Goal: Information Seeking & Learning: Learn about a topic

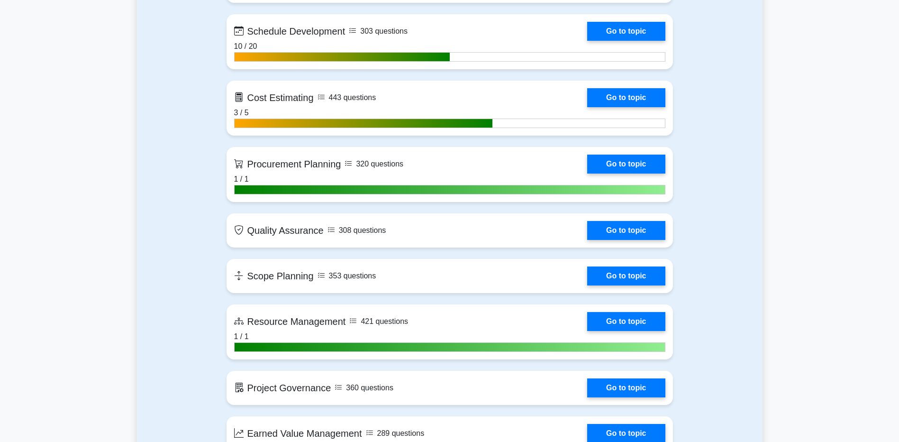
scroll to position [1516, 0]
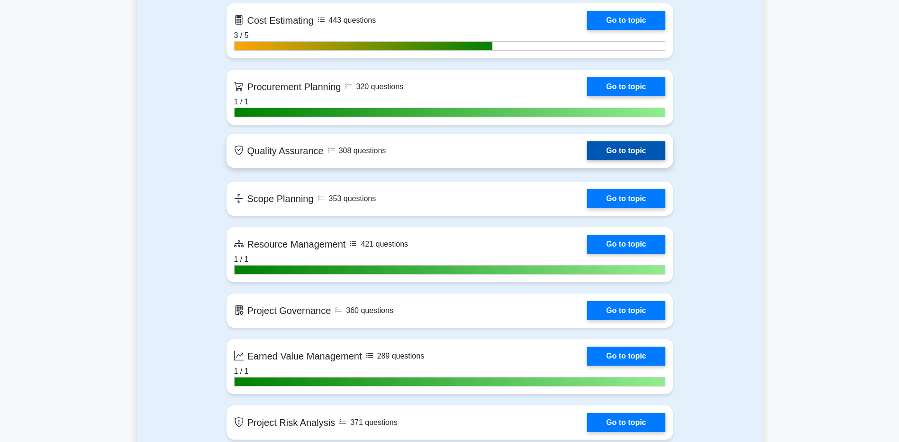
click at [616, 149] on link "Go to topic" at bounding box center [626, 150] width 78 height 19
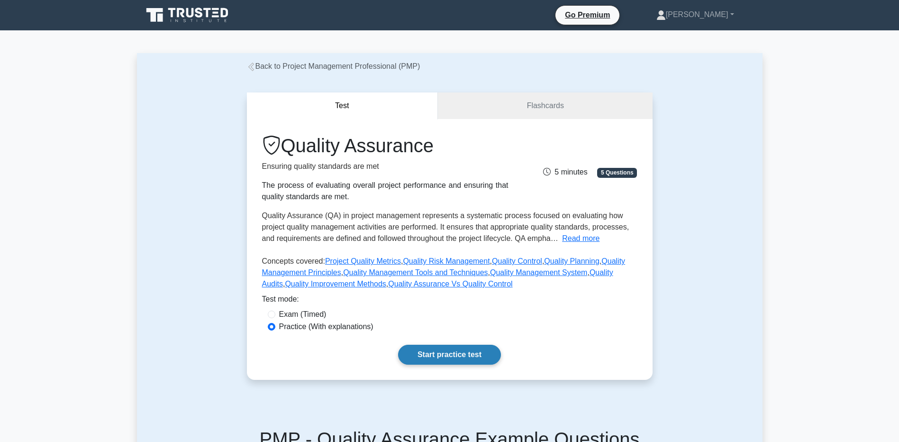
click at [435, 361] on link "Start practice test" at bounding box center [449, 355] width 103 height 20
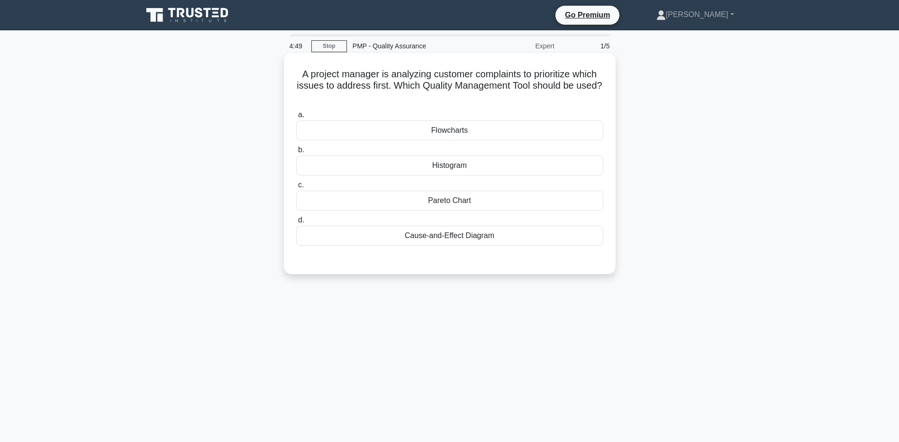
click at [457, 203] on div "Pareto Chart" at bounding box center [449, 200] width 307 height 20
click at [296, 188] on input "c. Pareto Chart" at bounding box center [296, 185] width 0 height 6
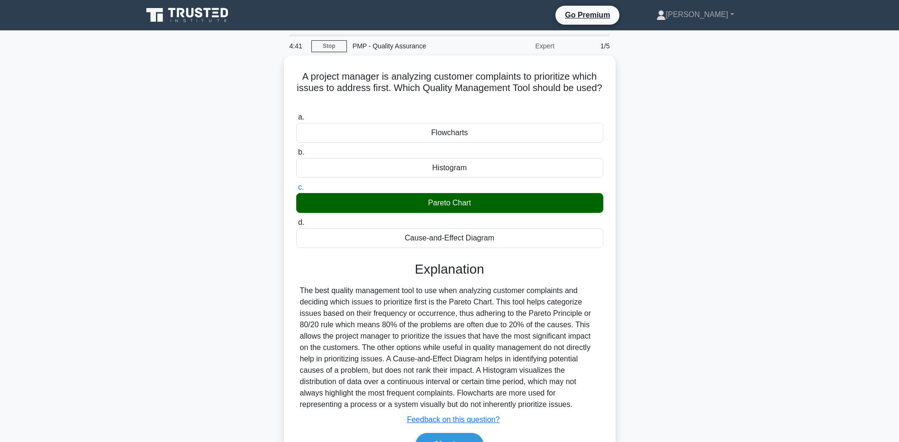
click at [125, 280] on main "4:41 Stop PMP - Quality Assurance Expert 1/5 A project manager is analyzing cus…" at bounding box center [449, 270] width 899 height 481
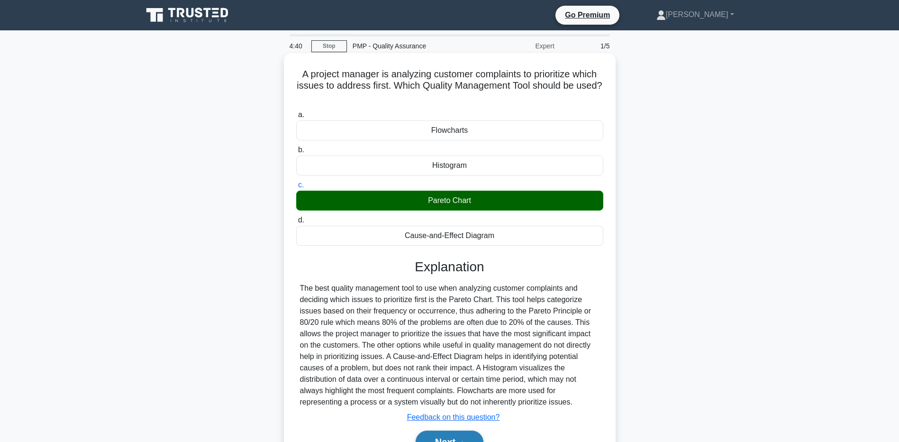
click at [430, 435] on button "Next" at bounding box center [450, 441] width 68 height 23
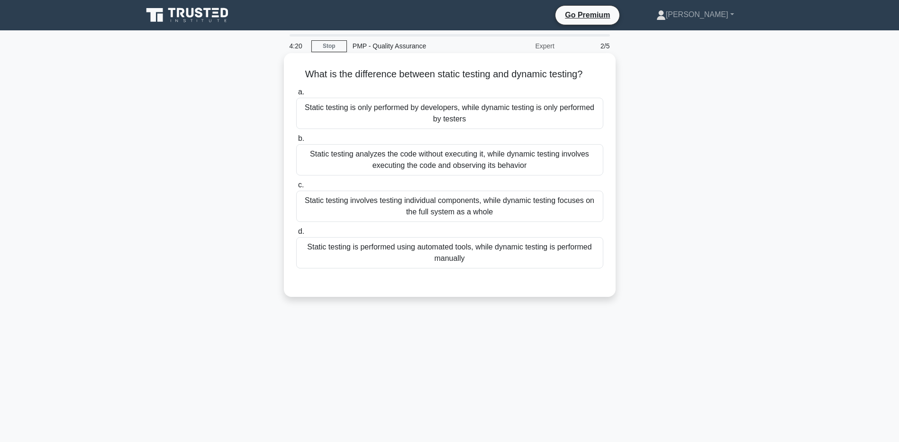
click at [333, 218] on div "Static testing involves testing individual components, while dynamic testing fo…" at bounding box center [449, 205] width 307 height 31
click at [296, 188] on input "c. Static testing involves testing individual components, while dynamic testing…" at bounding box center [296, 185] width 0 height 6
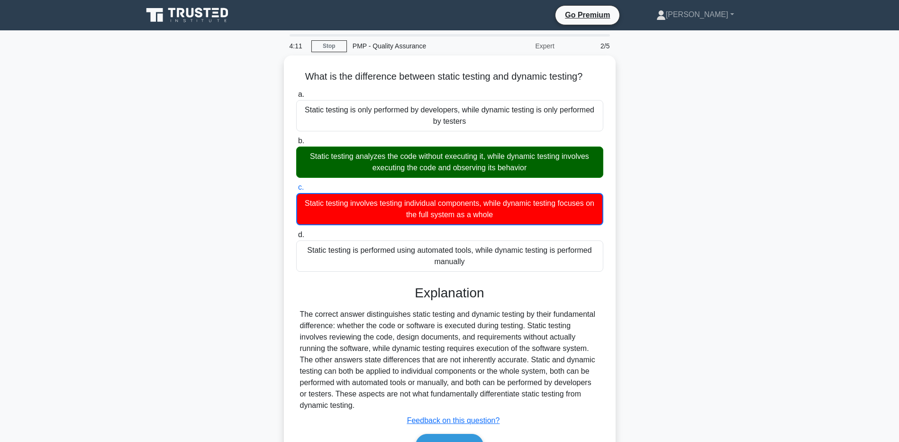
click at [107, 329] on main "4:11 Stop PMP - Quality Assurance Expert 2/5 What is the difference between sta…" at bounding box center [449, 270] width 899 height 481
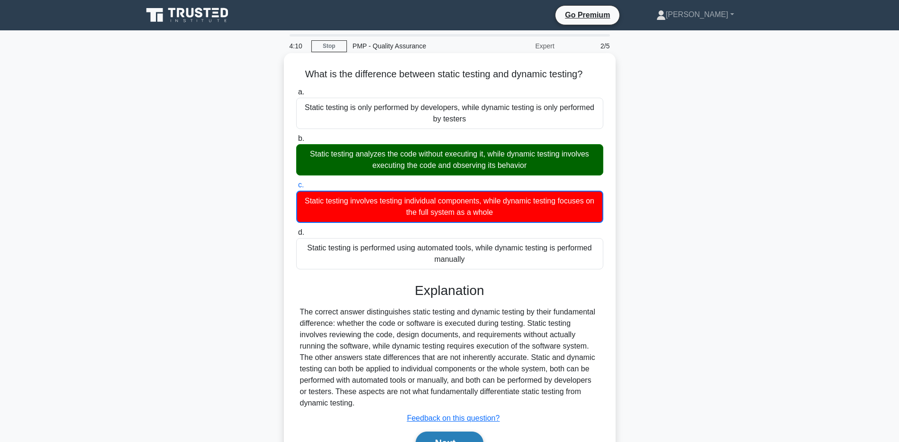
click at [426, 435] on button "Next" at bounding box center [450, 442] width 68 height 23
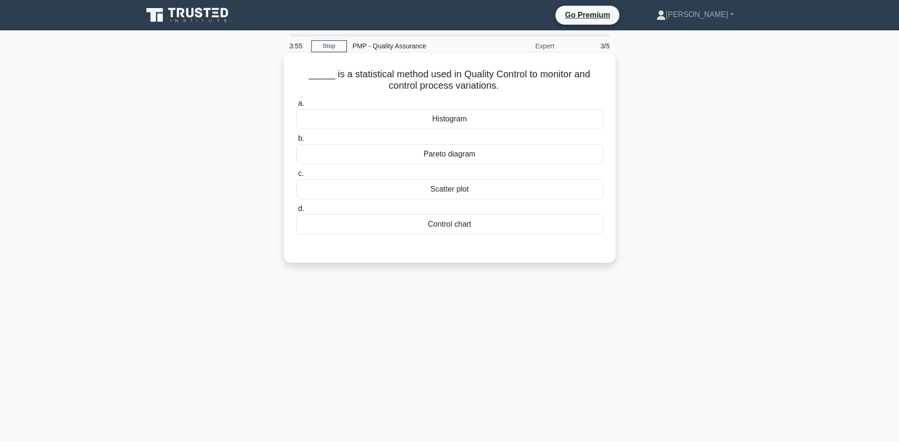
click at [468, 227] on div "Control chart" at bounding box center [449, 224] width 307 height 20
click at [296, 212] on input "d. Control chart" at bounding box center [296, 209] width 0 height 6
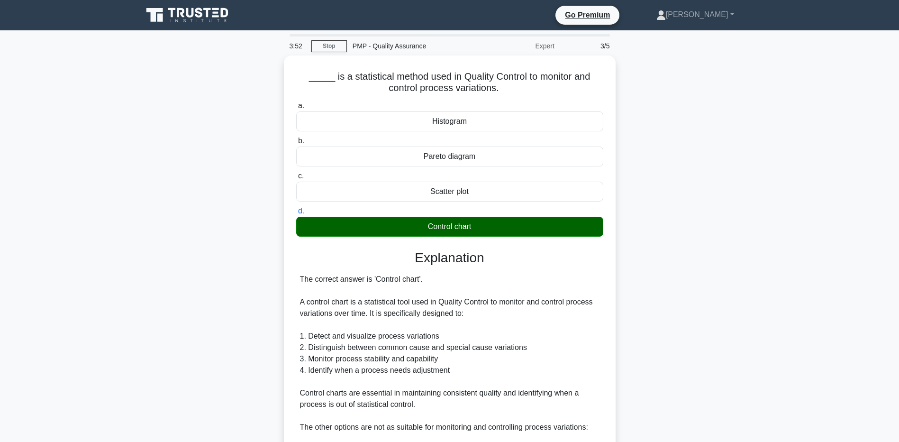
drag, startPoint x: 898, startPoint y: 257, endPoint x: 900, endPoint y: 266, distance: 9.4
click at [898, 266] on html "Go Premium Celso" at bounding box center [449, 326] width 899 height 653
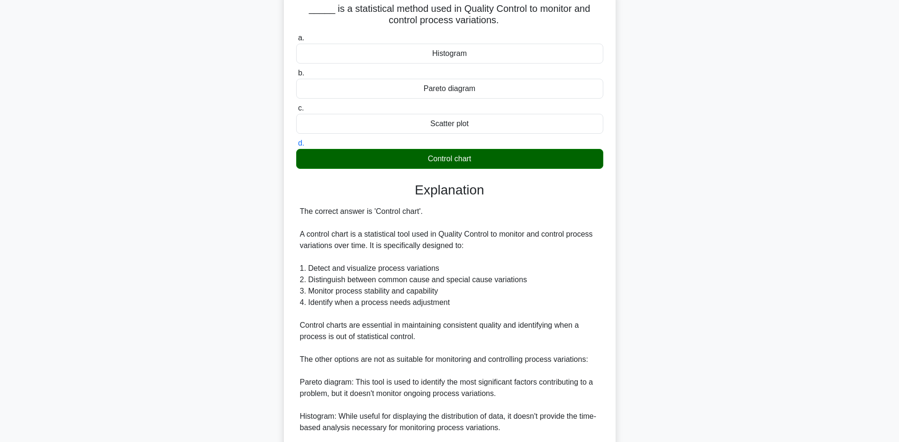
scroll to position [69, 0]
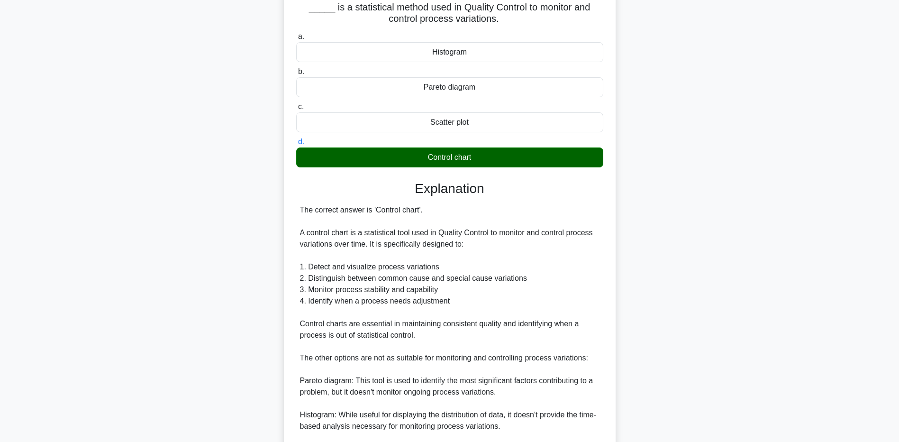
click at [152, 358] on div "_____ is a statistical method used in Quality Control to monitor and control pr…" at bounding box center [450, 282] width 626 height 593
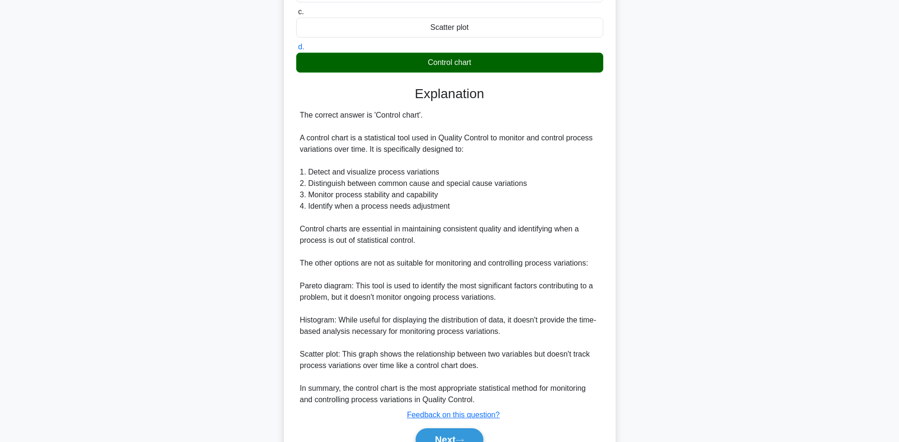
scroll to position [211, 0]
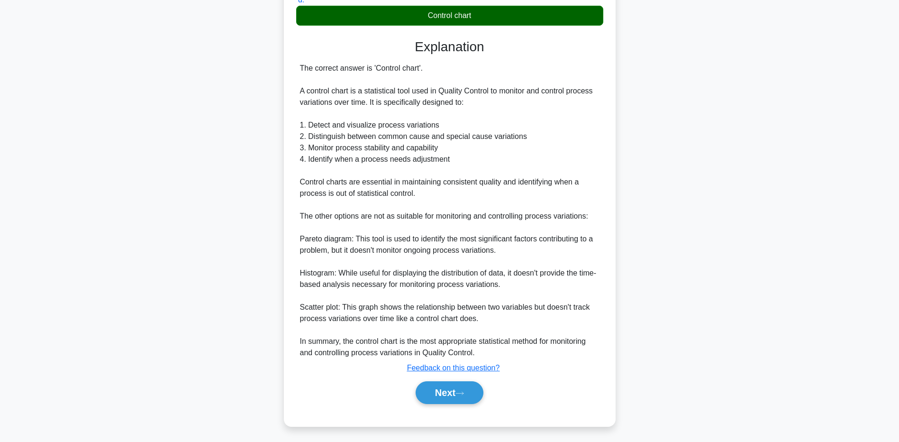
drag, startPoint x: 157, startPoint y: 360, endPoint x: 185, endPoint y: 370, distance: 29.5
click at [157, 360] on div "_____ is a statistical method used in Quality Control to monitor and control pr…" at bounding box center [450, 141] width 626 height 593
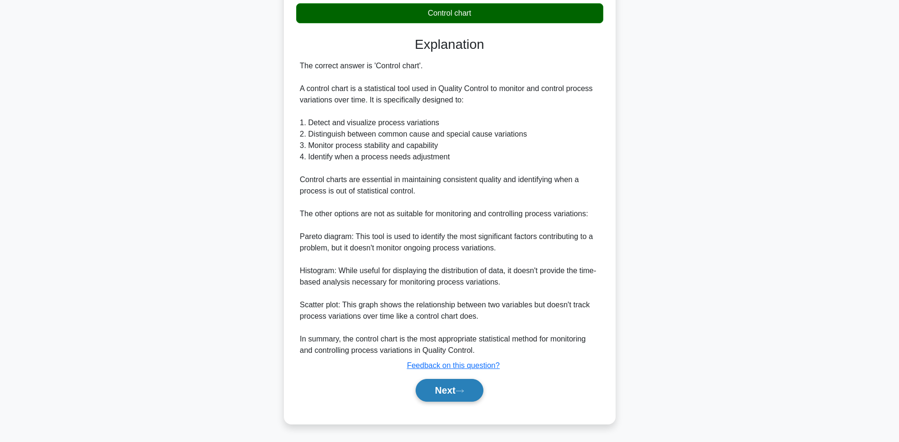
click at [469, 390] on button "Next" at bounding box center [450, 390] width 68 height 23
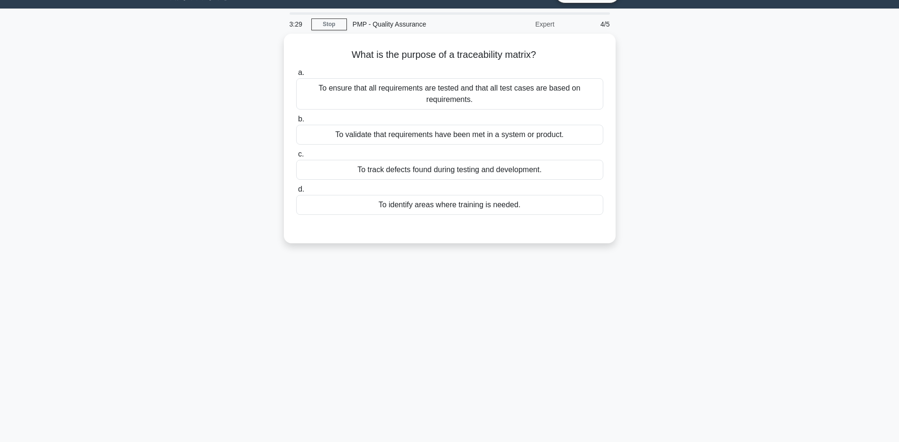
scroll to position [0, 0]
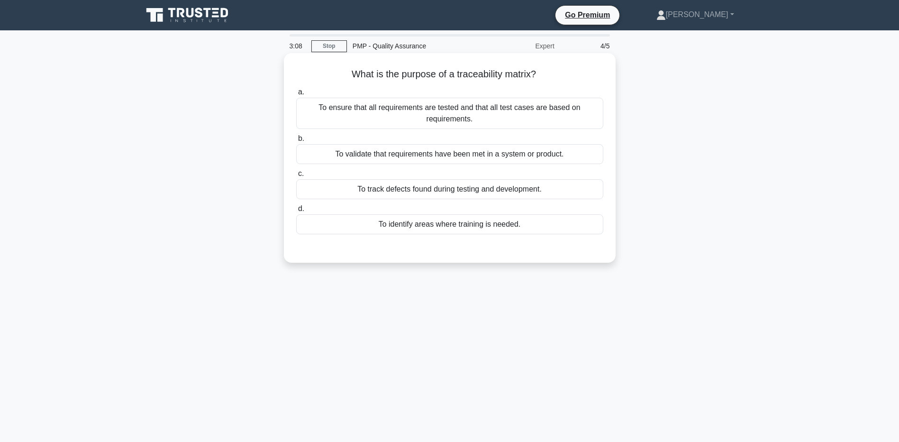
click at [323, 186] on div "To track defects found during testing and development." at bounding box center [449, 189] width 307 height 20
click at [296, 177] on input "c. To track defects found during testing and development." at bounding box center [296, 174] width 0 height 6
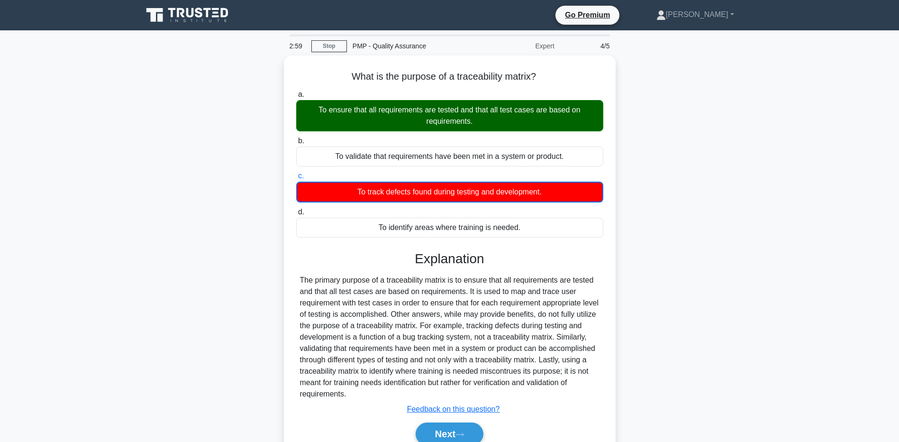
click at [139, 345] on div "What is the purpose of a traceability matrix? .spinner_0XTQ{transform-origin:ce…" at bounding box center [450, 266] width 626 height 423
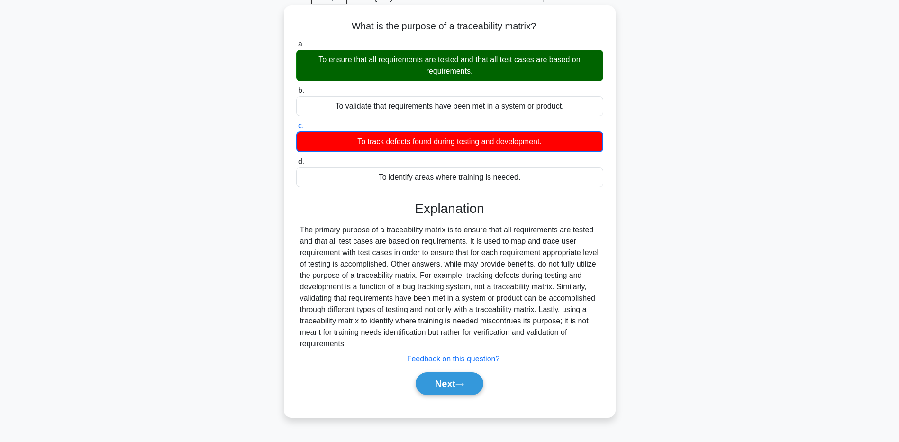
scroll to position [70, 0]
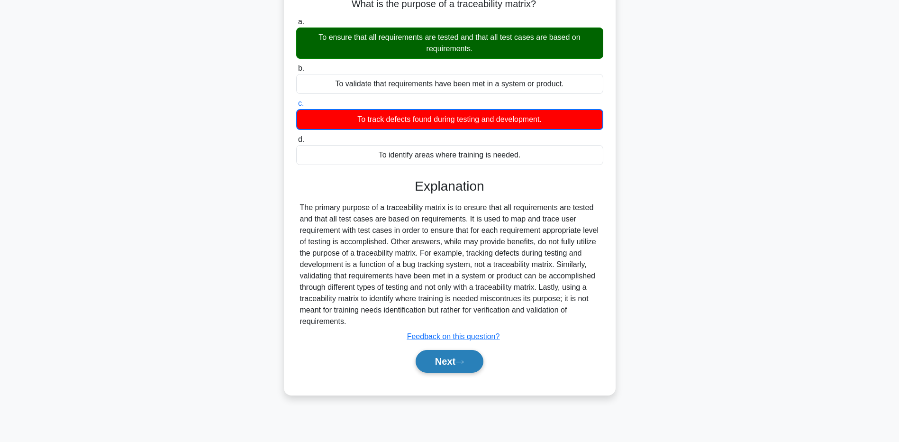
click at [437, 366] on button "Next" at bounding box center [450, 361] width 68 height 23
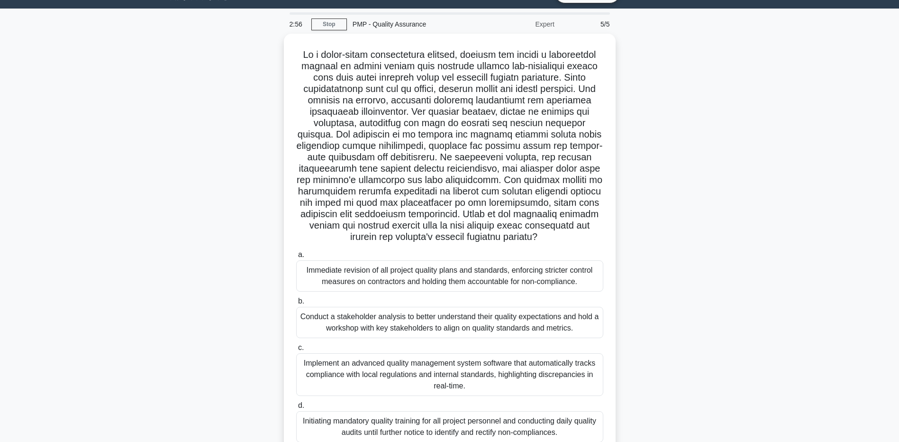
scroll to position [0, 0]
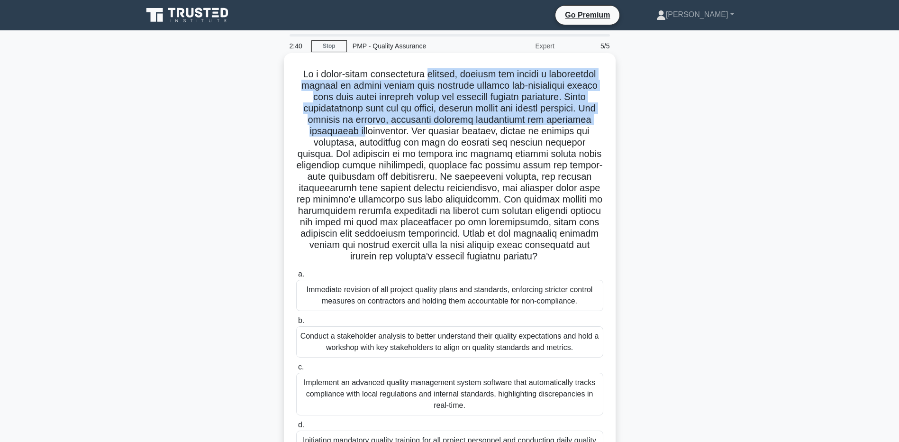
drag, startPoint x: 427, startPoint y: 73, endPoint x: 356, endPoint y: 128, distance: 89.5
click at [356, 128] on h5 ".spinner_0XTQ{transform-origin:center;animation:spinner_y6GP .75s linear infini…" at bounding box center [449, 165] width 309 height 194
drag, startPoint x: 312, startPoint y: 150, endPoint x: 558, endPoint y: 264, distance: 271.6
click at [558, 264] on div ".spinner_0XTQ{transform-origin:center;animation:spinner_y6GP .75s linear infini…" at bounding box center [450, 271] width 324 height 429
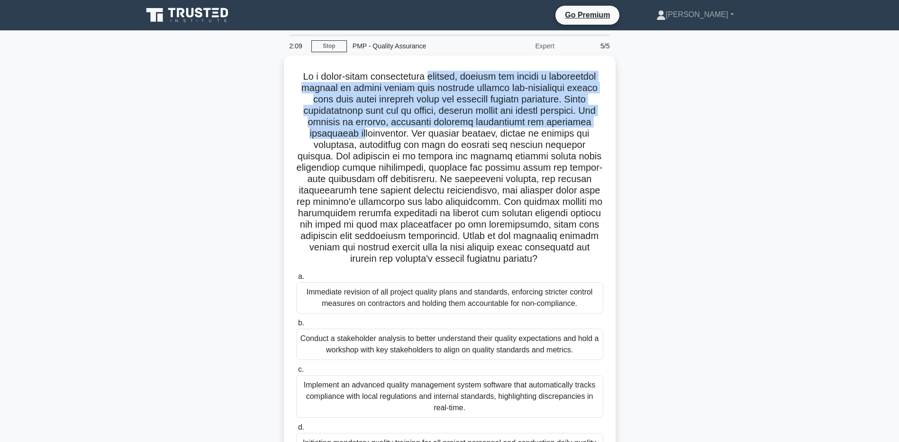
click at [142, 185] on div ".spinner_0XTQ{transform-origin:center;animation:spinner_y6GP .75s linear infini…" at bounding box center [450, 279] width 626 height 448
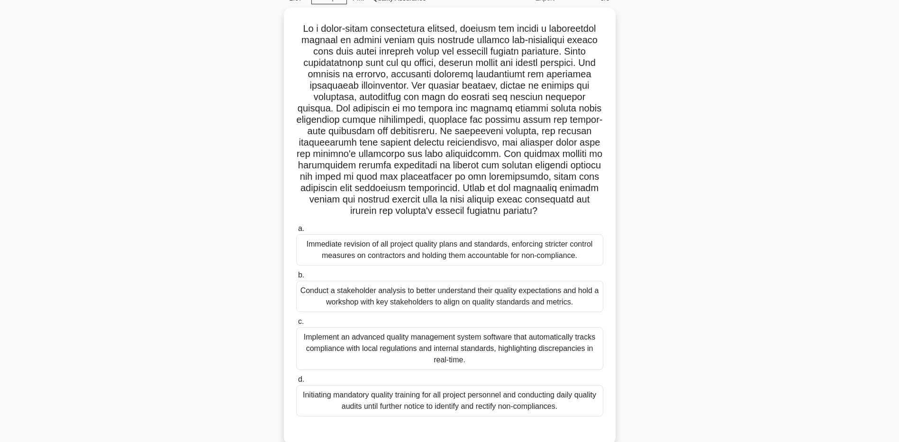
scroll to position [70, 0]
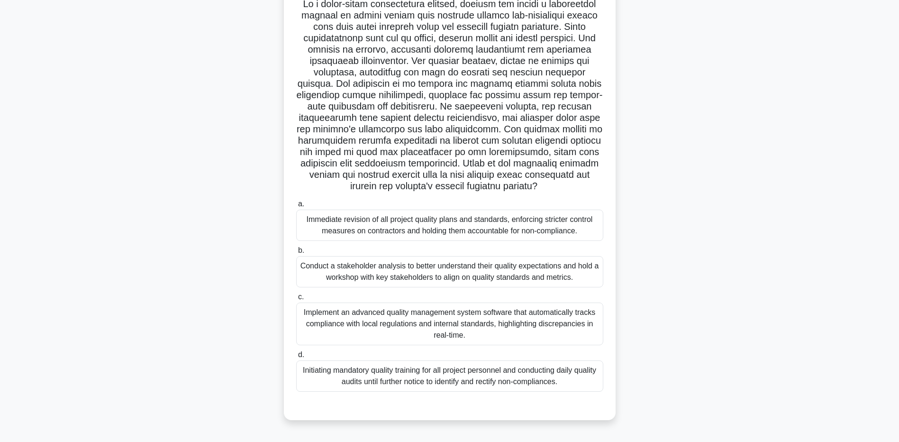
click at [347, 265] on div "Conduct a stakeholder analysis to better understand their quality expectations …" at bounding box center [449, 271] width 307 height 31
click at [296, 254] on input "b. Conduct a stakeholder analysis to better understand their quality expectatio…" at bounding box center [296, 250] width 0 height 6
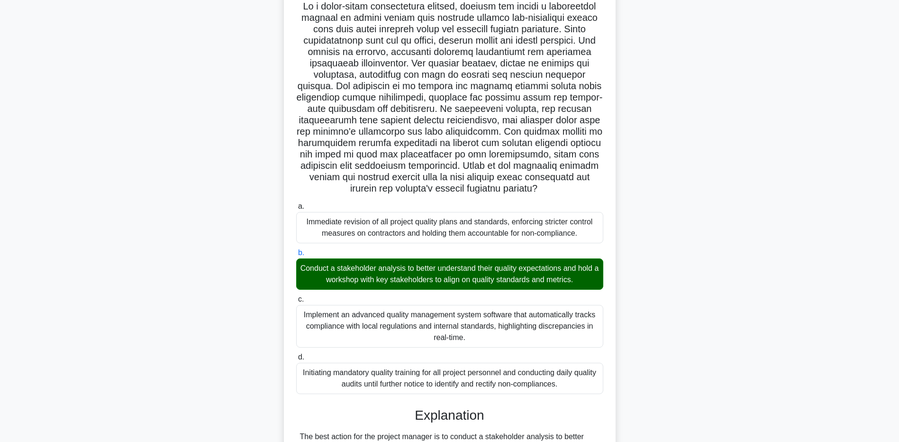
click at [142, 316] on div ".spinner_0XTQ{transform-origin:center;animation:spinner_y6GP .75s linear infini…" at bounding box center [450, 384] width 626 height 798
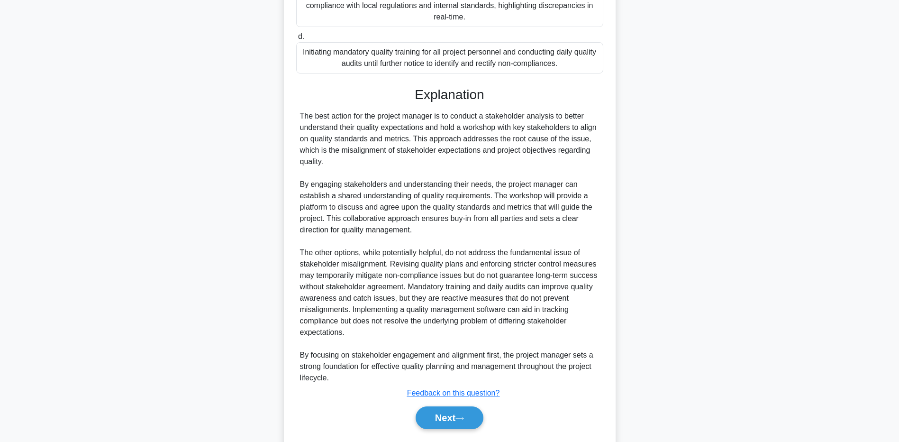
scroll to position [416, 0]
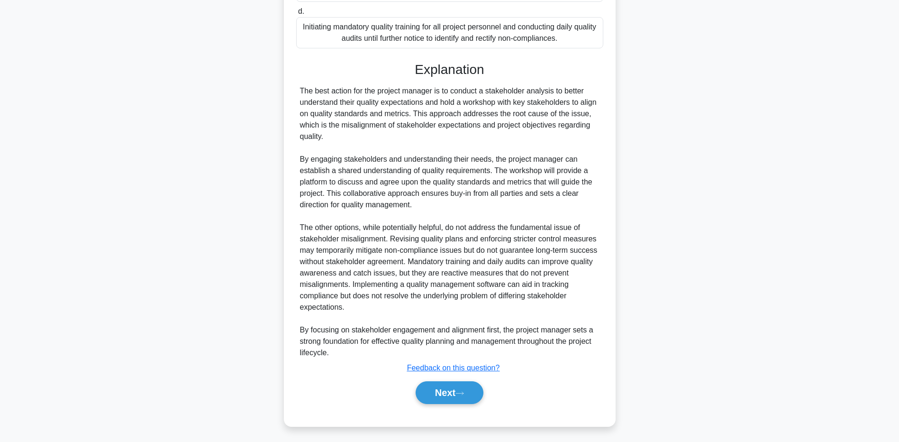
click at [184, 315] on div ".spinner_0XTQ{transform-origin:center;animation:spinner_y6GP .75s linear infini…" at bounding box center [450, 39] width 626 height 798
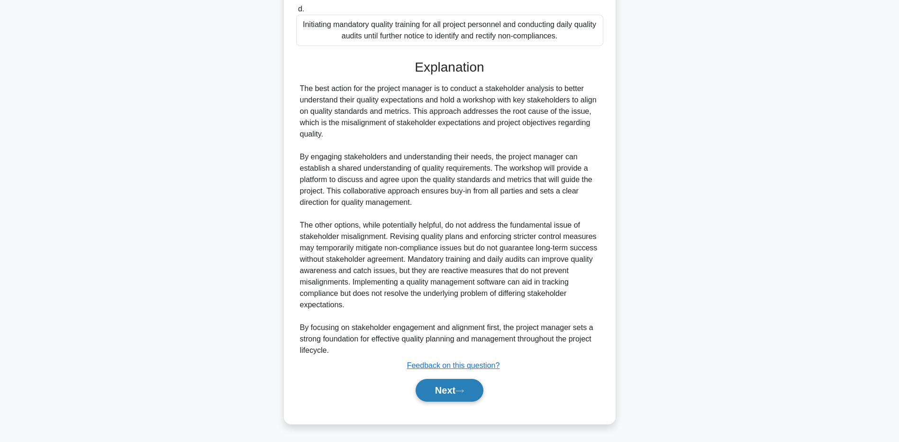
click at [469, 397] on button "Next" at bounding box center [450, 390] width 68 height 23
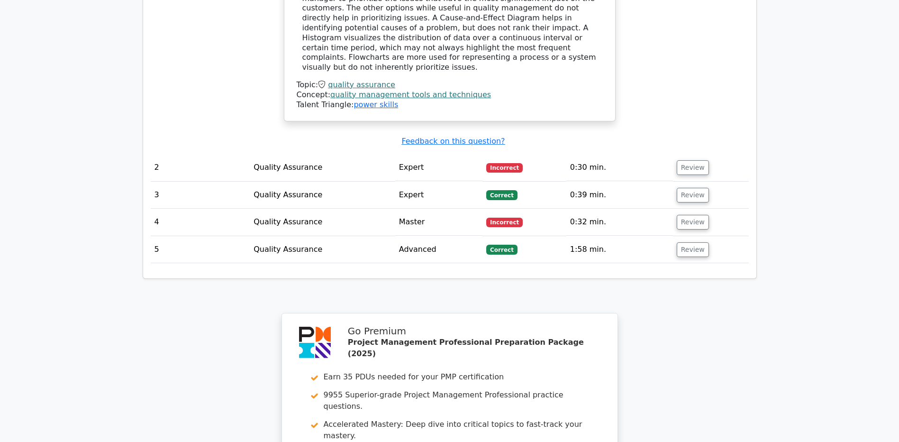
scroll to position [1043, 0]
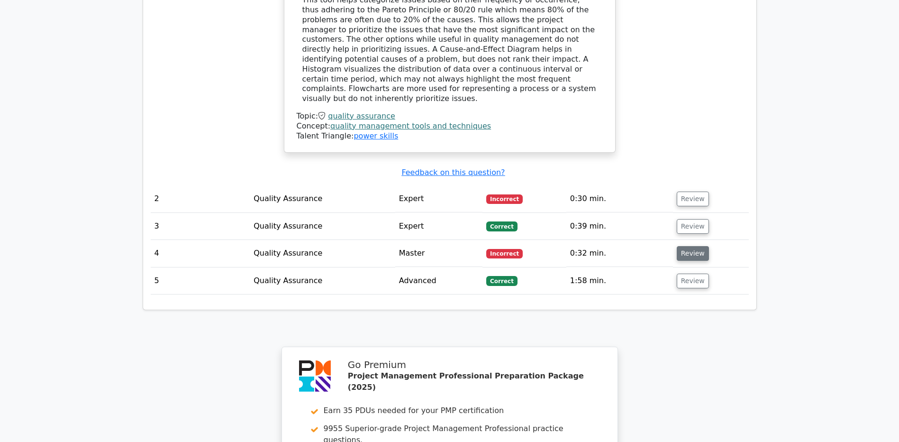
click at [689, 246] on button "Review" at bounding box center [693, 253] width 32 height 15
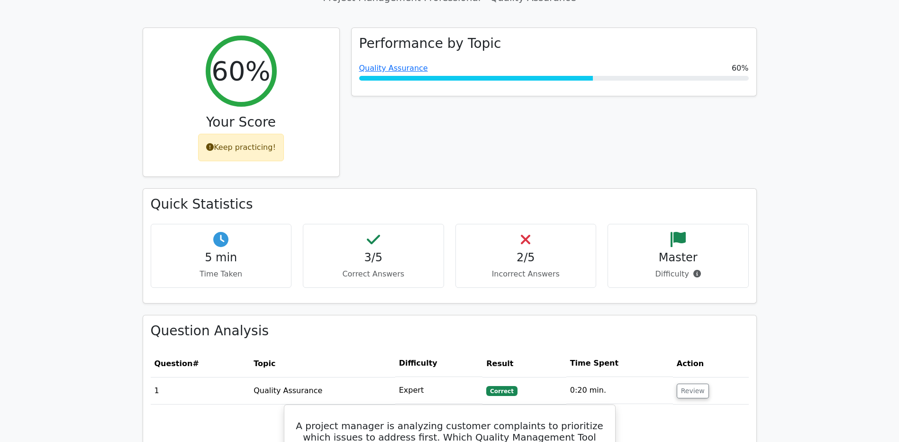
scroll to position [190, 0]
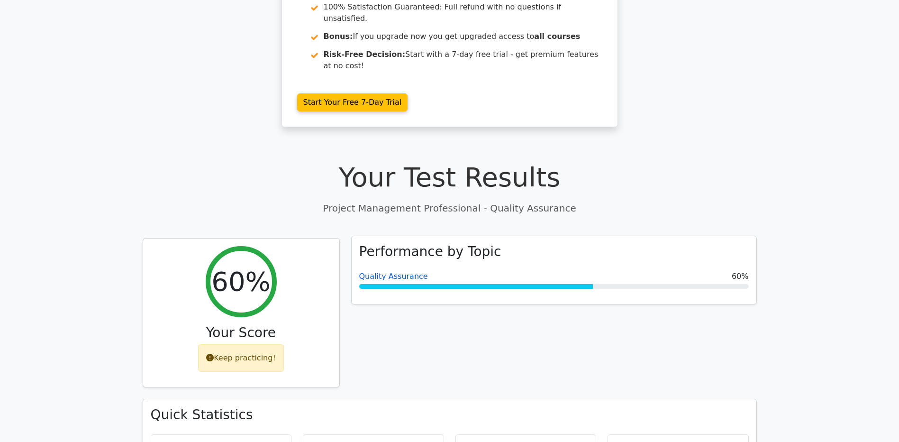
click at [402, 272] on link "Quality Assurance" at bounding box center [393, 276] width 69 height 9
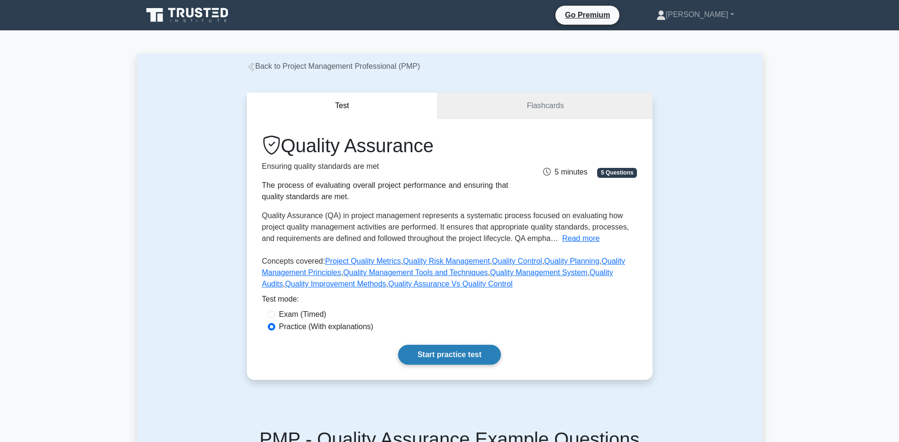
click at [443, 354] on link "Start practice test" at bounding box center [449, 355] width 103 height 20
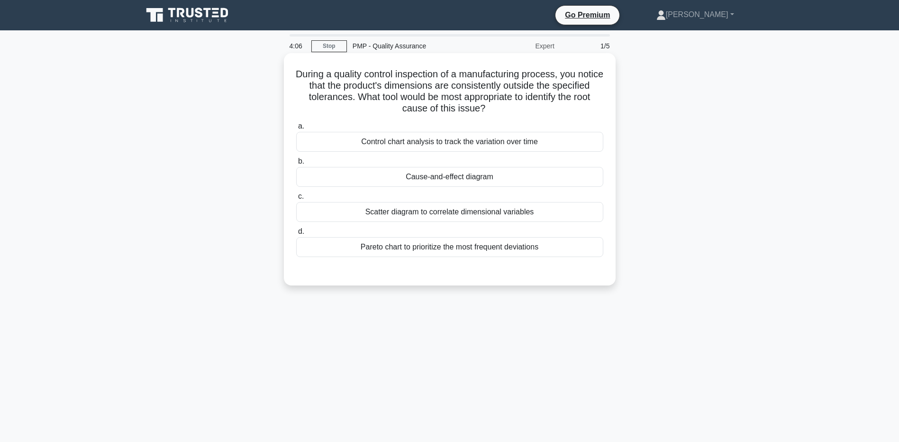
click at [359, 179] on div "Cause-and-effect diagram" at bounding box center [449, 177] width 307 height 20
click at [296, 164] on input "b. Cause-and-effect diagram" at bounding box center [296, 161] width 0 height 6
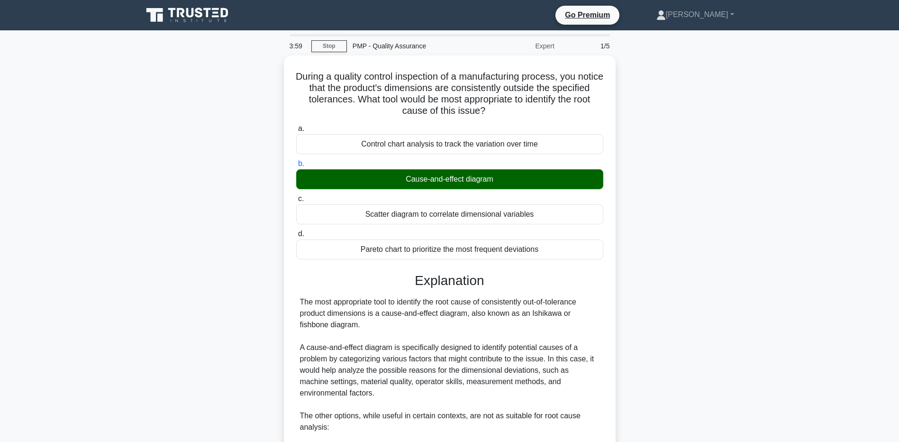
click at [190, 306] on div "During a quality control inspection of a manufacturing process, you notice that…" at bounding box center [450, 357] width 626 height 604
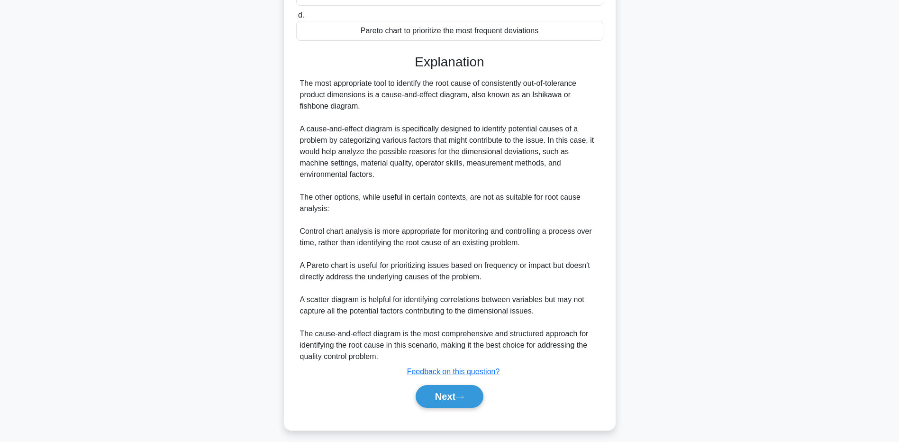
scroll to position [223, 0]
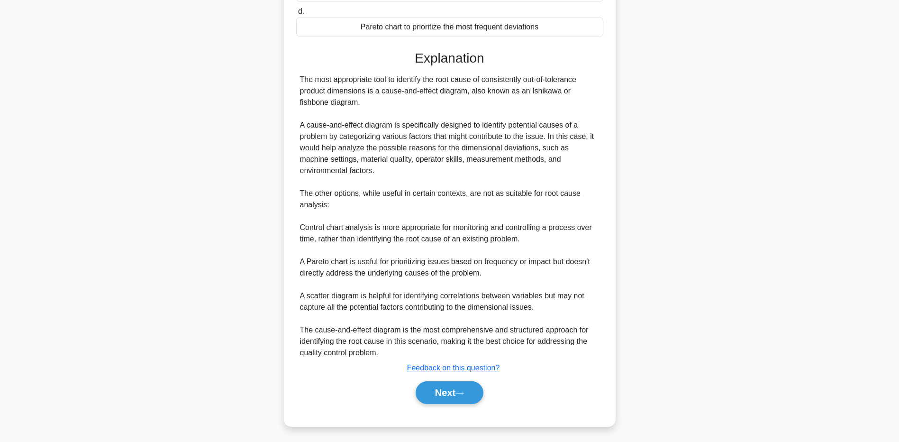
click at [152, 281] on div "During a quality control inspection of a manufacturing process, you notice that…" at bounding box center [450, 135] width 626 height 604
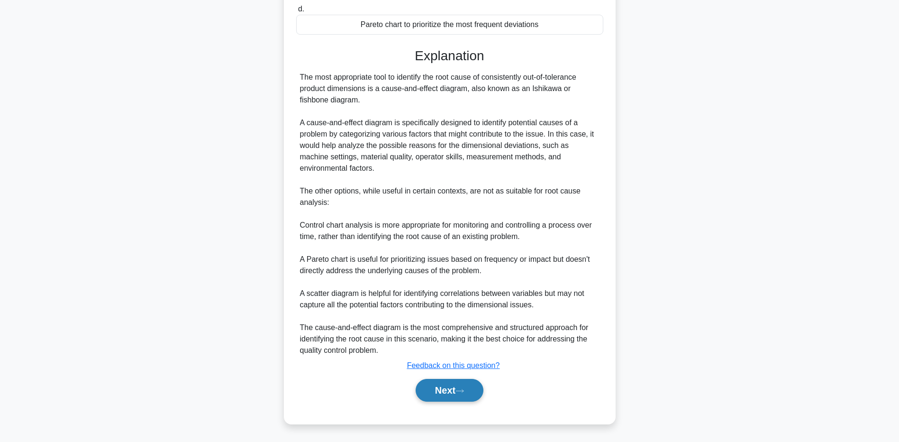
click at [442, 396] on button "Next" at bounding box center [450, 390] width 68 height 23
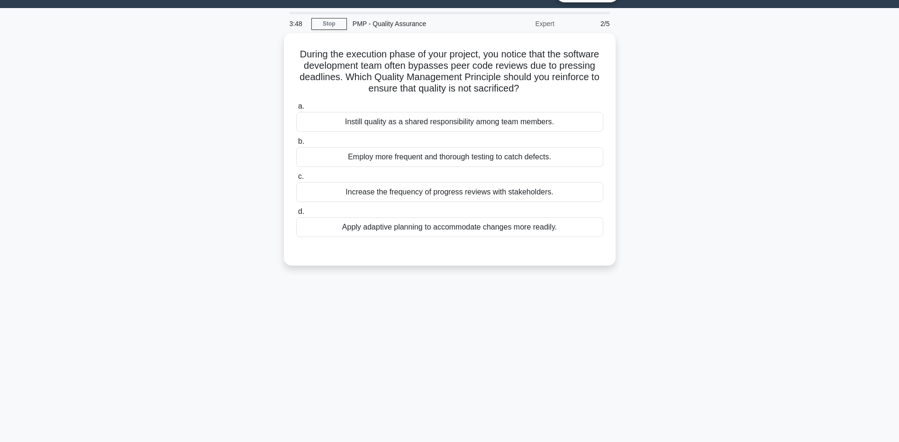
scroll to position [0, 0]
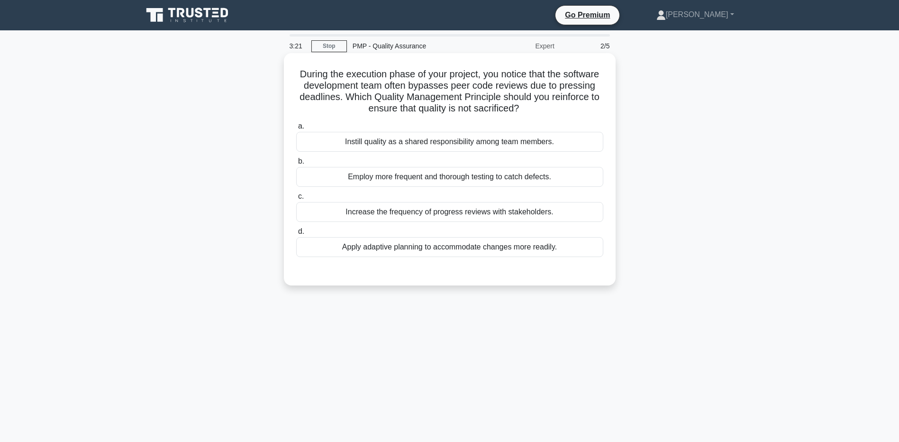
click at [351, 138] on div "Instill quality as a shared responsibility among team members." at bounding box center [449, 142] width 307 height 20
click at [296, 129] on input "a. Instill quality as a shared responsibility among team members." at bounding box center [296, 126] width 0 height 6
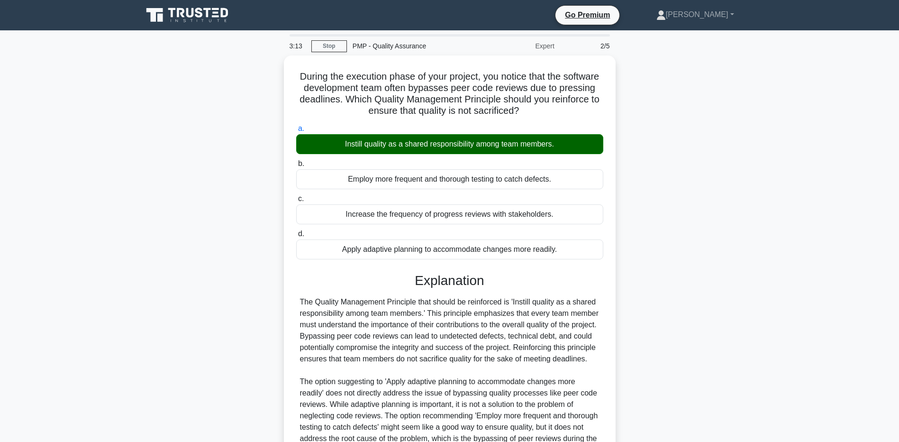
click at [121, 381] on main "3:13 Stop PMP - Quality Assurance Expert 2/5 During the execution phase of your…" at bounding box center [449, 301] width 899 height 542
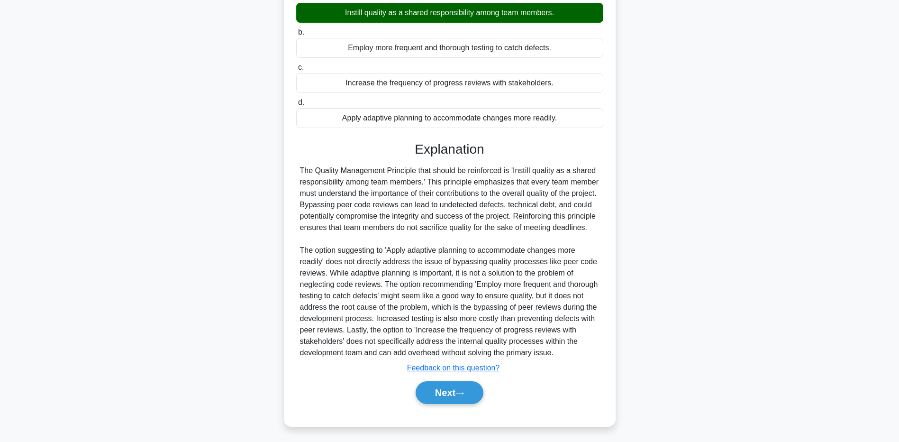
click at [118, 207] on main "3:07 Stop PMP - Quality Assurance Expert 2/5 During the execution phase of your…" at bounding box center [449, 170] width 899 height 542
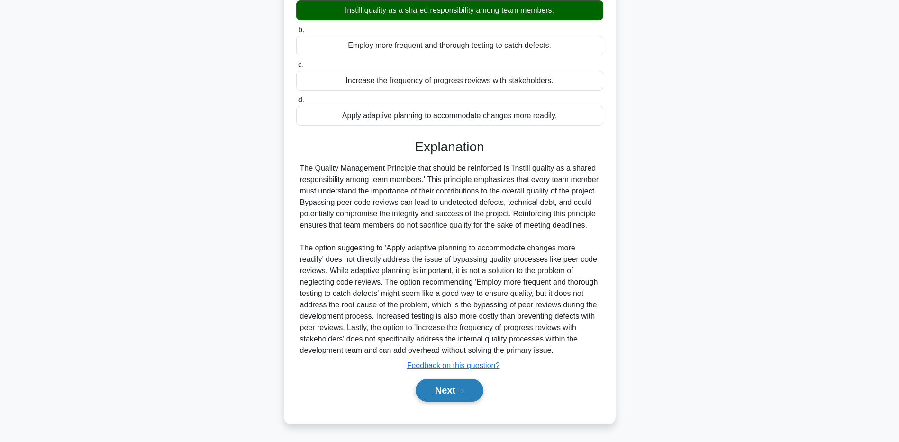
click at [416, 385] on button "Next" at bounding box center [450, 390] width 68 height 23
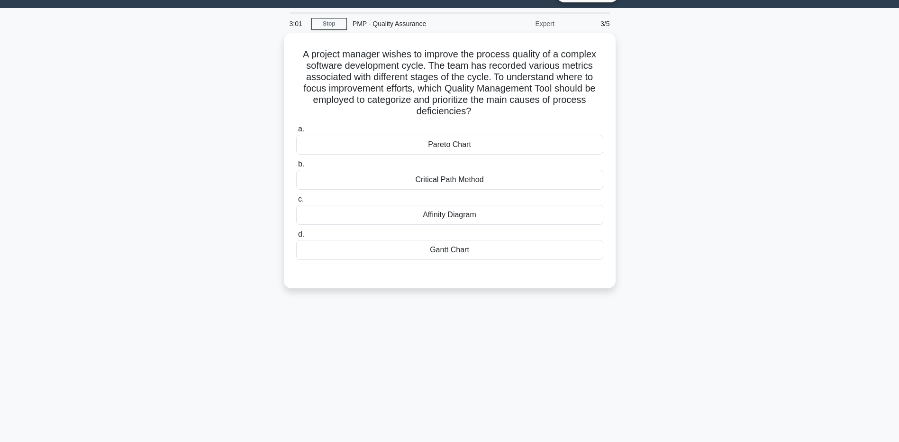
scroll to position [0, 0]
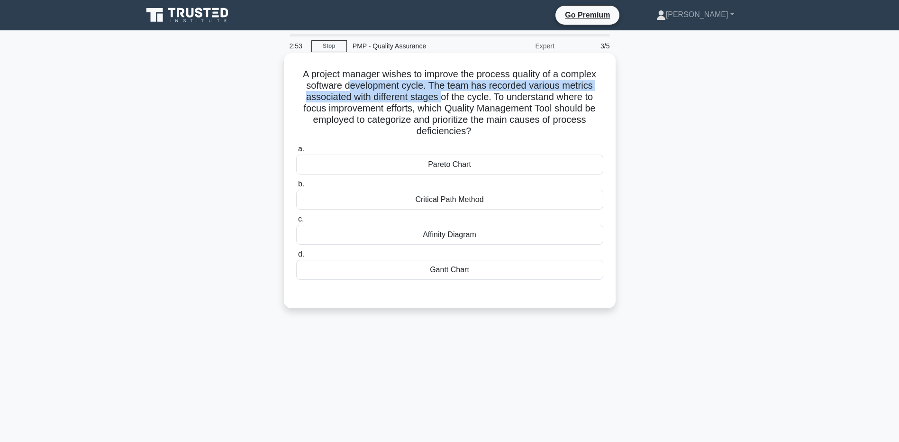
drag, startPoint x: 347, startPoint y: 87, endPoint x: 441, endPoint y: 99, distance: 94.0
click at [441, 99] on h5 "A project manager wishes to improve the process quality of a complex software d…" at bounding box center [449, 102] width 309 height 69
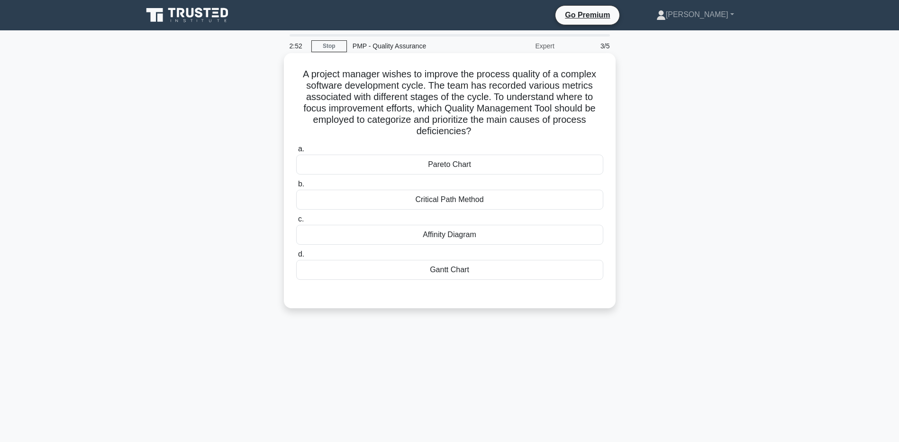
drag, startPoint x: 441, startPoint y: 99, endPoint x: 412, endPoint y: 115, distance: 32.9
click at [412, 115] on h5 "A project manager wishes to improve the process quality of a complex software d…" at bounding box center [449, 102] width 309 height 69
click at [350, 161] on div "Pareto Chart" at bounding box center [449, 164] width 307 height 20
click at [296, 152] on input "a. Pareto Chart" at bounding box center [296, 149] width 0 height 6
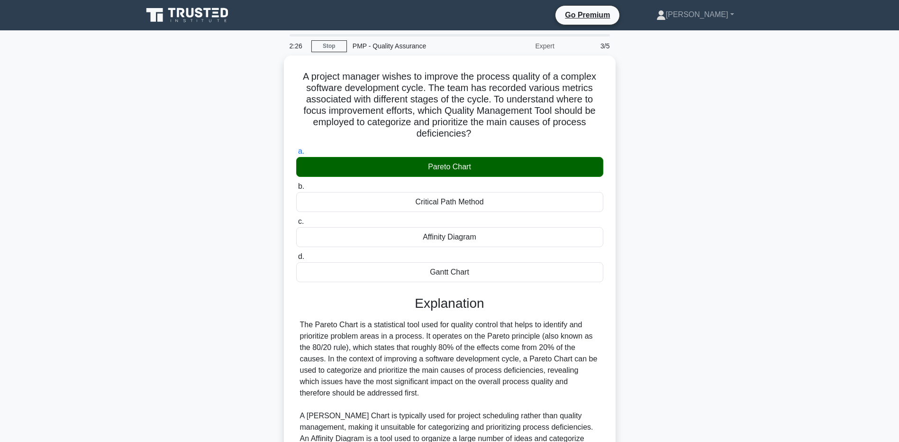
click at [107, 402] on main "2:26 Stop PMP - Quality Assurance Expert 3/5 A project manager wishes to improv…" at bounding box center [449, 306] width 899 height 553
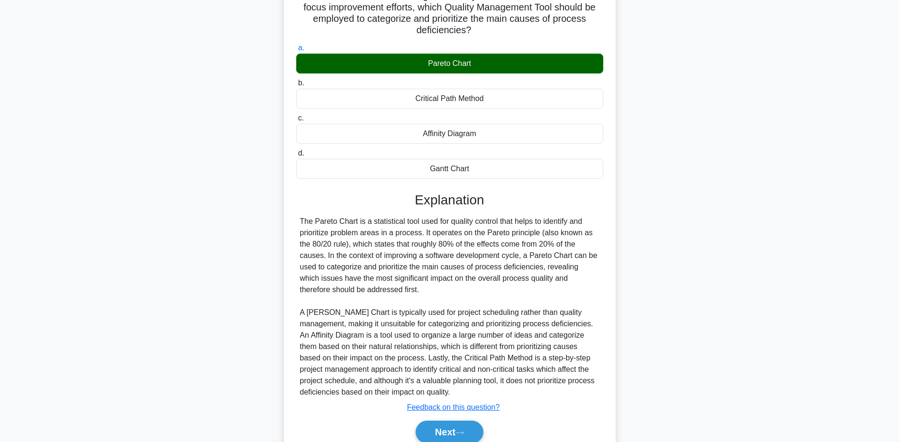
scroll to position [143, 0]
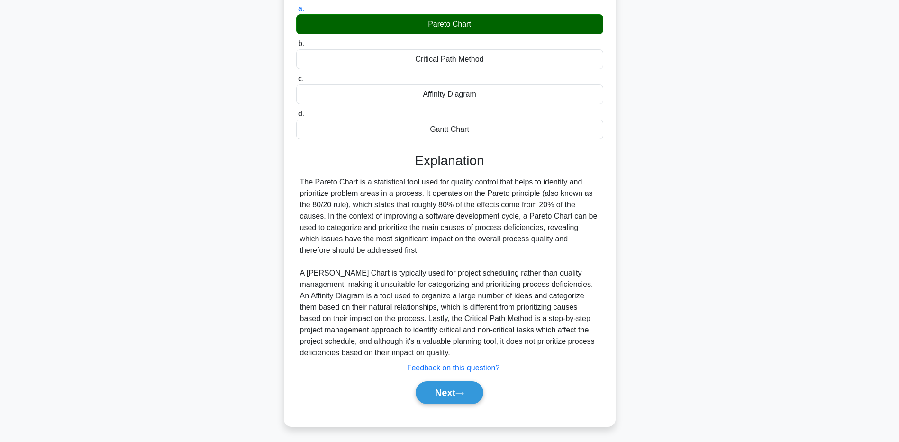
drag, startPoint x: 127, startPoint y: 345, endPoint x: 177, endPoint y: 347, distance: 50.8
click at [127, 345] on main "2:19 Stop PMP - Quality Assurance Expert 3/5 A project manager wishes to improv…" at bounding box center [449, 164] width 899 height 553
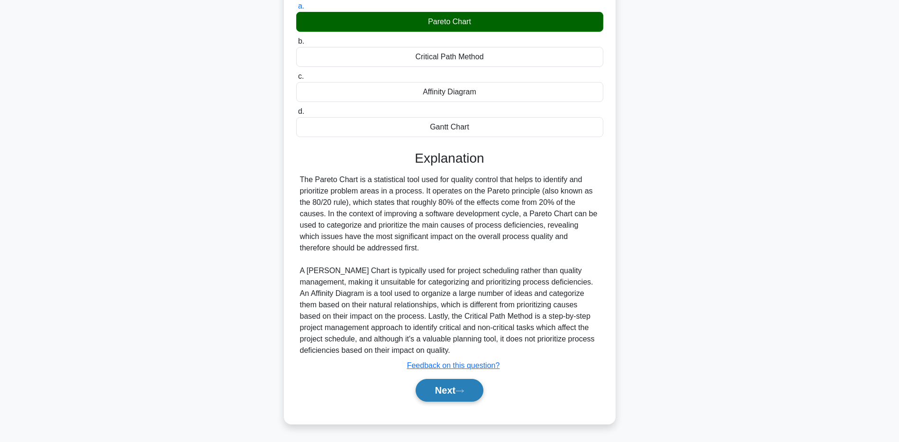
click at [450, 393] on button "Next" at bounding box center [450, 390] width 68 height 23
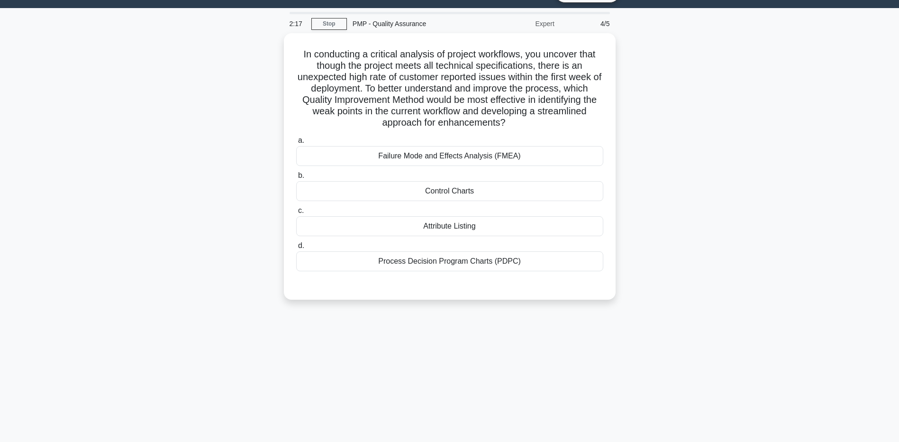
scroll to position [0, 0]
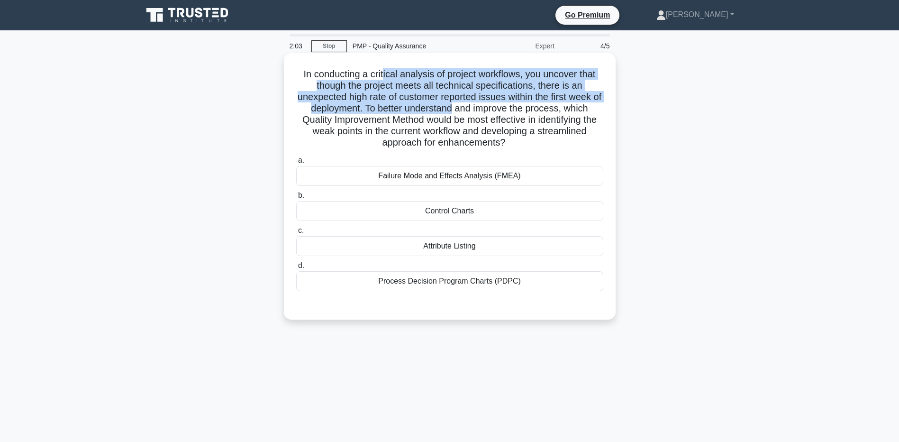
drag, startPoint x: 382, startPoint y: 70, endPoint x: 457, endPoint y: 107, distance: 83.5
click at [457, 107] on h5 "In conducting a critical analysis of project workflows, you uncover that though…" at bounding box center [449, 108] width 309 height 81
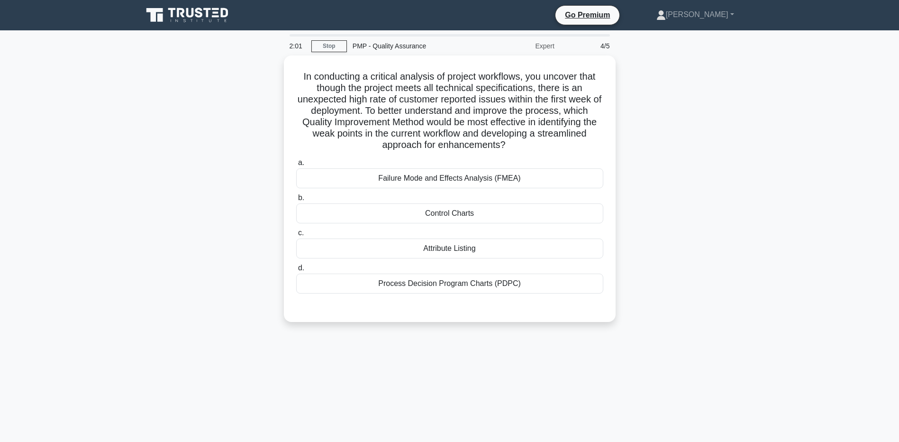
click at [161, 137] on div "In conducting a critical analysis of project workflows, you uncover that though…" at bounding box center [450, 194] width 626 height 278
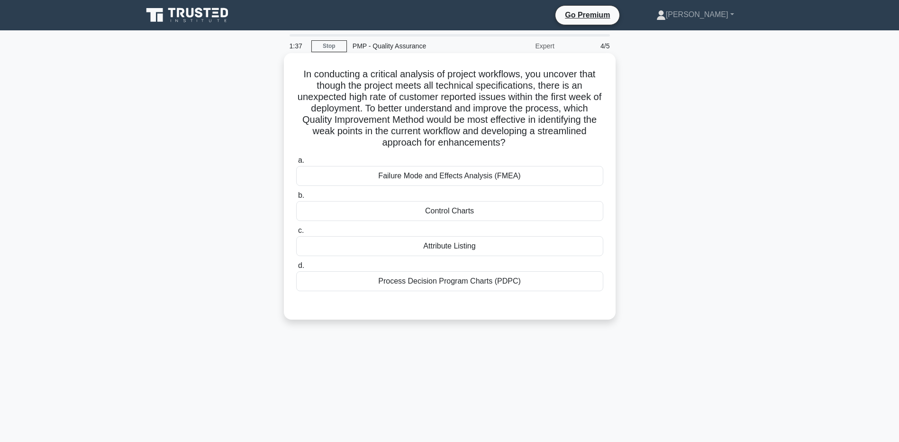
click at [461, 175] on div "Failure Mode and Effects Analysis (FMEA)" at bounding box center [449, 176] width 307 height 20
click at [296, 163] on input "a. Failure Mode and Effects Analysis (FMEA)" at bounding box center [296, 160] width 0 height 6
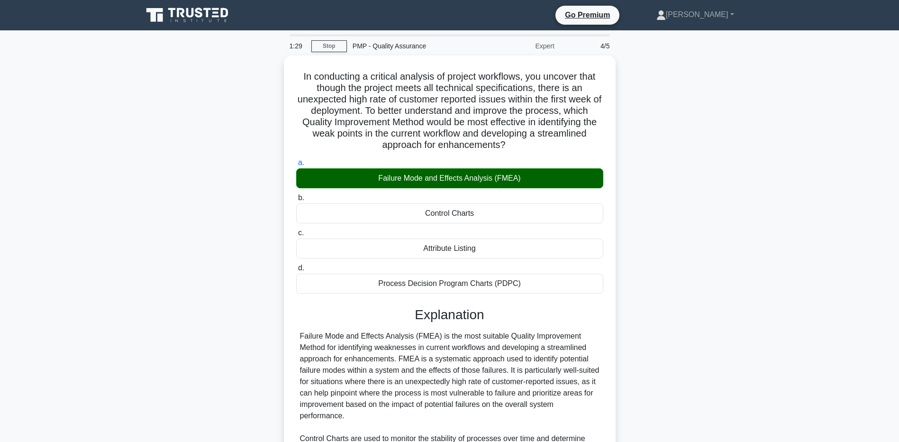
click at [96, 399] on main "1:29 Stop PMP - Quality Assurance Expert 4/5 In conducting a critical analysis …" at bounding box center [449, 352] width 899 height 644
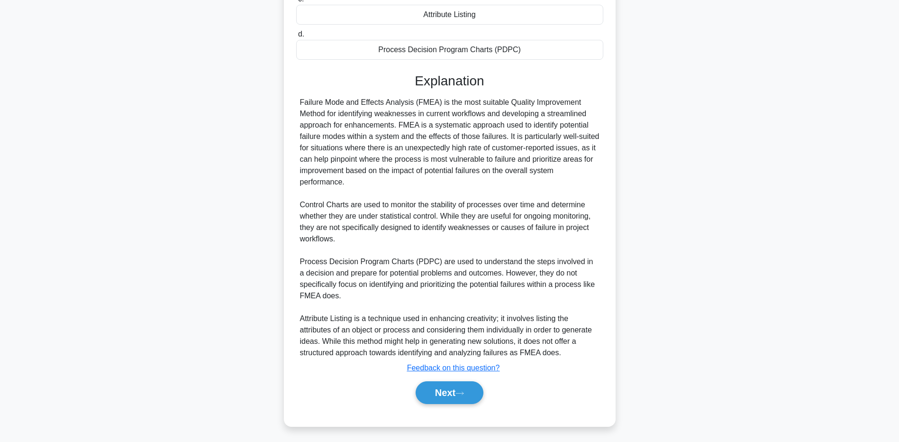
click at [70, 365] on main "1:22 Stop PMP - Quality Assurance Expert 4/5 In conducting a critical analysis …" at bounding box center [449, 119] width 899 height 644
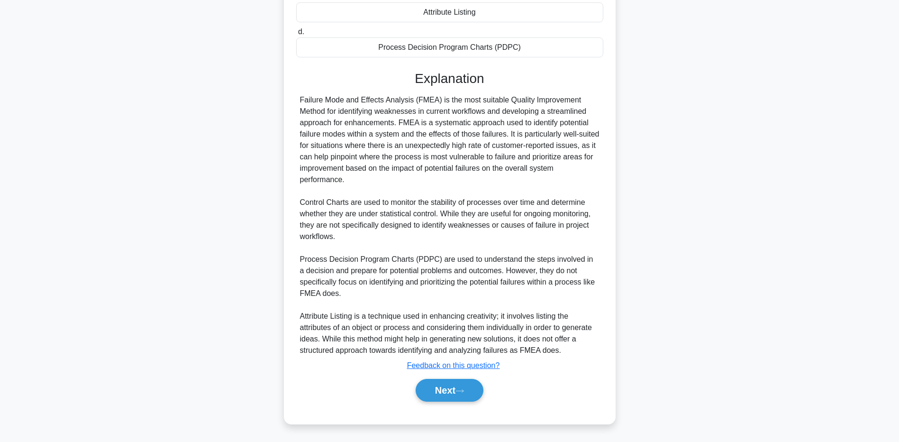
click at [436, 405] on div "Next" at bounding box center [449, 390] width 307 height 30
click at [436, 403] on div "Next" at bounding box center [449, 390] width 307 height 30
click at [435, 397] on button "Next" at bounding box center [450, 390] width 68 height 23
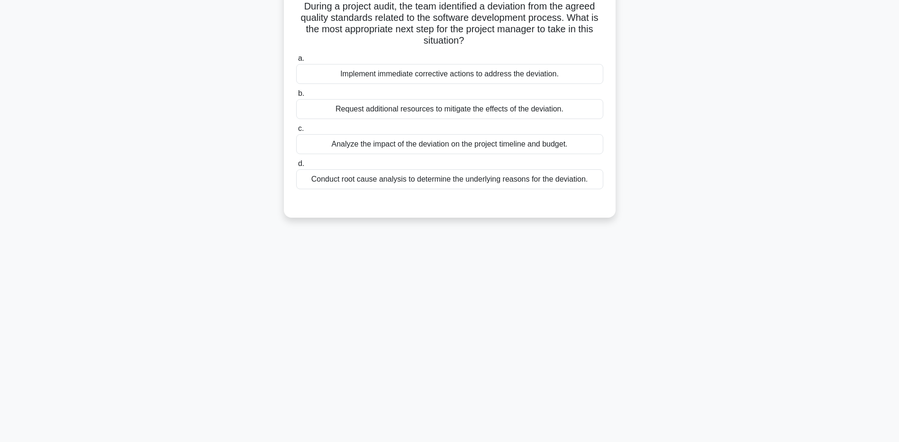
scroll to position [0, 0]
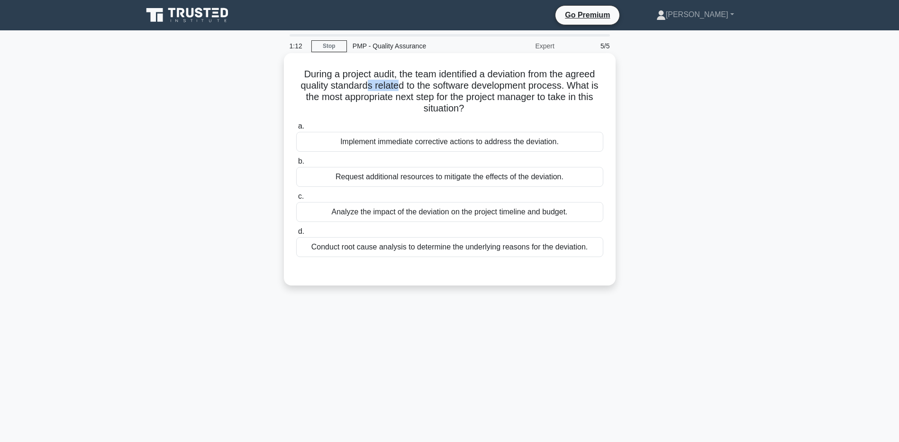
drag, startPoint x: 368, startPoint y: 83, endPoint x: 398, endPoint y: 91, distance: 30.8
click at [398, 91] on h5 "During a project audit, the team identified a deviation from the agreed quality…" at bounding box center [449, 91] width 309 height 46
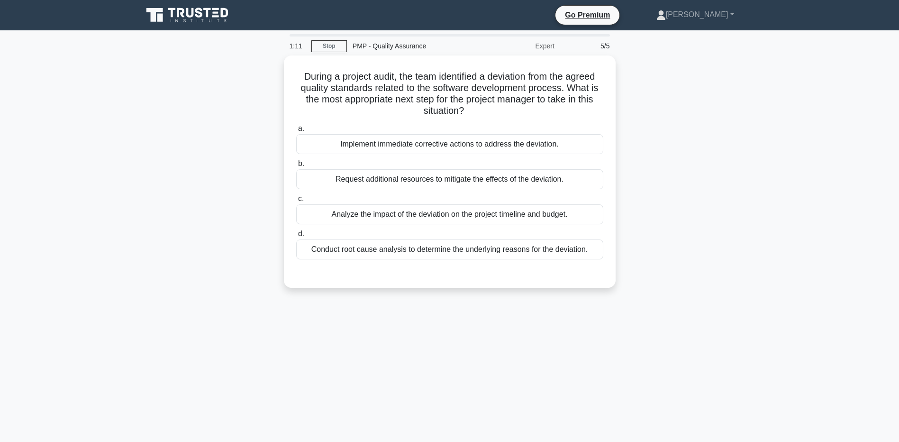
click at [156, 136] on div "During a project audit, the team identified a deviation from the agreed quality…" at bounding box center [450, 177] width 626 height 244
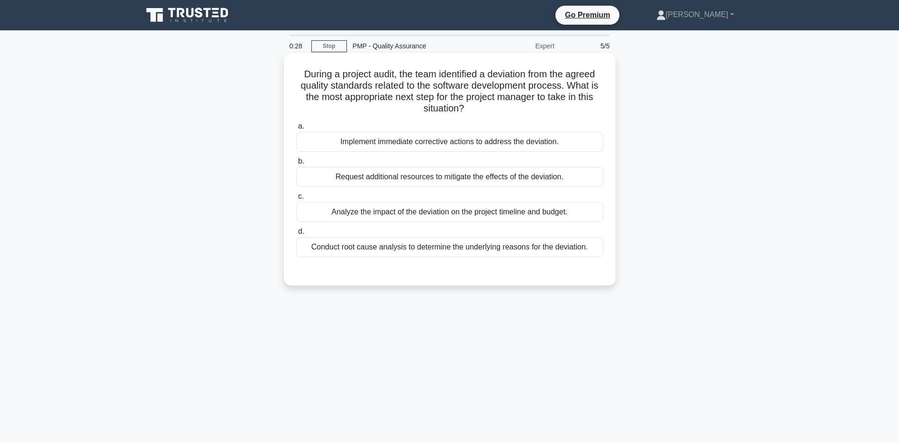
click at [335, 247] on div "Conduct root cause analysis to determine the underlying reasons for the deviati…" at bounding box center [449, 247] width 307 height 20
click at [296, 235] on input "d. Conduct root cause analysis to determine the underlying reasons for the devi…" at bounding box center [296, 231] width 0 height 6
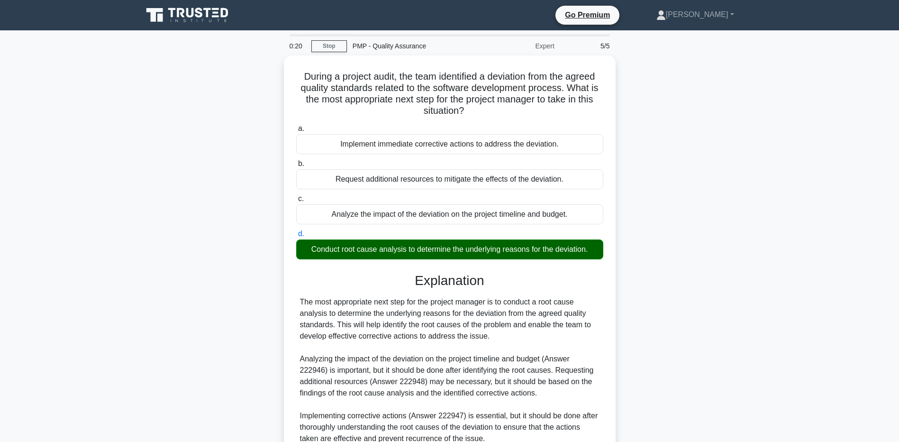
click at [98, 369] on main "0:20 Stop PMP - Quality Assurance Expert 5/5 During a project audit, the team i…" at bounding box center [449, 278] width 899 height 497
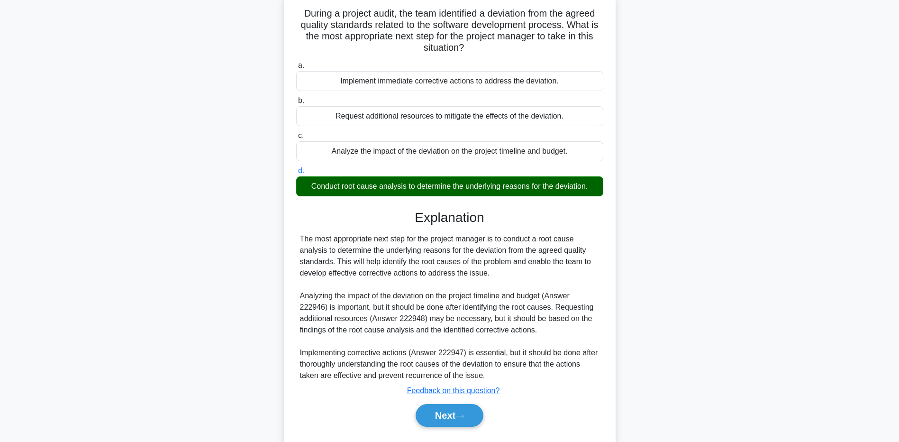
scroll to position [86, 0]
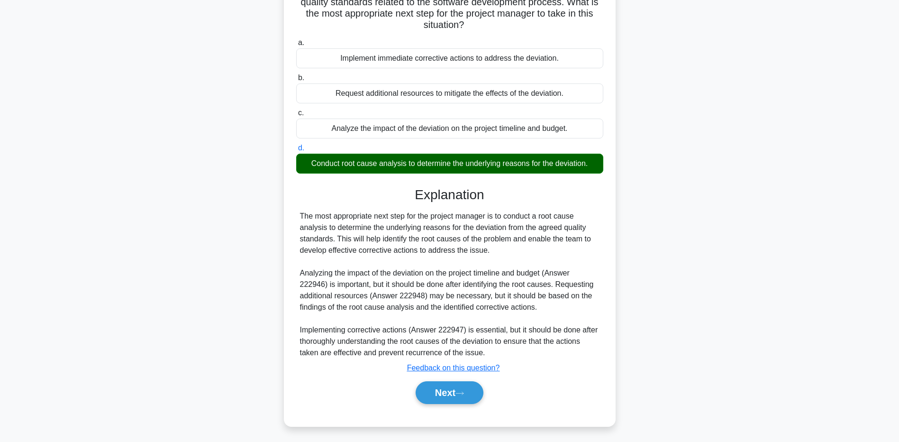
click at [99, 248] on main "0:15 Stop PMP - Quality Assurance Expert 5/5 During a project audit, the team i…" at bounding box center [449, 193] width 899 height 497
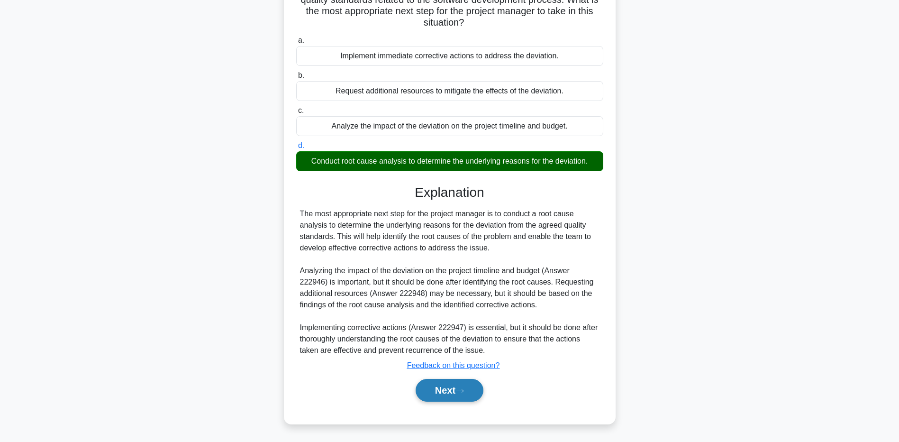
click at [451, 384] on button "Next" at bounding box center [450, 390] width 68 height 23
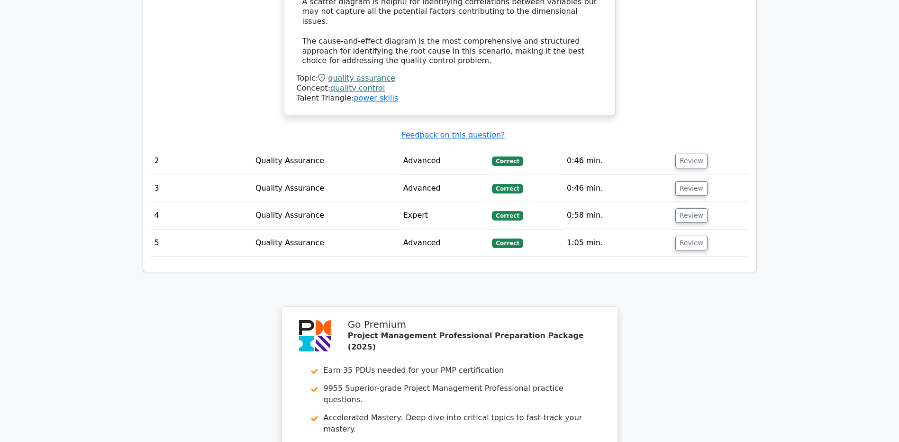
scroll to position [1459, 0]
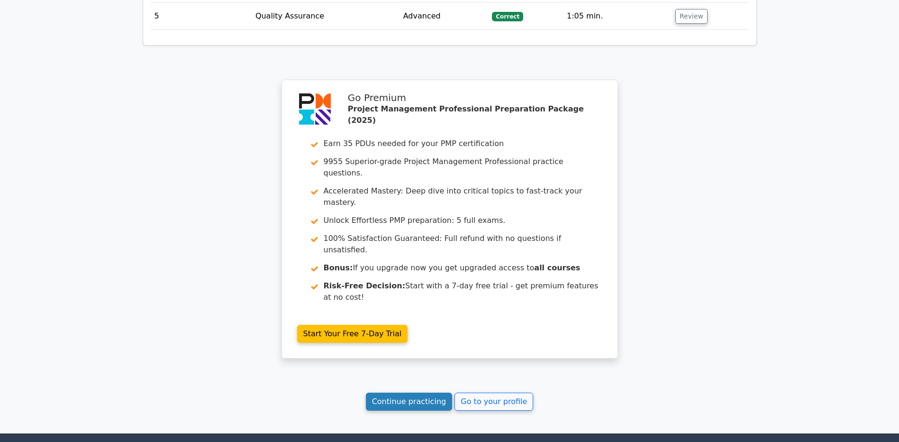
click at [408, 392] on link "Continue practicing" at bounding box center [409, 401] width 87 height 18
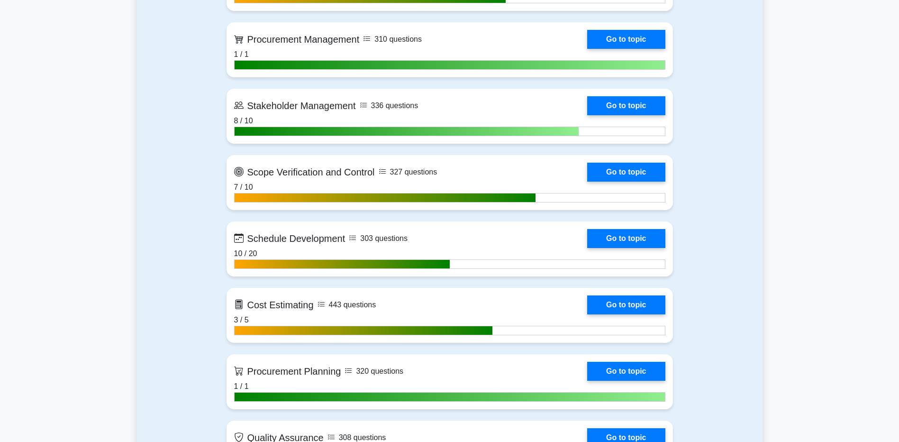
scroll to position [1516, 0]
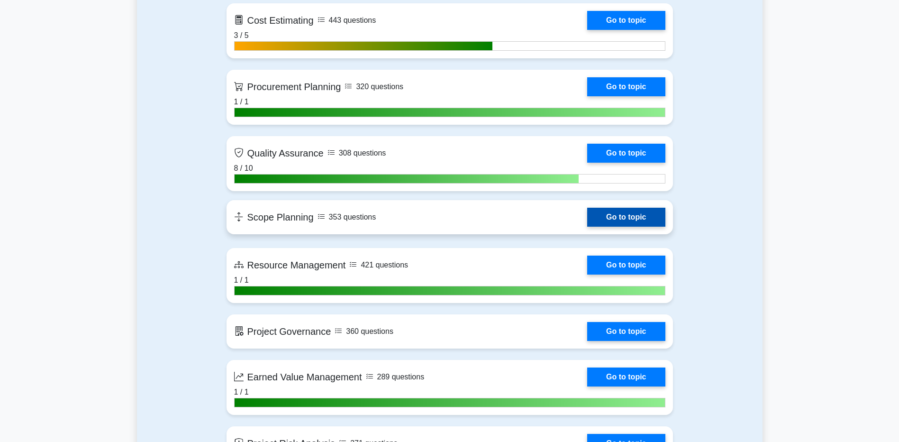
click at [628, 217] on link "Go to topic" at bounding box center [626, 217] width 78 height 19
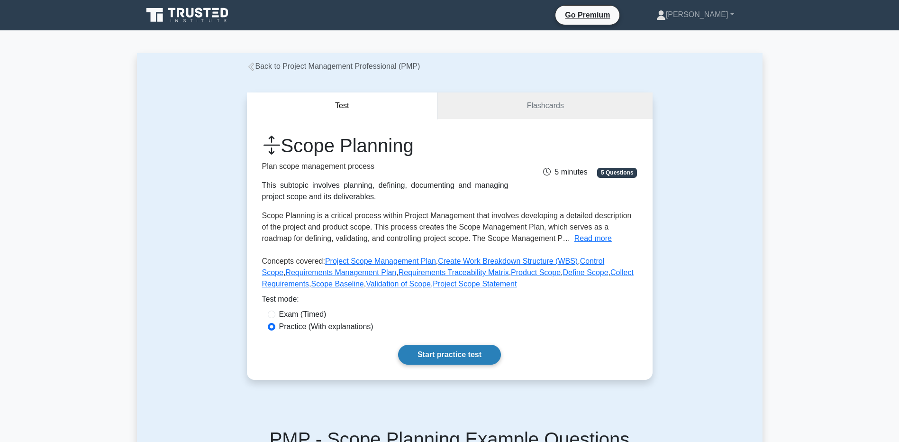
click at [413, 352] on link "Start practice test" at bounding box center [449, 355] width 103 height 20
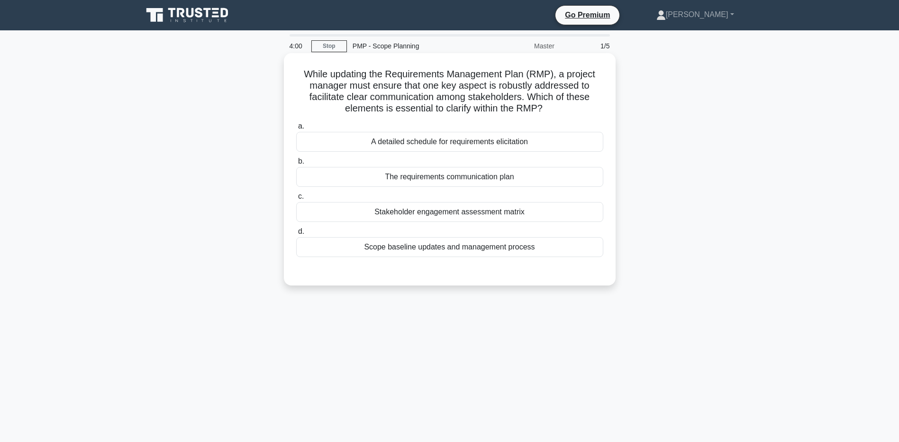
click at [324, 181] on div "The requirements communication plan" at bounding box center [449, 177] width 307 height 20
click at [296, 164] on input "b. The requirements communication plan" at bounding box center [296, 161] width 0 height 6
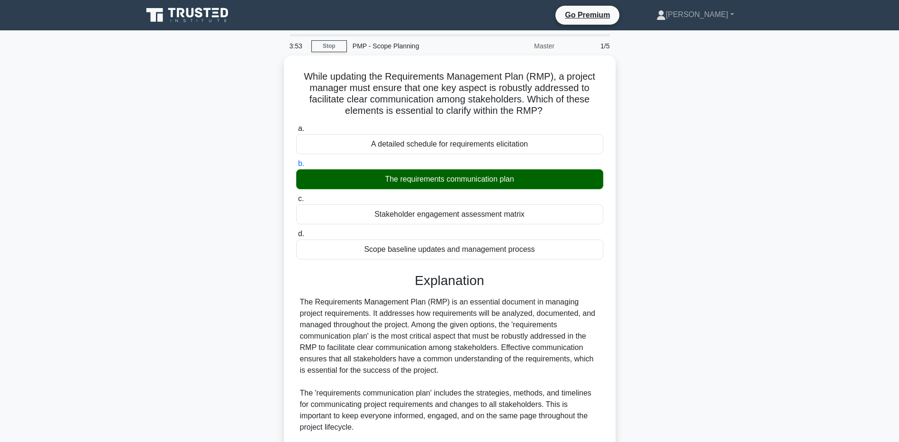
click at [89, 261] on main "3:53 Stop PMP - Scope Planning Master 1/5 While updating the Requirements Manag…" at bounding box center [449, 341] width 899 height 622
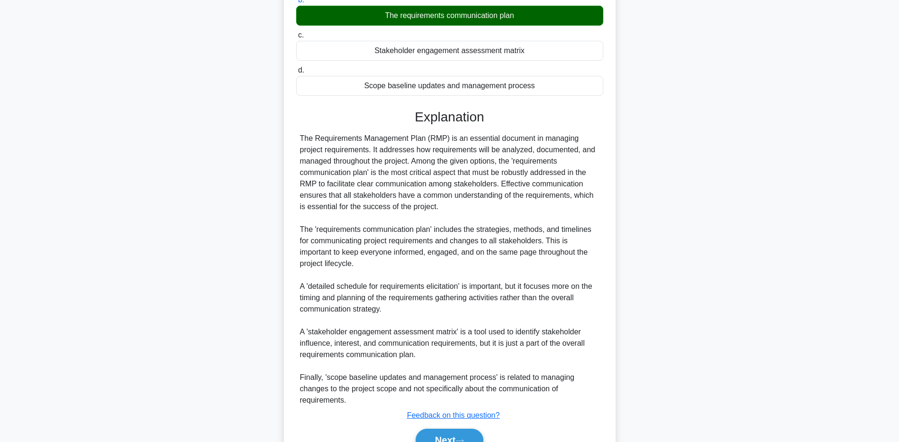
scroll to position [211, 0]
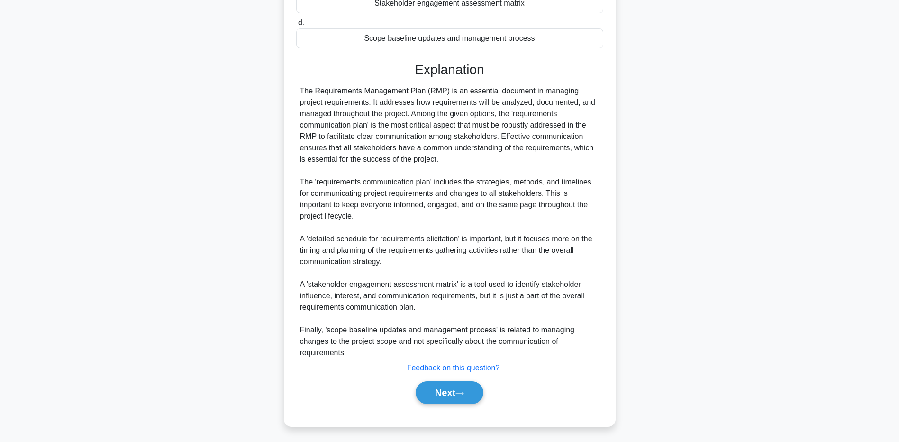
click at [160, 319] on div "While updating the Requirements Management Plan (RMP), a project manager must e…" at bounding box center [450, 141] width 626 height 593
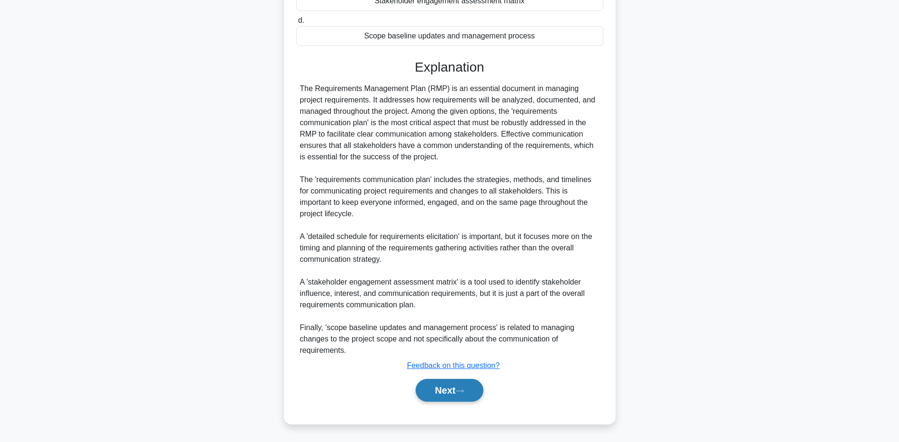
click at [431, 395] on button "Next" at bounding box center [450, 390] width 68 height 23
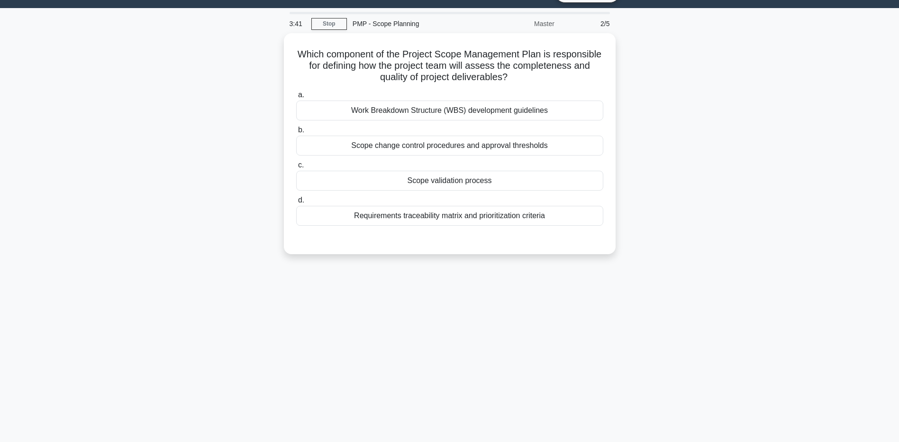
scroll to position [0, 0]
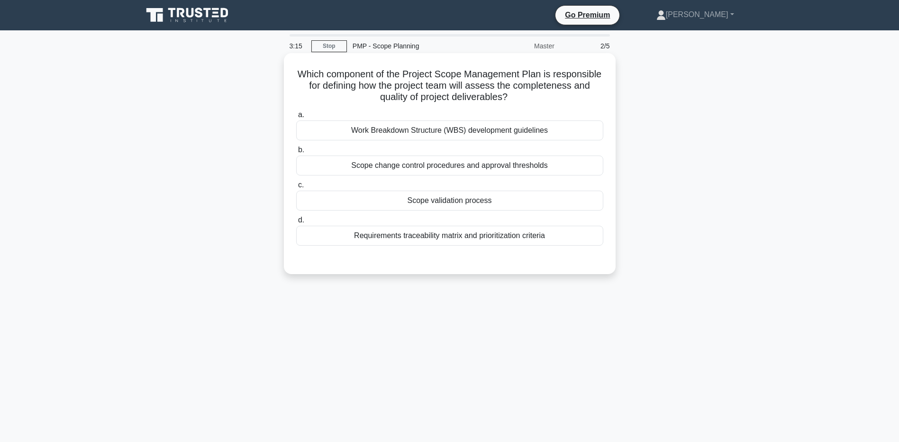
click at [416, 205] on div "Scope validation process" at bounding box center [449, 200] width 307 height 20
click at [296, 188] on input "c. Scope validation process" at bounding box center [296, 185] width 0 height 6
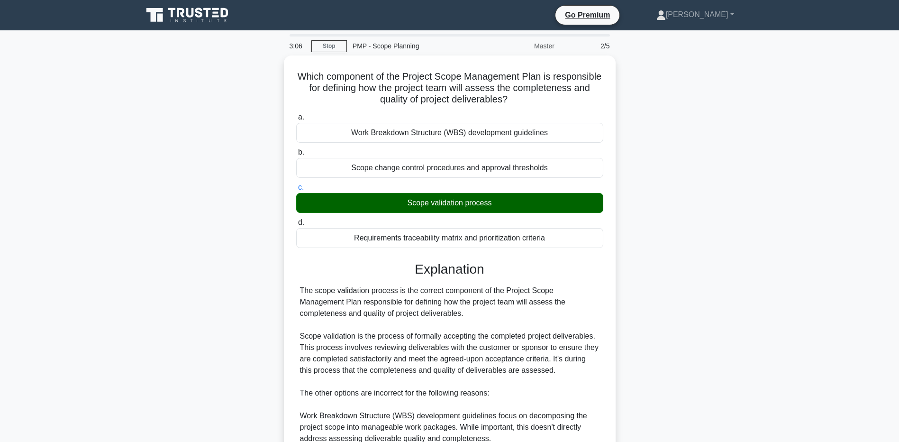
click at [95, 353] on main "3:06 Stop PMP - Scope Planning Master 2/5 Which component of the Project Scope …" at bounding box center [449, 329] width 899 height 599
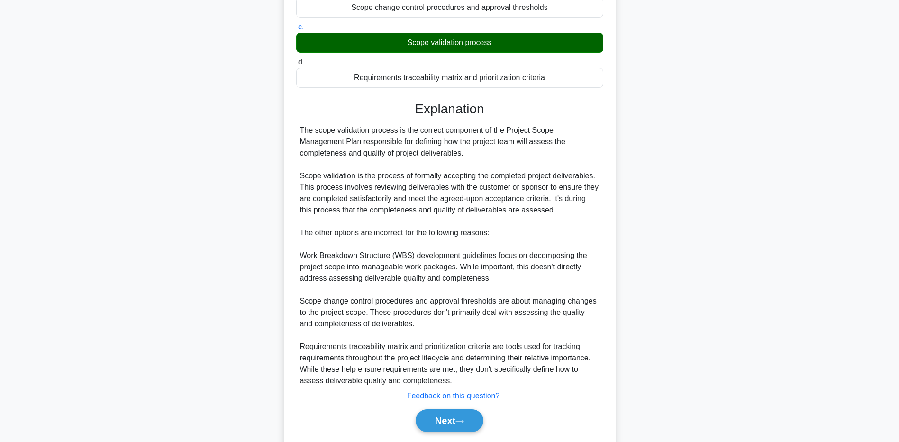
scroll to position [189, 0]
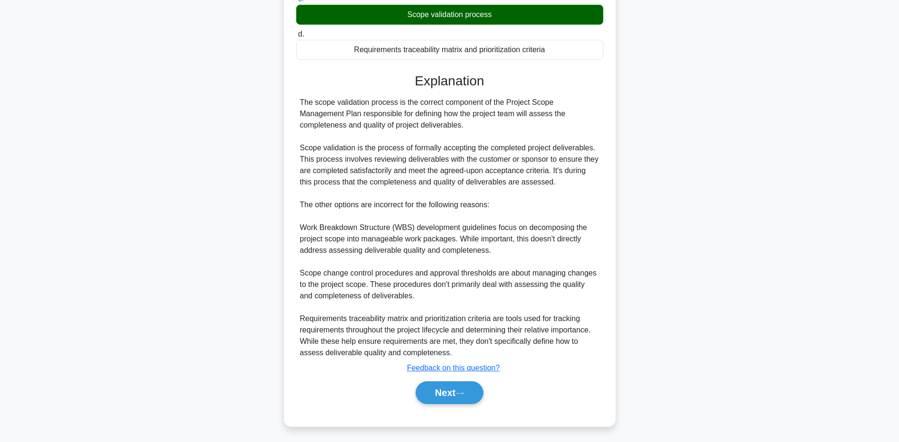
drag, startPoint x: 0, startPoint y: 291, endPoint x: 10, endPoint y: 296, distance: 10.8
click at [0, 291] on html "Go Premium Celso" at bounding box center [449, 127] width 899 height 630
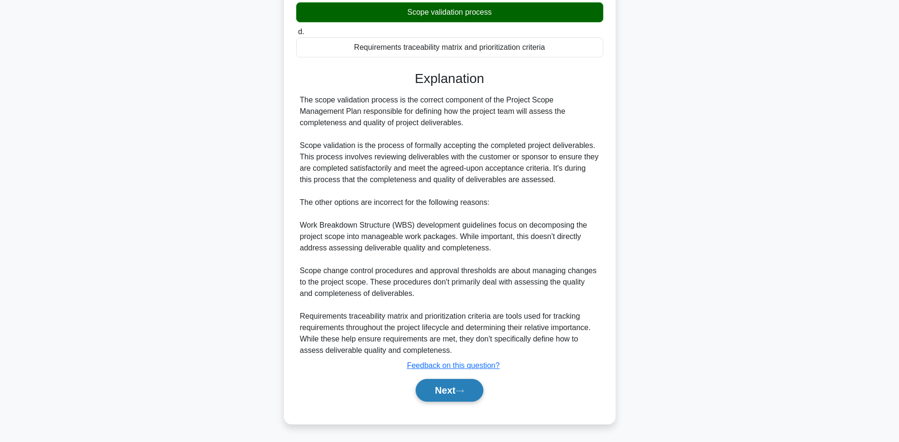
click at [416, 388] on button "Next" at bounding box center [450, 390] width 68 height 23
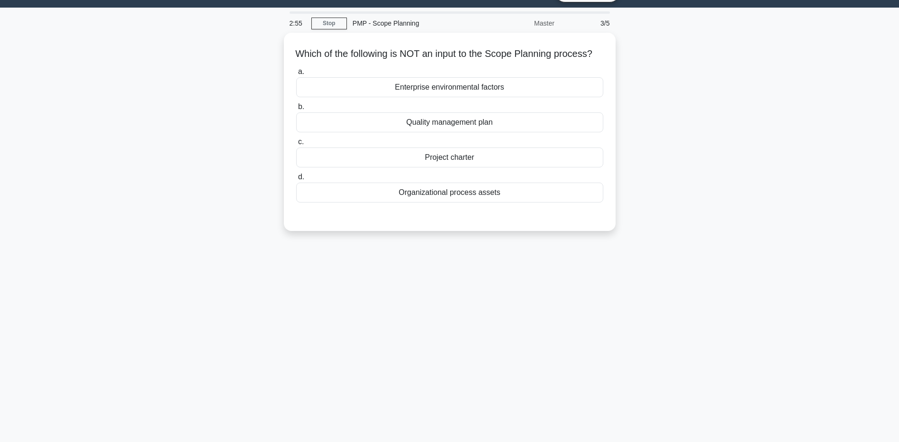
scroll to position [0, 0]
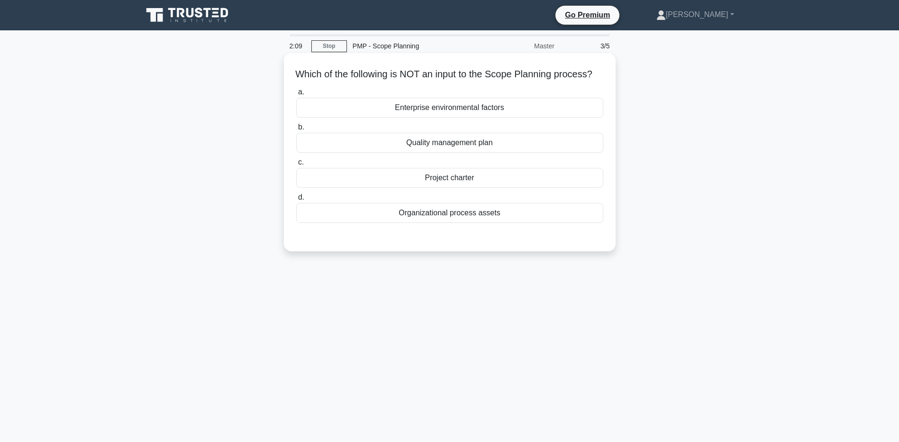
click at [380, 153] on div "Quality management plan" at bounding box center [449, 143] width 307 height 20
click at [296, 130] on input "b. Quality management plan" at bounding box center [296, 127] width 0 height 6
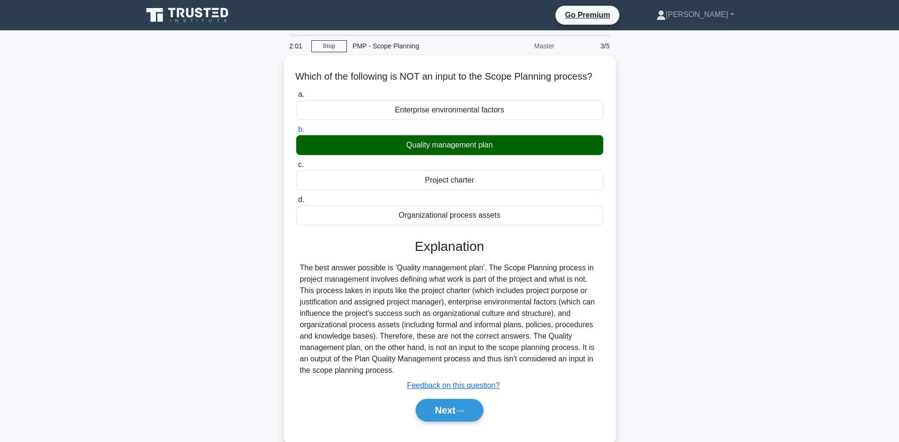
click at [149, 392] on div "Which of the following is NOT an input to the Scope Planning process? .spinner_…" at bounding box center [450, 254] width 626 height 399
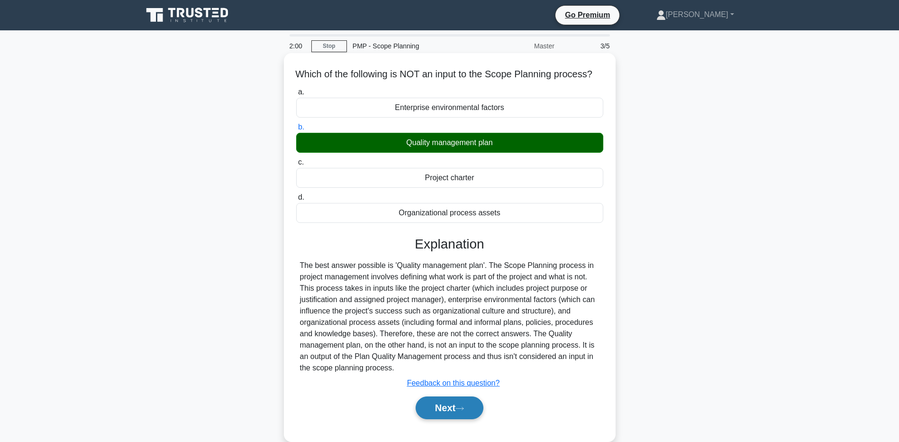
click at [469, 419] on button "Next" at bounding box center [450, 407] width 68 height 23
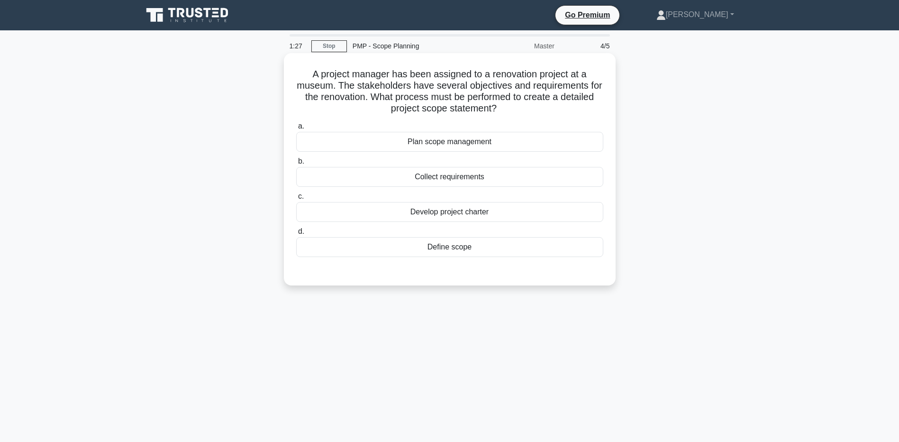
click at [336, 166] on label "b. Collect requirements" at bounding box center [449, 170] width 307 height 31
click at [296, 164] on input "b. Collect requirements" at bounding box center [296, 161] width 0 height 6
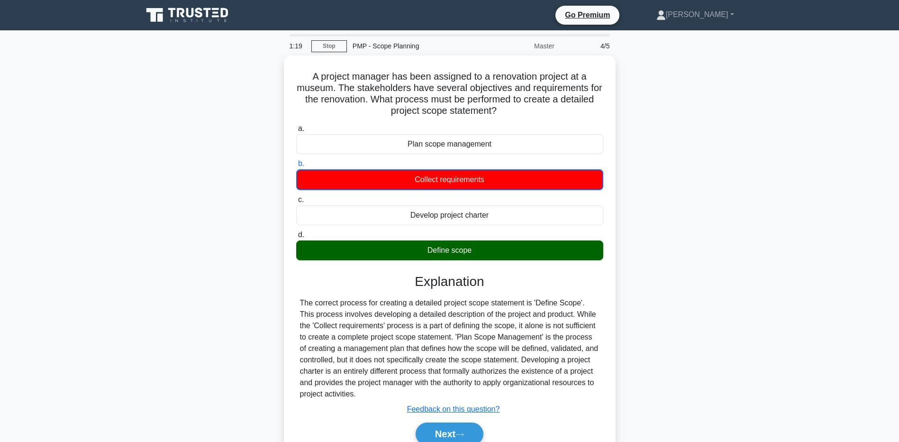
click at [35, 298] on main "1:19 Stop PMP - Scope Planning Master 4/5 A project manager has been assigned t…" at bounding box center [449, 270] width 899 height 481
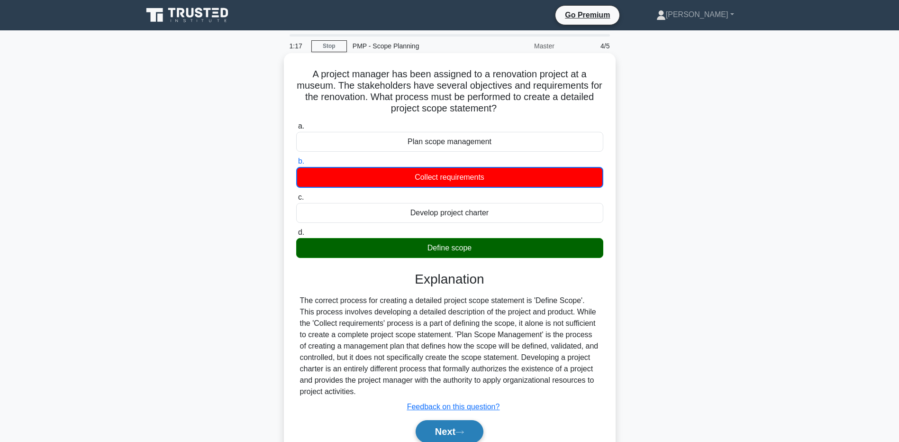
click at [451, 437] on button "Next" at bounding box center [450, 431] width 68 height 23
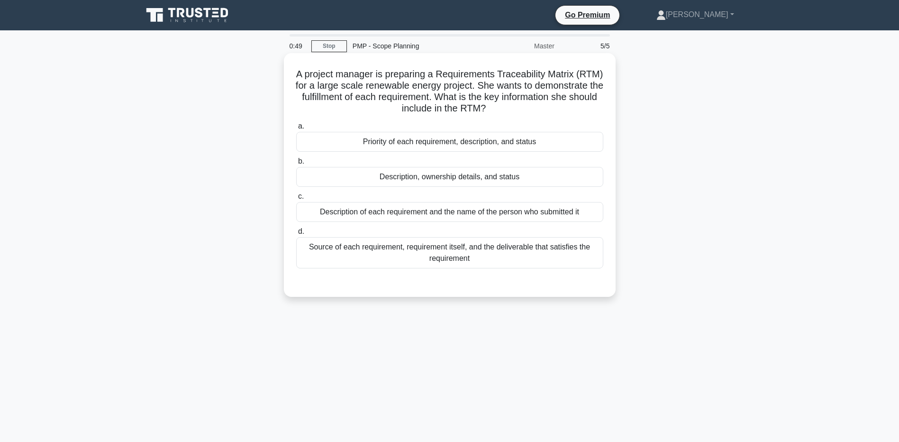
click at [323, 254] on div "Source of each requirement, requirement itself, and the deliverable that satisf…" at bounding box center [449, 252] width 307 height 31
click at [296, 235] on input "d. Source of each requirement, requirement itself, and the deliverable that sat…" at bounding box center [296, 231] width 0 height 6
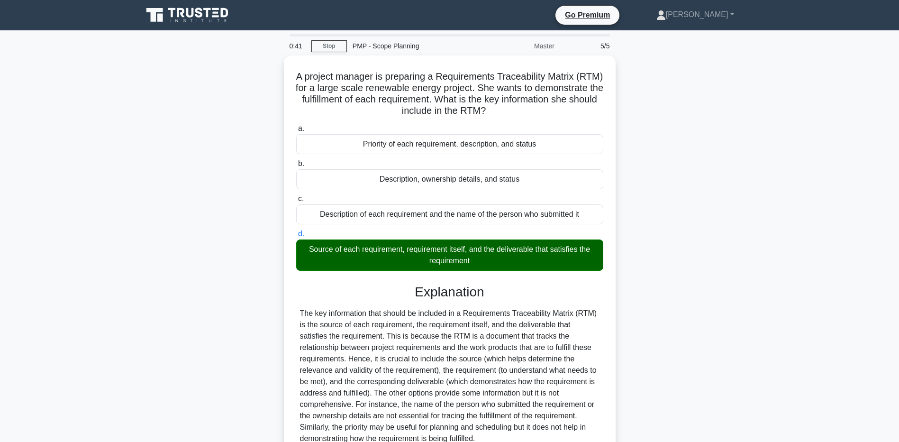
click at [134, 365] on main "0:41 Stop PMP - Scope Planning Master 5/5 A project manager is preparing a Requ…" at bounding box center [449, 278] width 899 height 497
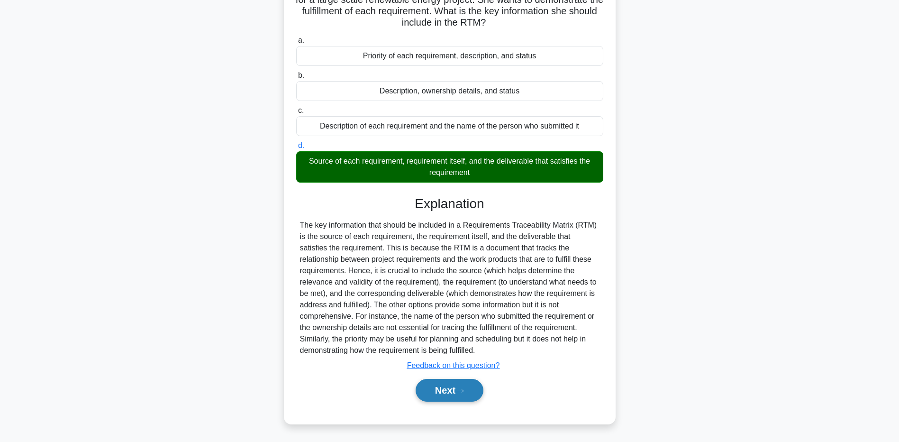
click at [456, 389] on button "Next" at bounding box center [450, 390] width 68 height 23
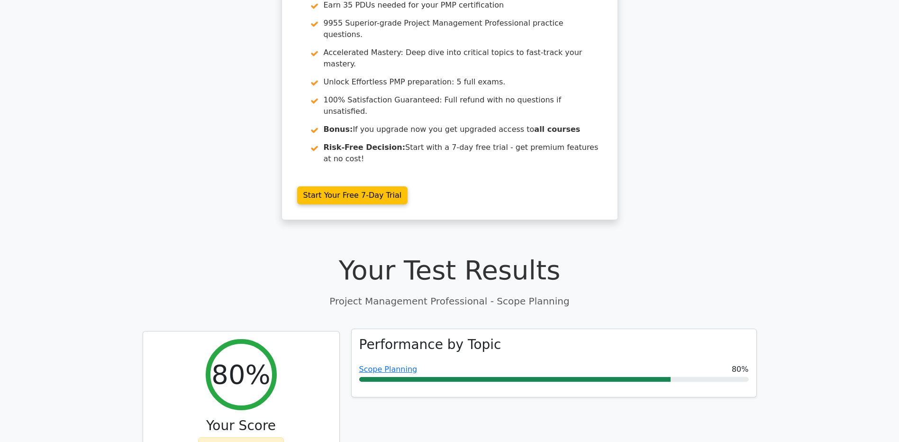
scroll to position [190, 0]
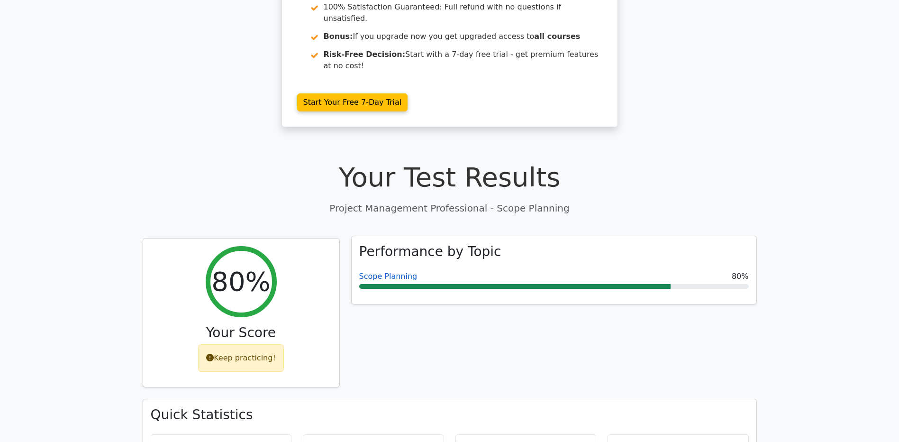
click at [378, 272] on link "Scope Planning" at bounding box center [388, 276] width 58 height 9
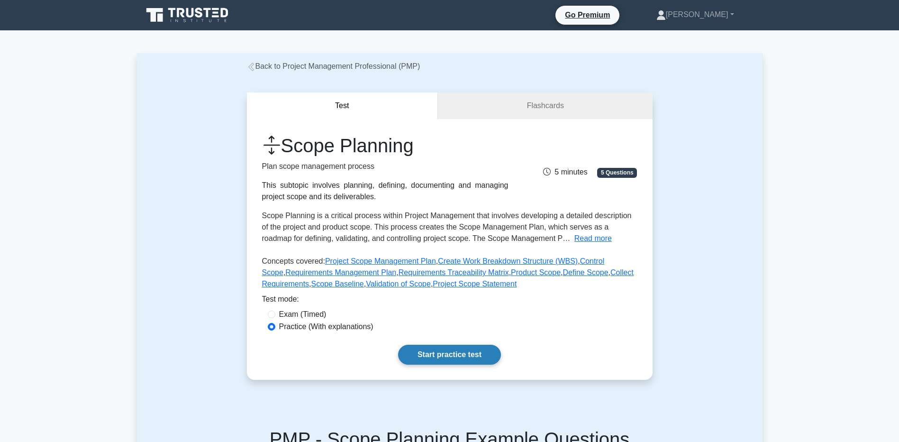
click at [465, 362] on link "Start practice test" at bounding box center [449, 355] width 103 height 20
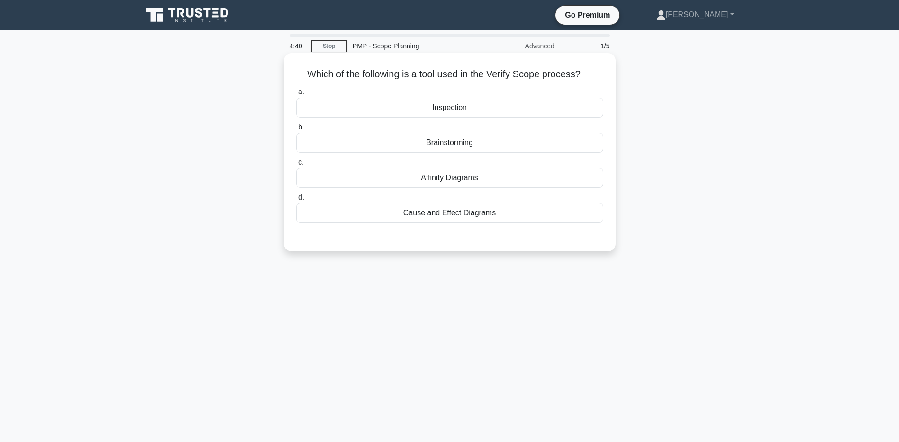
click at [395, 100] on div "Inspection" at bounding box center [449, 108] width 307 height 20
click at [296, 95] on input "a. Inspection" at bounding box center [296, 92] width 0 height 6
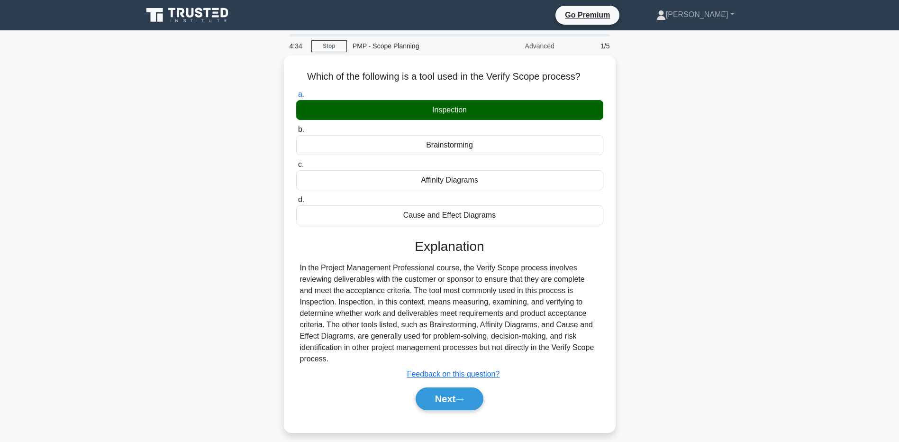
drag, startPoint x: 73, startPoint y: 266, endPoint x: 98, endPoint y: 267, distance: 25.6
click at [73, 266] on main "4:34 Stop PMP - Scope Planning Advanced 1/5 Which of the following is a tool us…" at bounding box center [449, 270] width 899 height 481
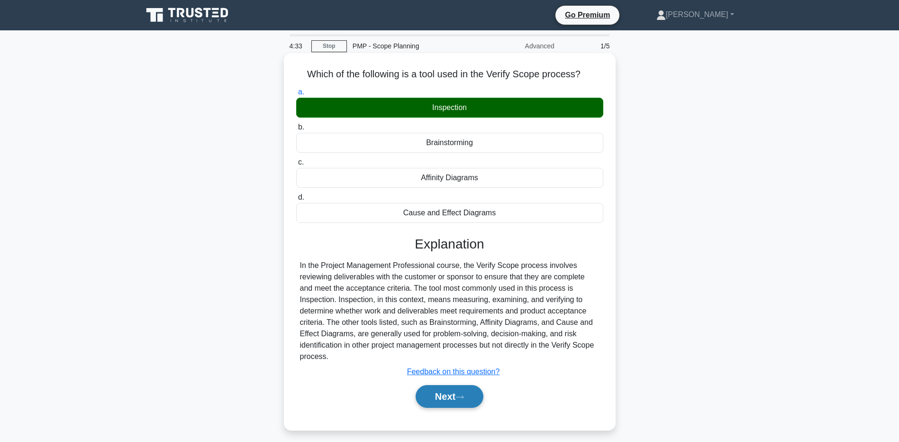
click at [443, 395] on button "Next" at bounding box center [450, 396] width 68 height 23
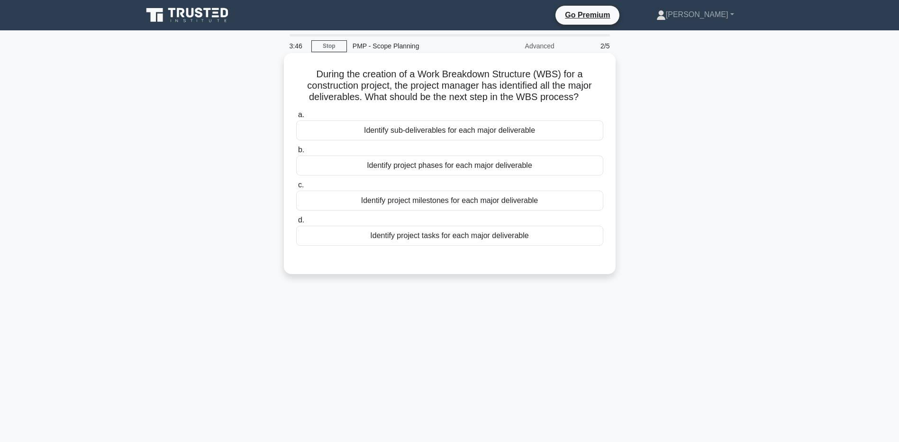
click at [423, 240] on div "Identify project tasks for each major deliverable" at bounding box center [449, 236] width 307 height 20
click at [296, 223] on input "d. Identify project tasks for each major deliverable" at bounding box center [296, 220] width 0 height 6
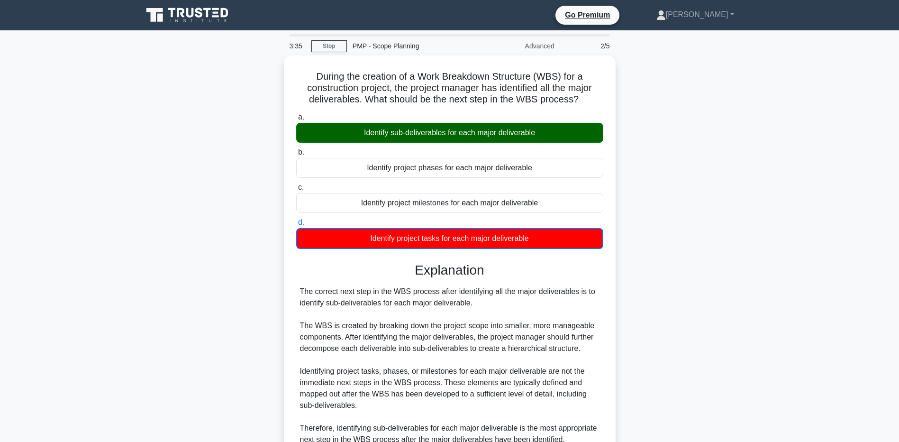
click at [107, 373] on main "3:35 Stop PMP - Scope Planning Advanced 2/5 During the creation of a Work Break…" at bounding box center [449, 279] width 899 height 498
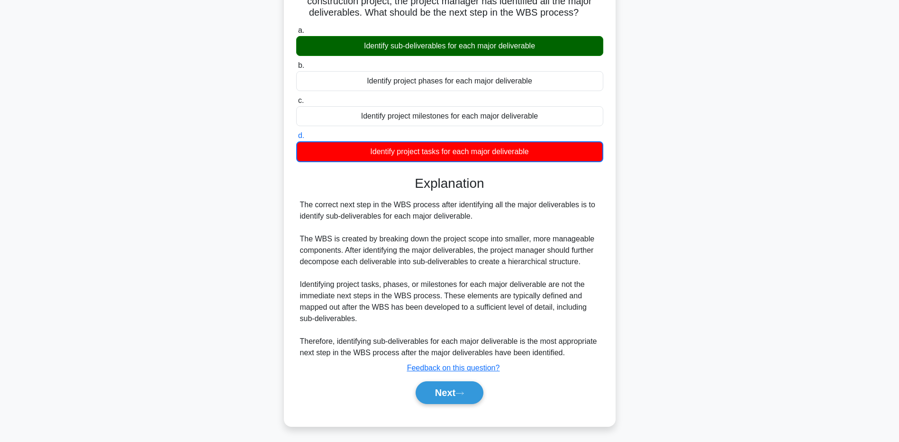
drag, startPoint x: 104, startPoint y: 359, endPoint x: 125, endPoint y: 363, distance: 21.1
click at [104, 359] on main "3:28 Stop PMP - Scope Planning Advanced 2/5 During the creation of a Work Break…" at bounding box center [449, 193] width 899 height 498
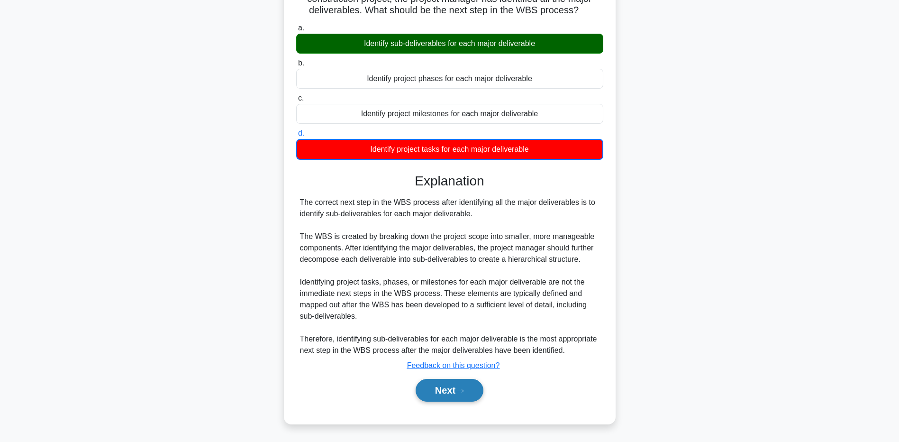
click at [479, 383] on button "Next" at bounding box center [450, 390] width 68 height 23
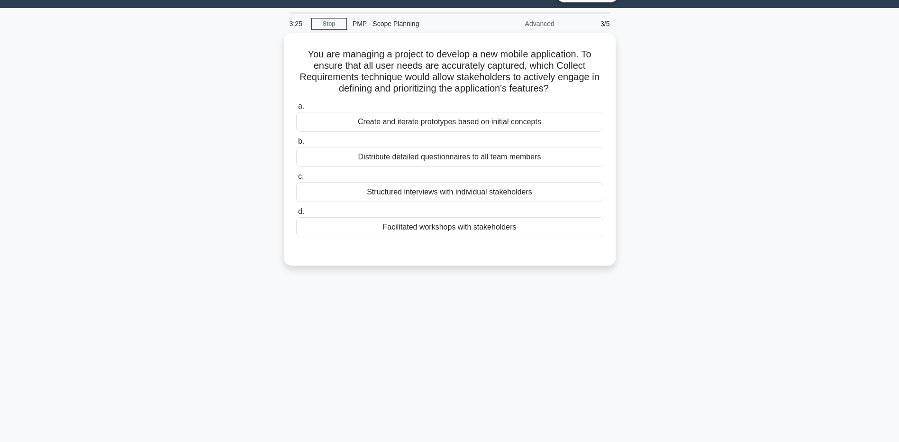
scroll to position [0, 0]
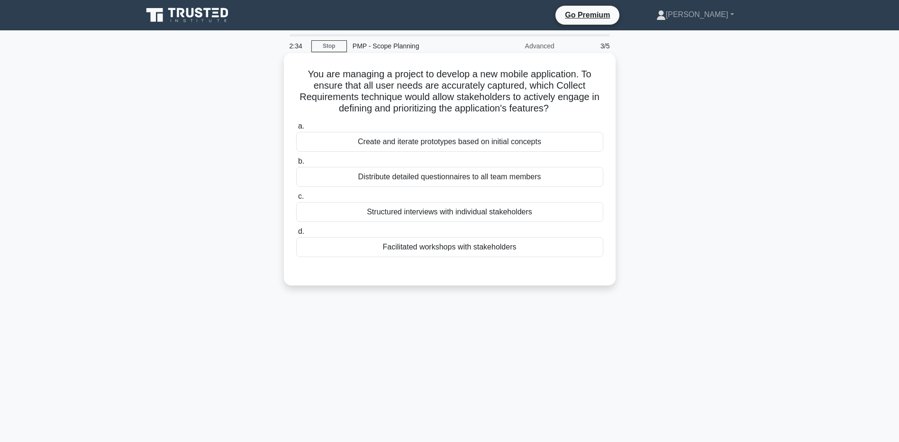
click at [303, 248] on div "Facilitated workshops with stakeholders" at bounding box center [449, 247] width 307 height 20
click at [296, 235] on input "d. Facilitated workshops with stakeholders" at bounding box center [296, 231] width 0 height 6
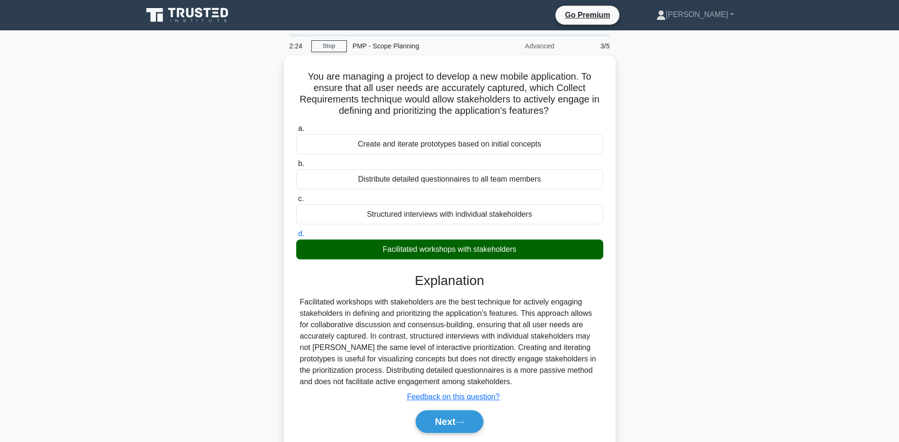
click at [140, 308] on div "You are managing a project to develop a new mobile application. To ensure that …" at bounding box center [450, 260] width 626 height 411
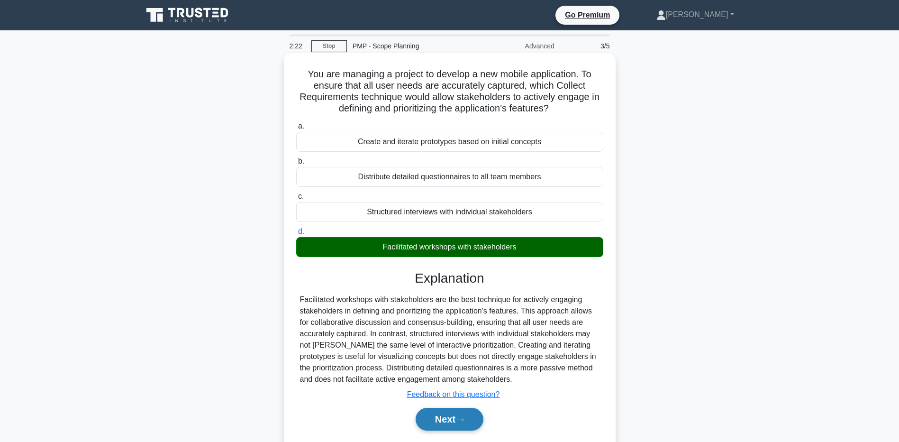
click at [432, 429] on button "Next" at bounding box center [450, 419] width 68 height 23
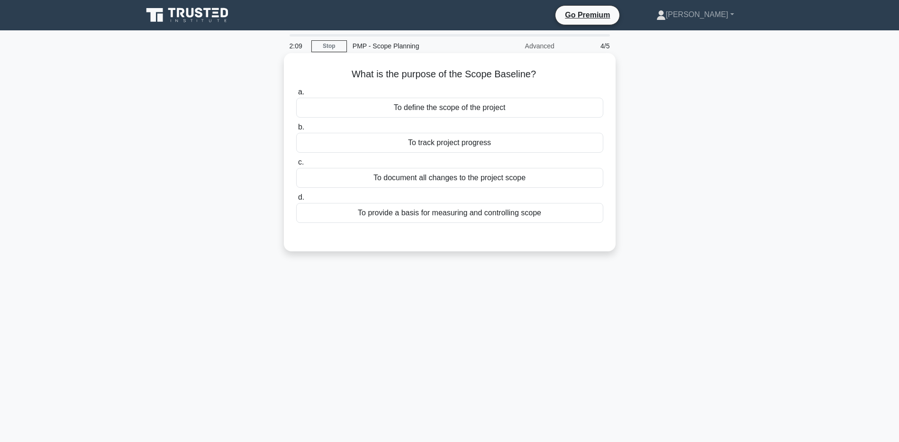
click at [313, 212] on div "To provide a basis for measuring and controlling scope" at bounding box center [449, 213] width 307 height 20
click at [296, 200] on input "d. To provide a basis for measuring and controlling scope" at bounding box center [296, 197] width 0 height 6
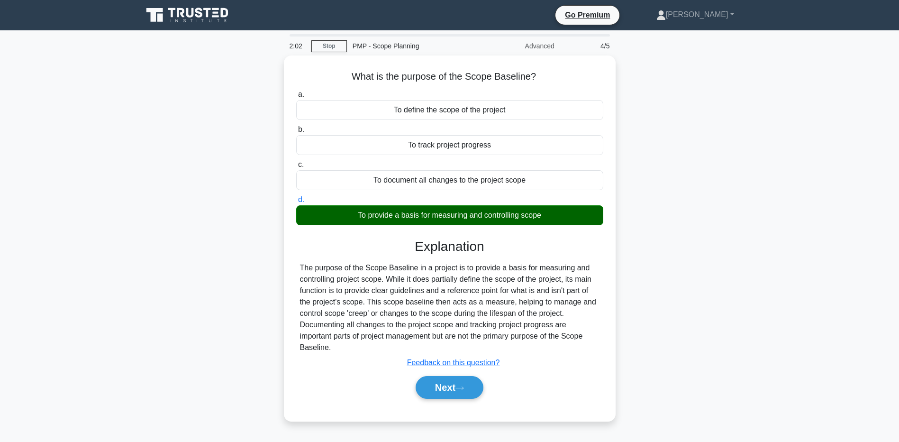
click at [171, 325] on div "What is the purpose of the Scope Baseline? .spinner_0XTQ{transform-origin:cente…" at bounding box center [450, 243] width 626 height 377
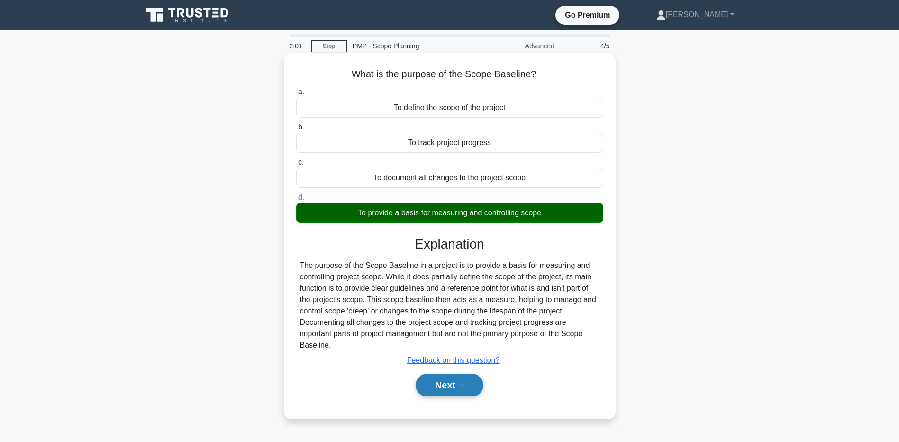
click at [435, 388] on button "Next" at bounding box center [450, 384] width 68 height 23
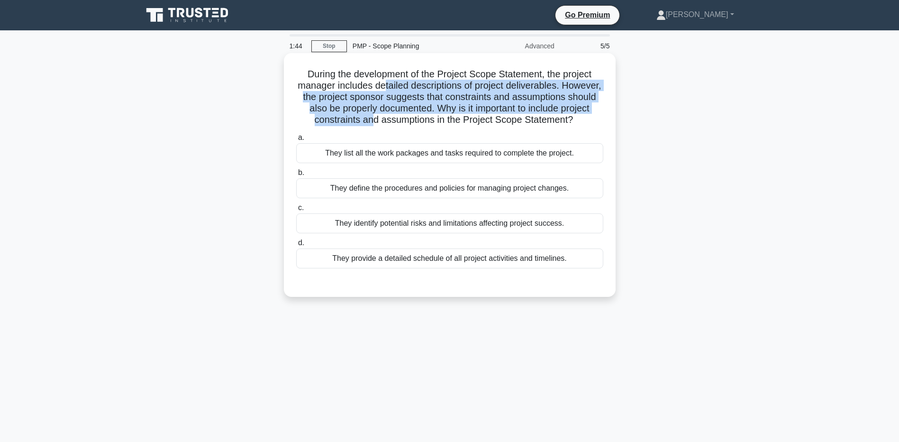
drag, startPoint x: 404, startPoint y: 82, endPoint x: 444, endPoint y: 120, distance: 55.3
click at [444, 120] on h5 "During the development of the Project Scope Statement, the project manager incl…" at bounding box center [449, 97] width 309 height 58
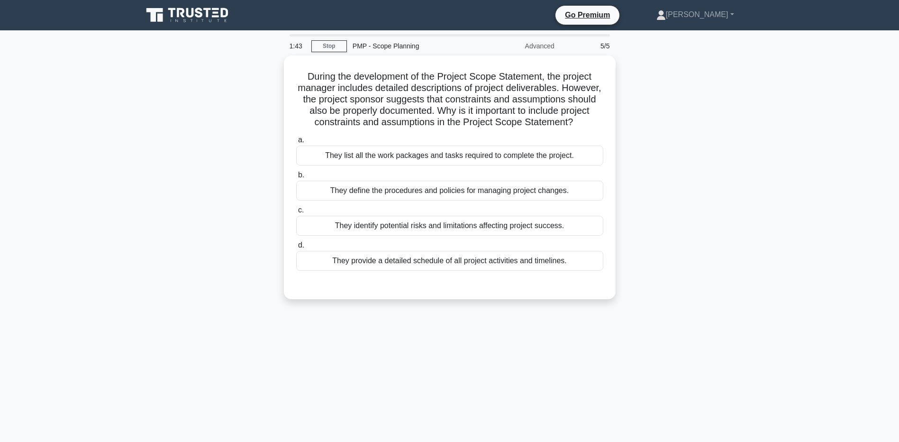
click at [188, 142] on div "During the development of the Project Scope Statement, the project manager incl…" at bounding box center [450, 182] width 626 height 255
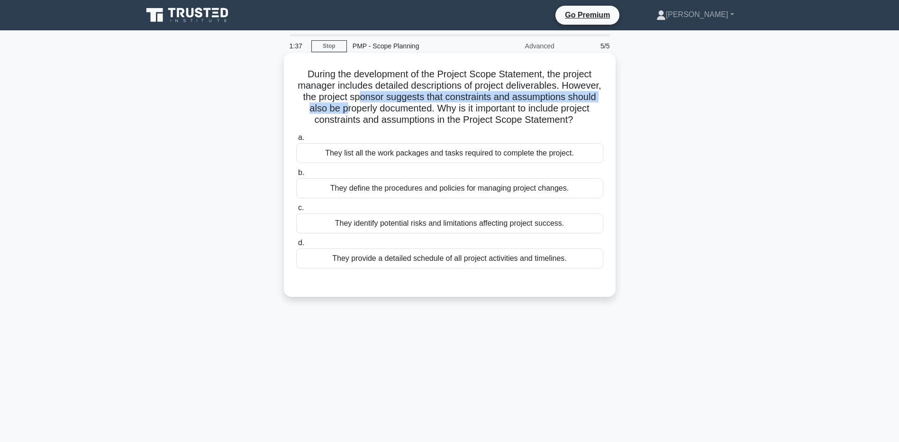
drag, startPoint x: 423, startPoint y: 96, endPoint x: 426, endPoint y: 105, distance: 9.6
click at [426, 105] on h5 "During the development of the Project Scope Statement, the project manager incl…" at bounding box center [449, 97] width 309 height 58
click at [328, 228] on div "They identify potential risks and limitations affecting project success." at bounding box center [449, 223] width 307 height 20
click at [296, 211] on input "c. They identify potential risks and limitations affecting project success." at bounding box center [296, 208] width 0 height 6
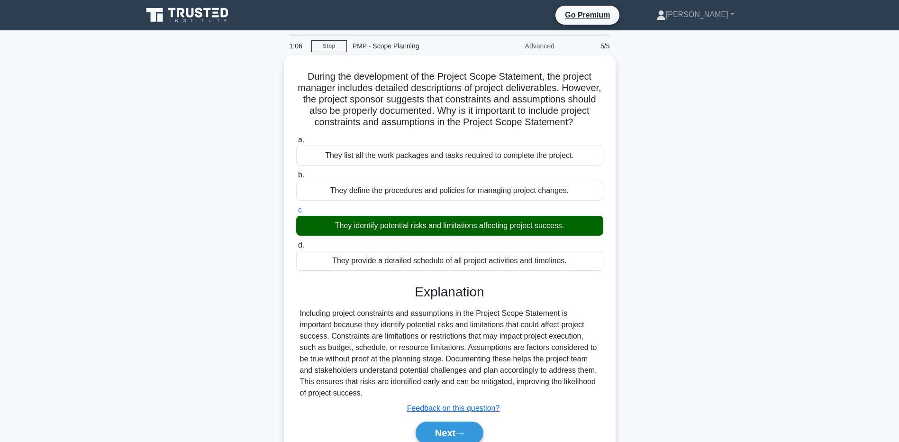
drag, startPoint x: 137, startPoint y: 345, endPoint x: 172, endPoint y: 347, distance: 34.7
click at [137, 345] on div "During the development of the Project Scope Statement, the project manager incl…" at bounding box center [450, 266] width 626 height 422
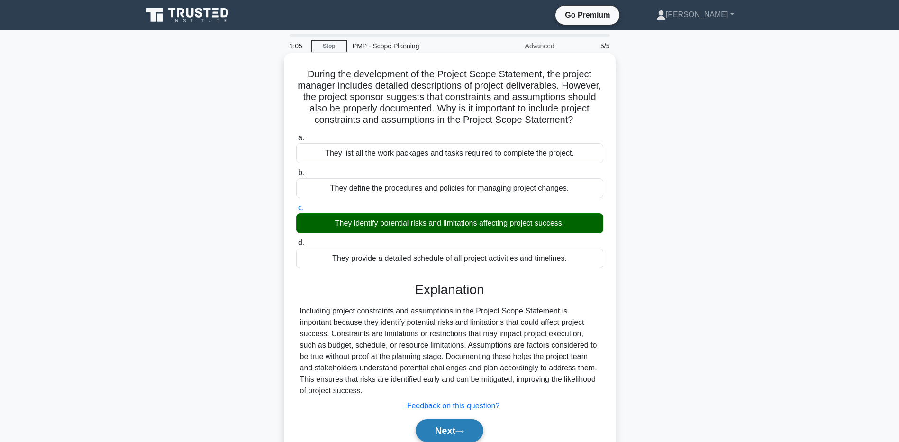
click at [448, 439] on button "Next" at bounding box center [450, 430] width 68 height 23
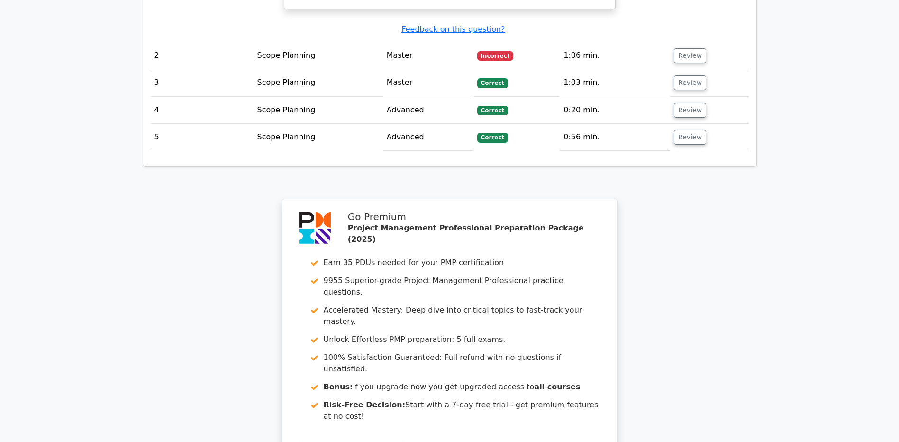
scroll to position [1257, 0]
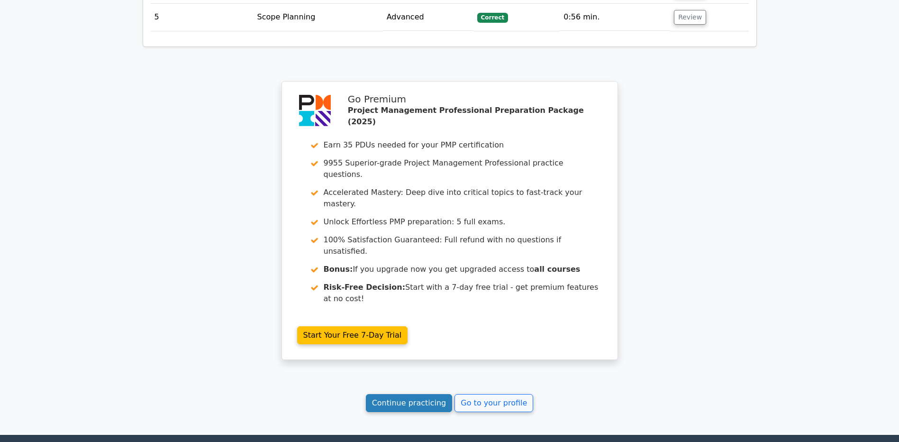
click at [401, 394] on link "Continue practicing" at bounding box center [409, 403] width 87 height 18
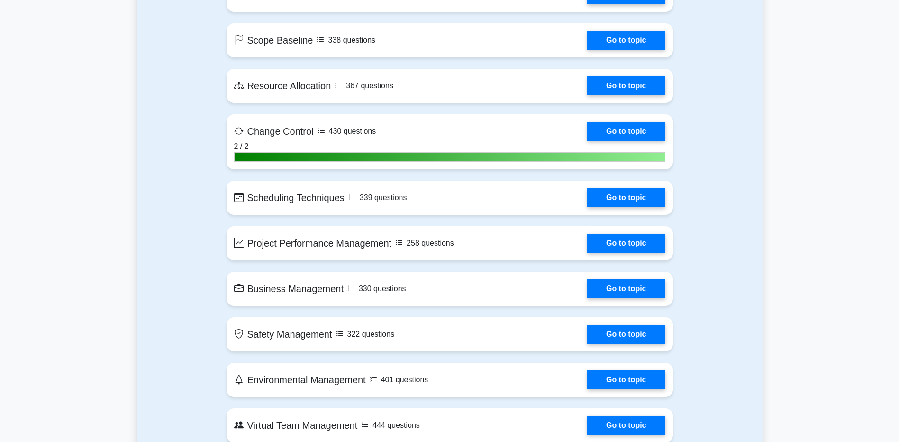
scroll to position [1895, 0]
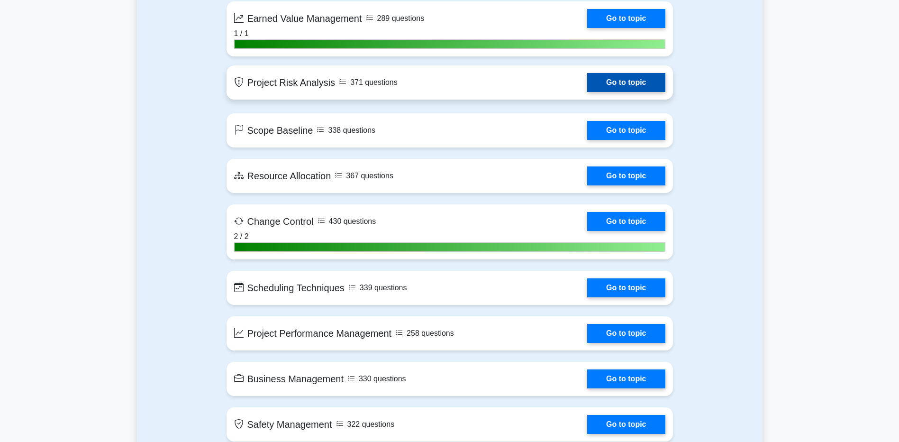
click at [605, 87] on link "Go to topic" at bounding box center [626, 82] width 78 height 19
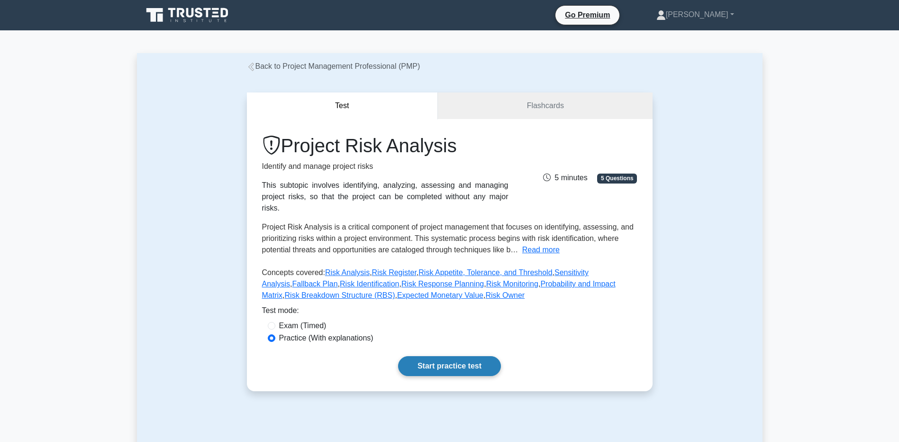
click at [461, 360] on link "Start practice test" at bounding box center [449, 366] width 103 height 20
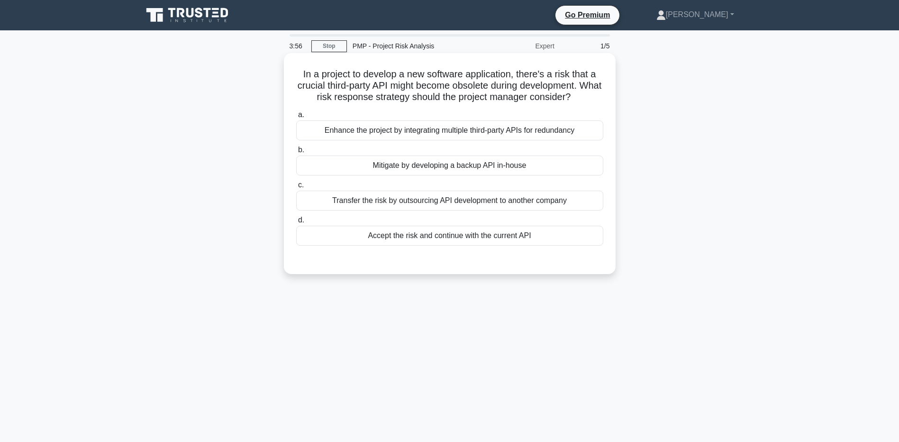
click at [327, 206] on div "Transfer the risk by outsourcing API development to another company" at bounding box center [449, 200] width 307 height 20
click at [296, 188] on input "c. Transfer the risk by outsourcing API development to another company" at bounding box center [296, 185] width 0 height 6
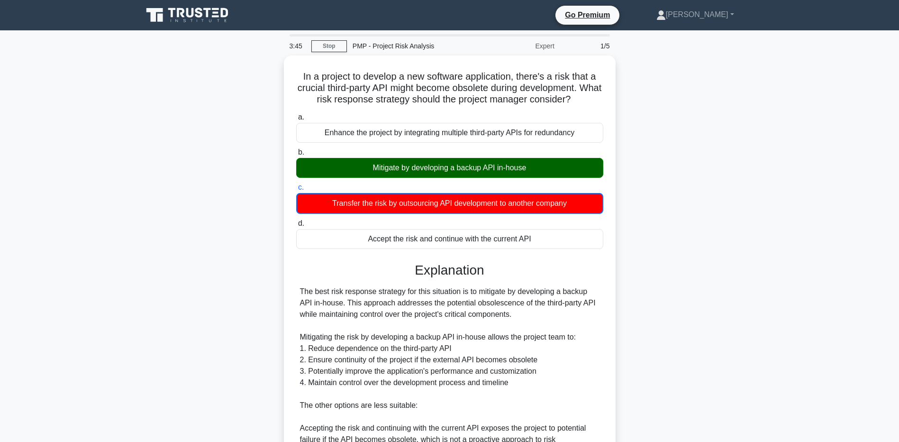
click at [114, 199] on main "3:45 Stop PMP - Project Risk Analysis Expert 1/5 In a project to develop a new …" at bounding box center [449, 347] width 899 height 634
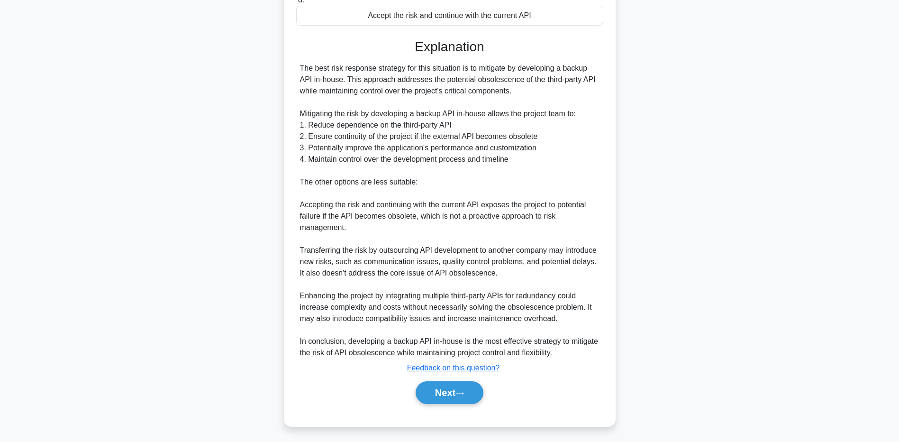
click at [141, 323] on div "In a project to develop a new software application, there's a risk that a cruci…" at bounding box center [450, 134] width 626 height 605
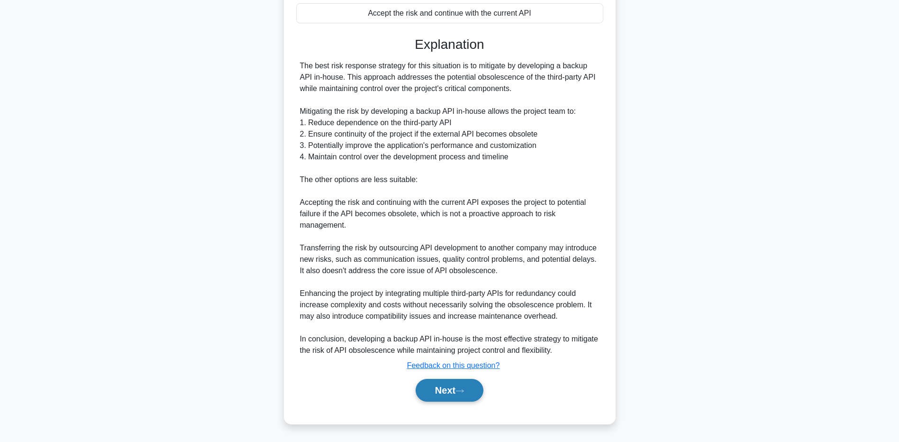
click at [447, 390] on button "Next" at bounding box center [450, 390] width 68 height 23
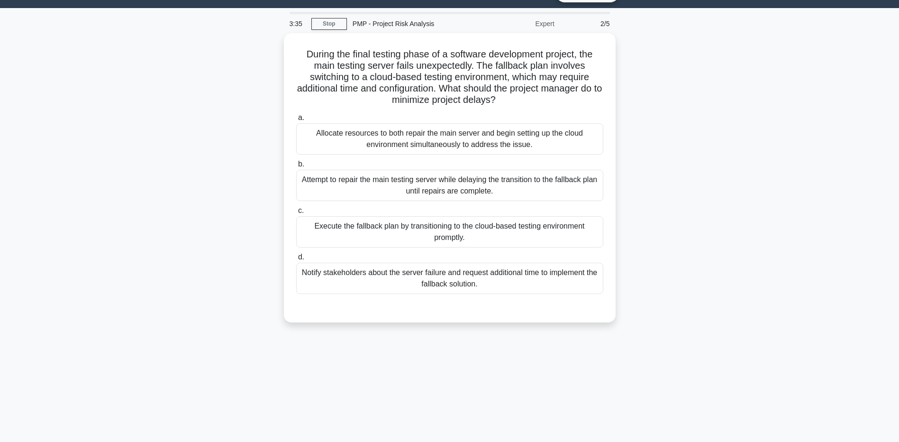
scroll to position [0, 0]
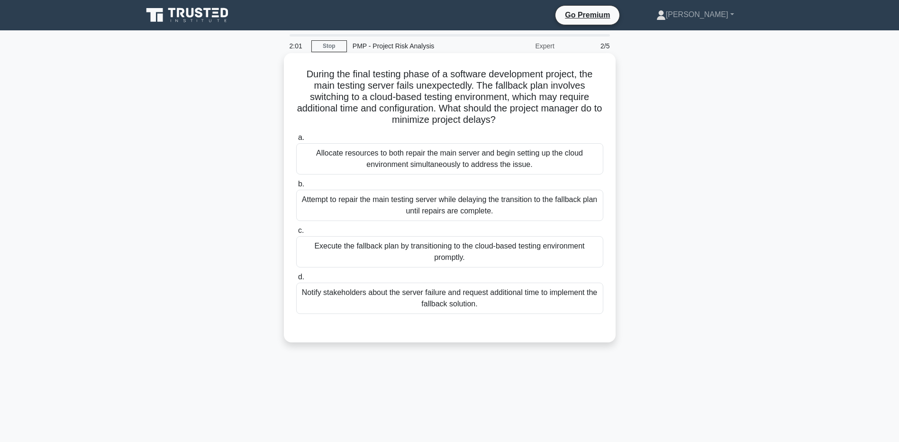
click at [310, 150] on div "Allocate resources to both repair the main server and begin setting up the clou…" at bounding box center [449, 158] width 307 height 31
click at [296, 141] on input "a. Allocate resources to both repair the main server and begin setting up the c…" at bounding box center [296, 138] width 0 height 6
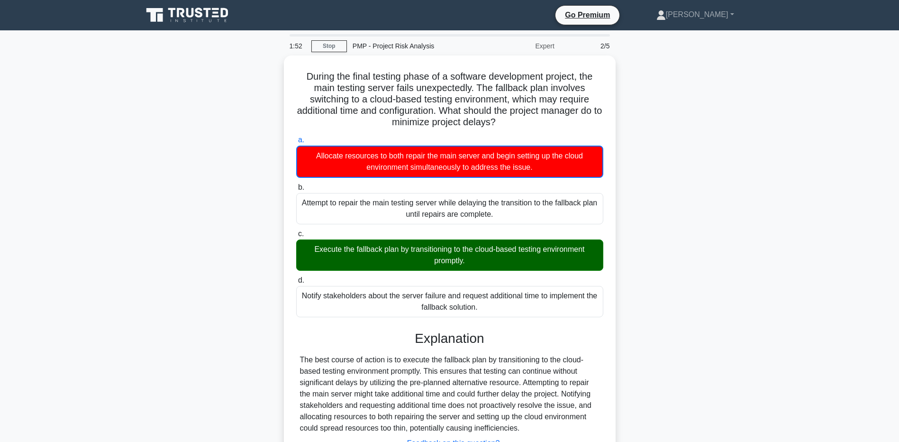
click at [97, 342] on main "1:52 Stop PMP - Project Risk Analysis Expert 2/5 During the final testing phase…" at bounding box center [449, 273] width 899 height 486
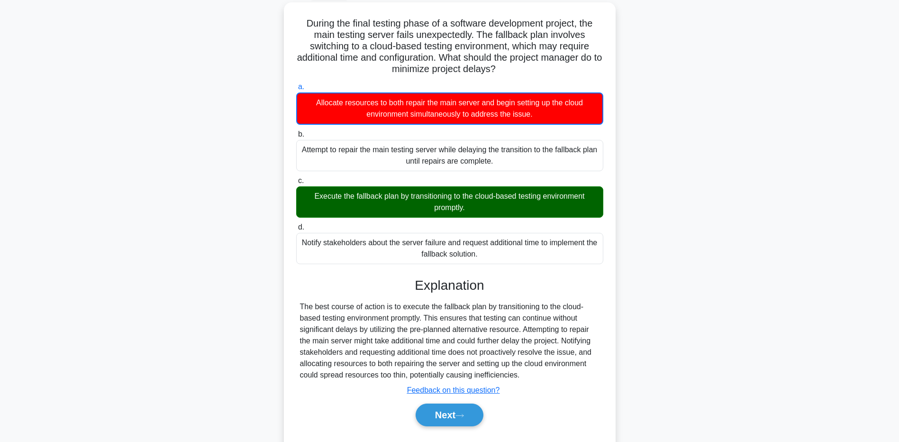
scroll to position [76, 0]
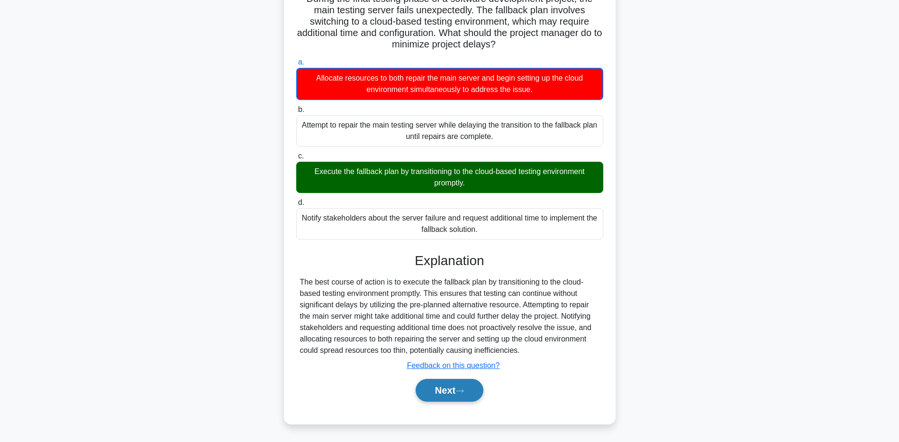
click at [429, 387] on button "Next" at bounding box center [450, 390] width 68 height 23
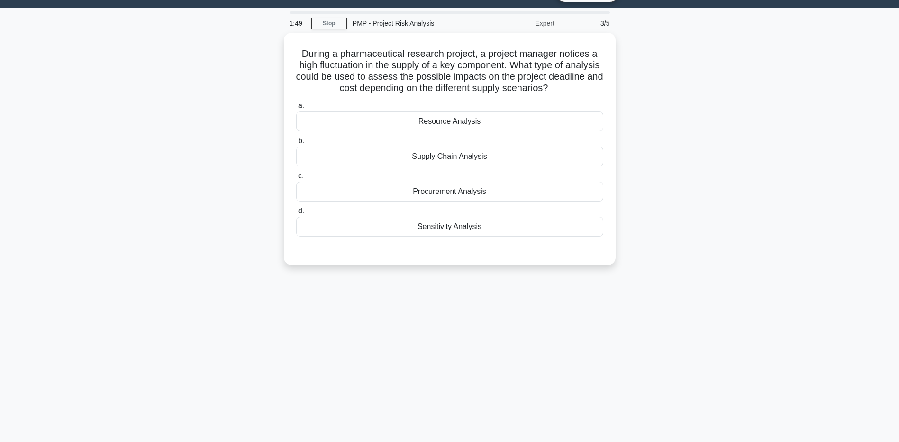
scroll to position [0, 0]
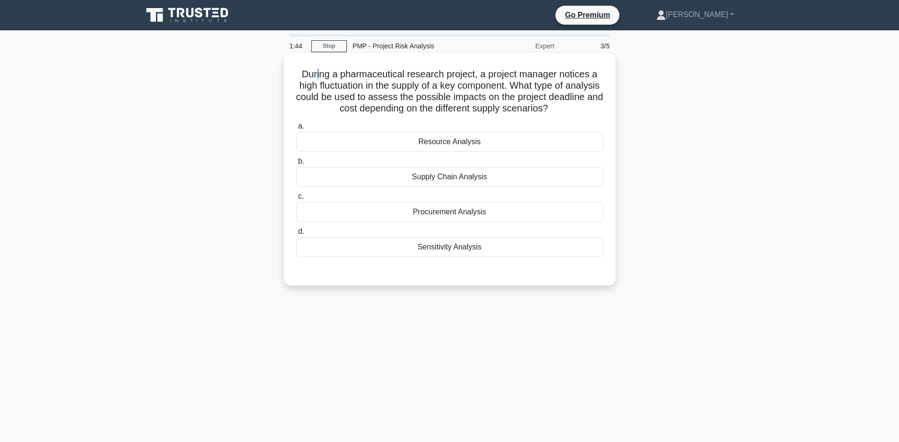
click at [317, 79] on h5 "During a pharmaceutical research project, a project manager notices a high fluc…" at bounding box center [449, 91] width 309 height 46
drag, startPoint x: 317, startPoint y: 79, endPoint x: 195, endPoint y: 128, distance: 131.4
click at [195, 128] on div "During a pharmaceutical research project, a project manager notices a high fluc…" at bounding box center [450, 177] width 626 height 244
click at [304, 177] on div "Supply Chain Analysis" at bounding box center [449, 177] width 307 height 20
click at [296, 164] on input "b. Supply Chain Analysis" at bounding box center [296, 161] width 0 height 6
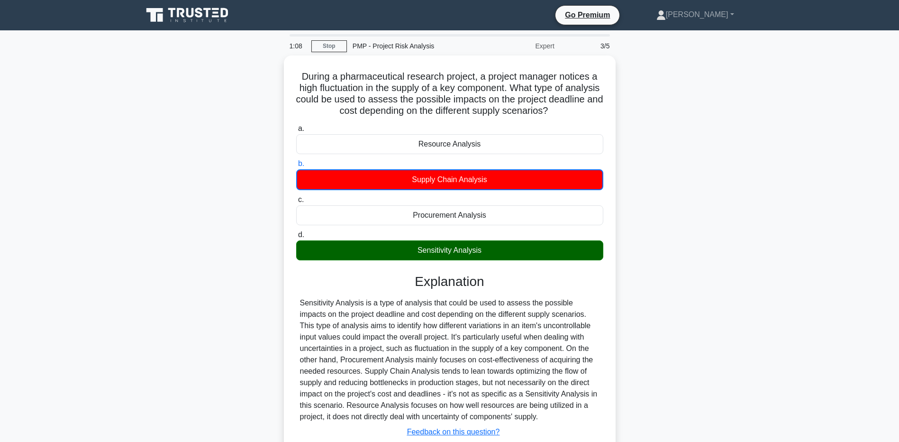
click at [123, 341] on main "1:08 Stop PMP - Project Risk Analysis Expert 3/5 During a pharmaceutical resear…" at bounding box center [449, 270] width 899 height 481
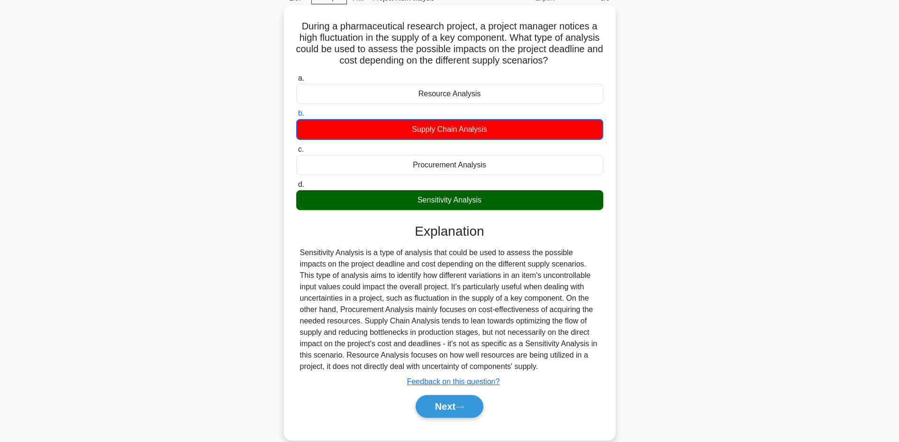
scroll to position [70, 0]
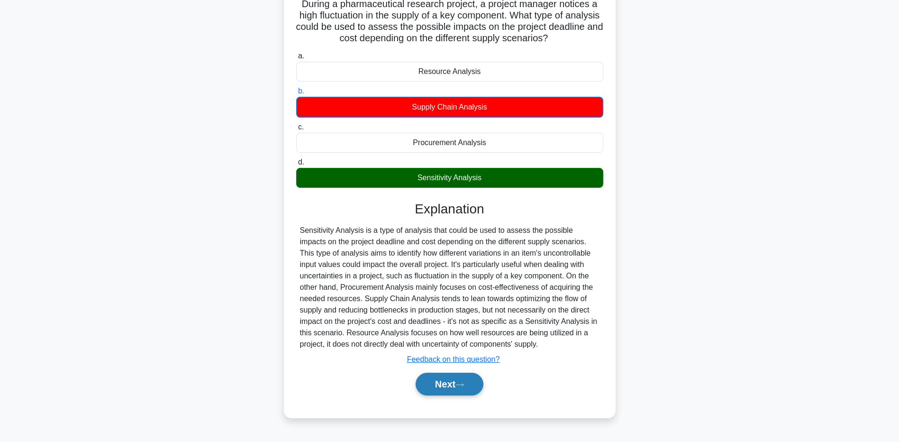
click at [454, 381] on button "Next" at bounding box center [450, 383] width 68 height 23
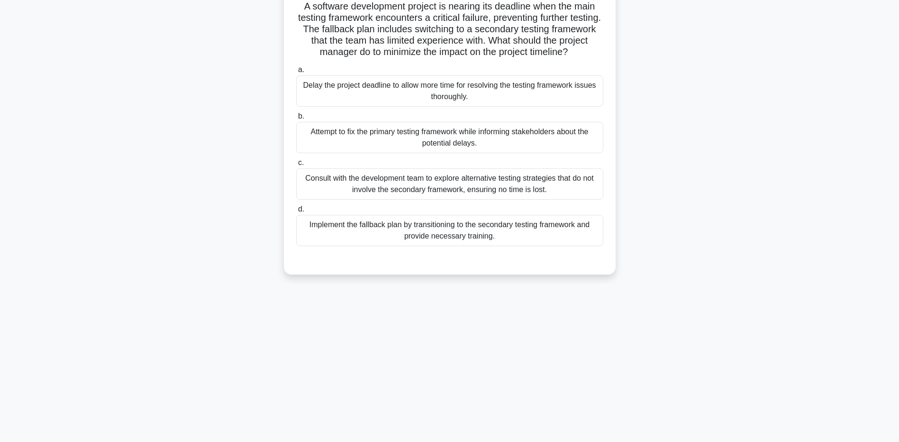
click at [182, 211] on div "A software development project is nearing its deadline when the main testing fr…" at bounding box center [450, 135] width 626 height 300
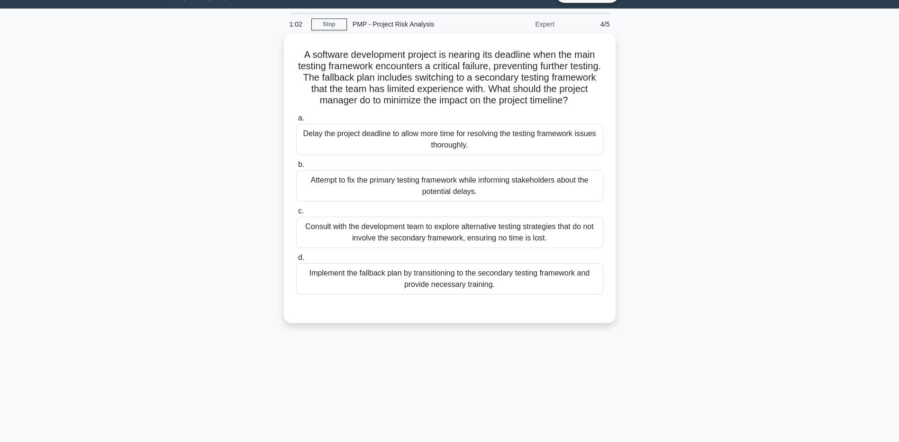
scroll to position [0, 0]
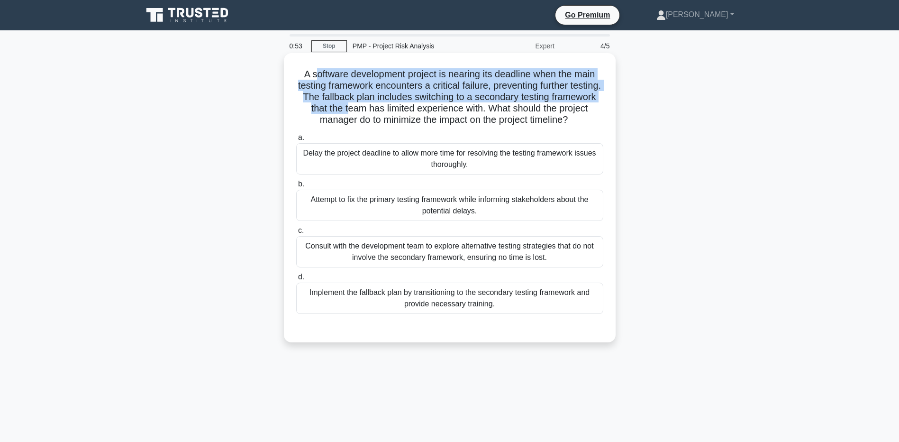
drag, startPoint x: 311, startPoint y: 68, endPoint x: 389, endPoint y: 108, distance: 86.7
click at [389, 108] on h5 "A software development project is nearing its deadline when the main testing fr…" at bounding box center [449, 97] width 309 height 58
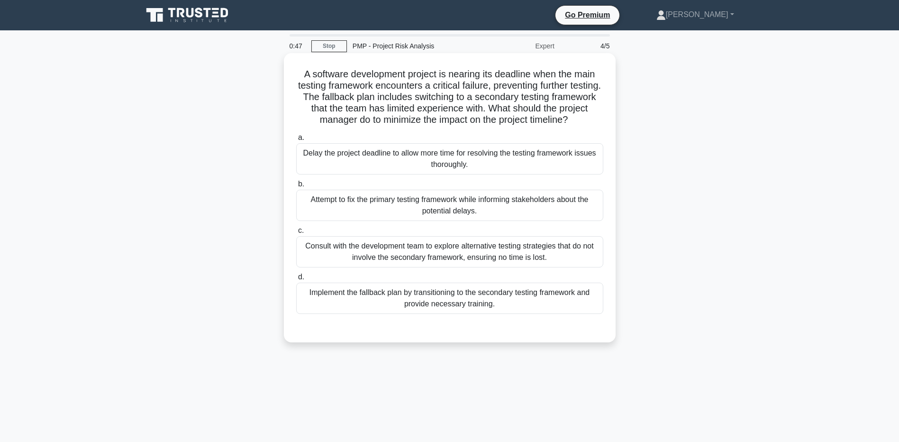
click at [299, 203] on div "Attempt to fix the primary testing framework while informing stakeholders about…" at bounding box center [449, 205] width 307 height 31
click at [296, 187] on input "b. Attempt to fix the primary testing framework while informing stakeholders ab…" at bounding box center [296, 184] width 0 height 6
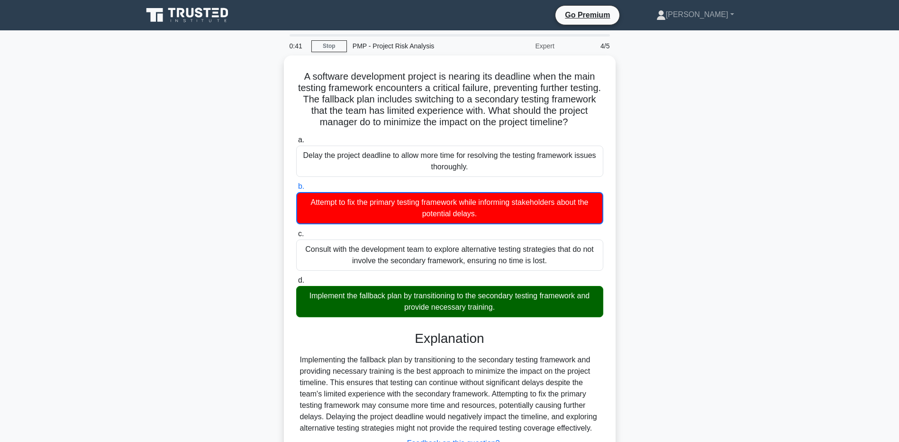
click at [120, 289] on main "0:41 Stop PMP - Project Risk Analysis Expert 4/5 A software development project…" at bounding box center [449, 273] width 899 height 486
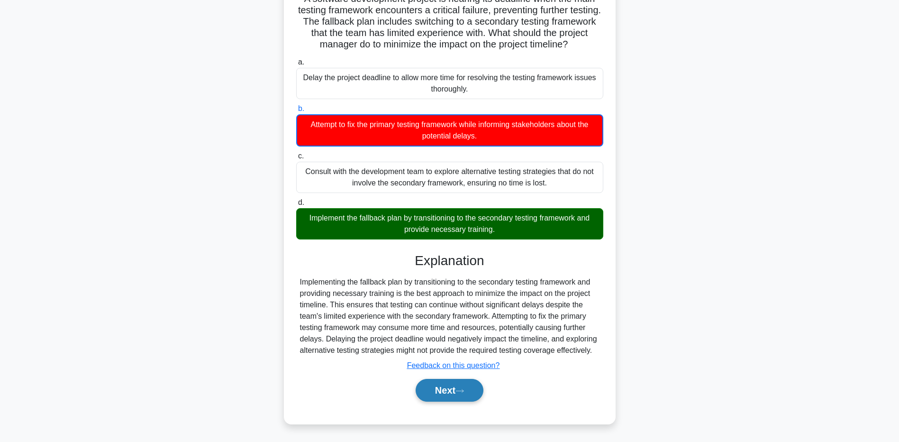
click at [422, 392] on button "Next" at bounding box center [450, 390] width 68 height 23
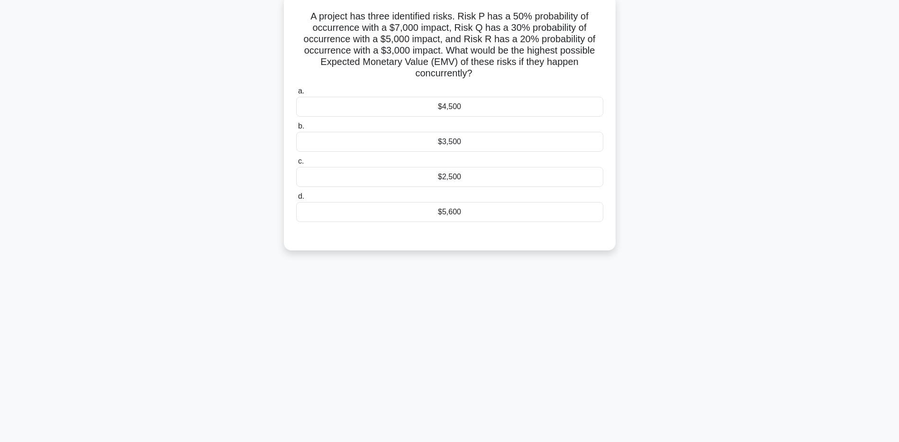
scroll to position [0, 0]
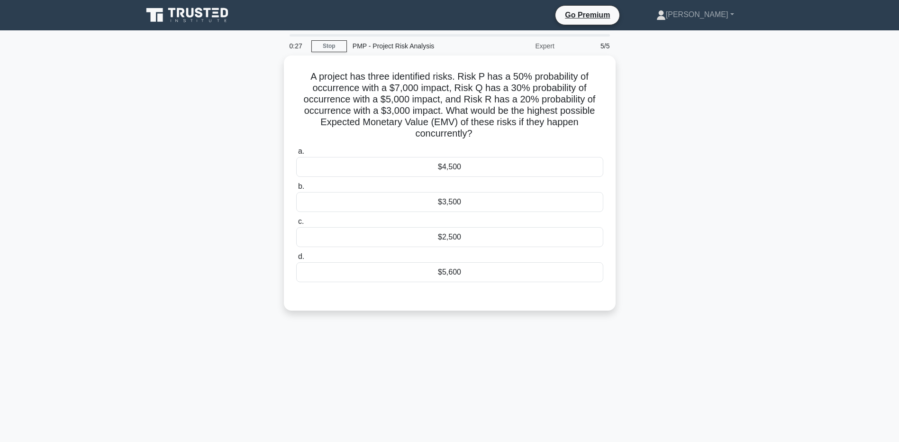
click at [80, 176] on main "0:27 Stop PMP - Project Risk Analysis Expert 5/5 A project has three identified…" at bounding box center [449, 270] width 899 height 481
click at [450, 232] on div "$2,500" at bounding box center [449, 235] width 307 height 20
click at [296, 222] on input "c. $2,500" at bounding box center [296, 219] width 0 height 6
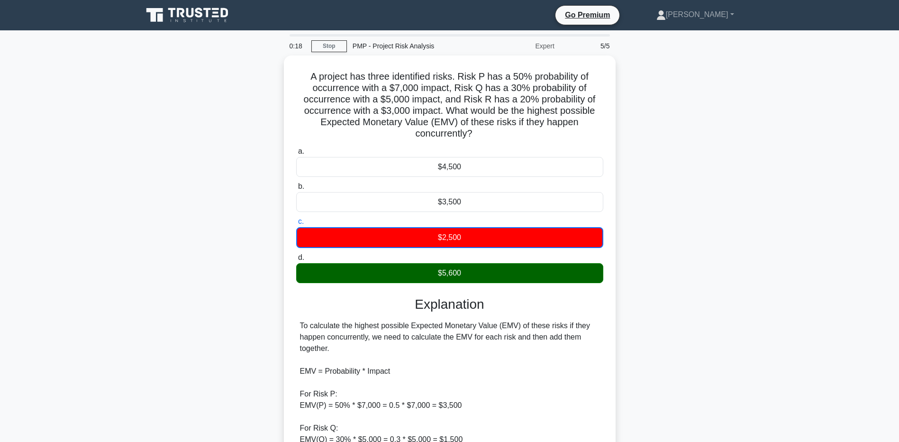
click at [136, 285] on main "0:18 Stop PMP - Project Risk Analysis Expert 5/5 A project has three identified…" at bounding box center [449, 352] width 899 height 645
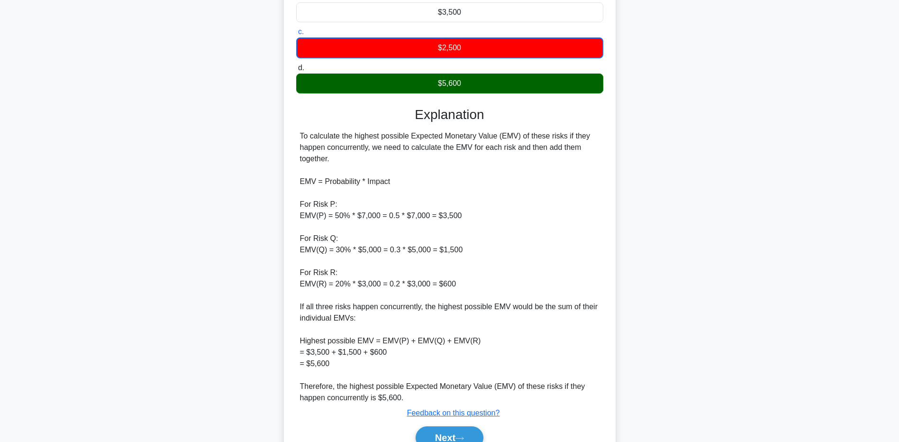
click at [208, 323] on div "A project has three identified risks. Risk P has a 50% probability of occurrenc…" at bounding box center [450, 174] width 626 height 617
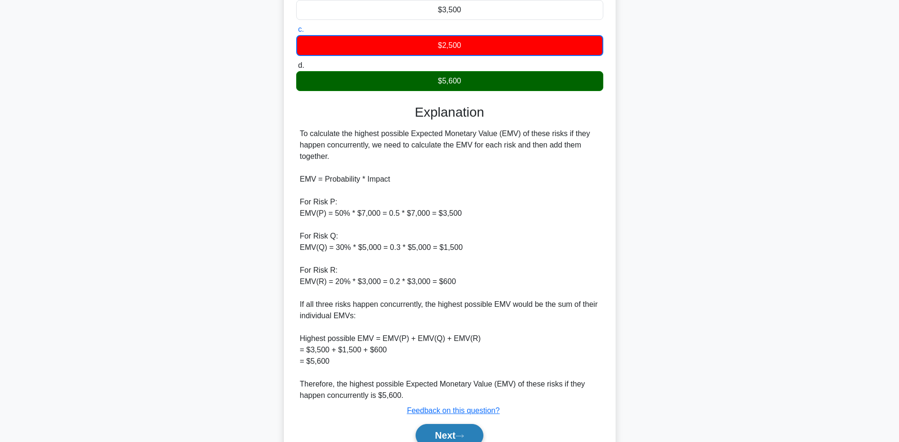
click at [448, 429] on button "Next" at bounding box center [450, 435] width 68 height 23
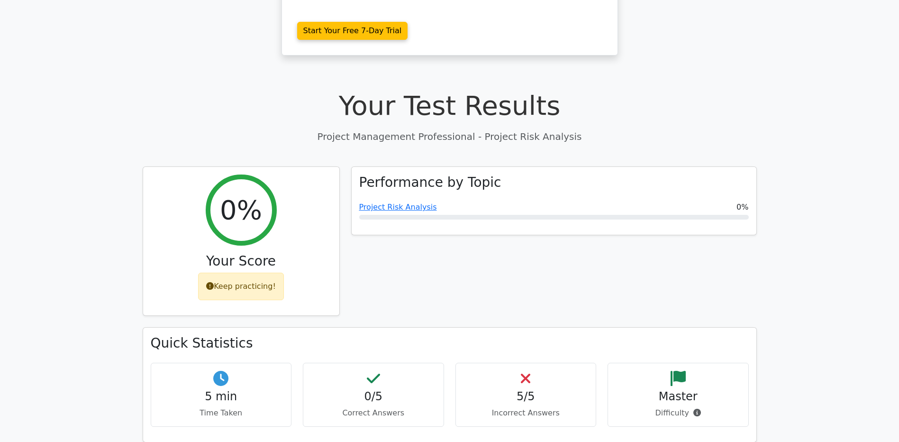
scroll to position [284, 0]
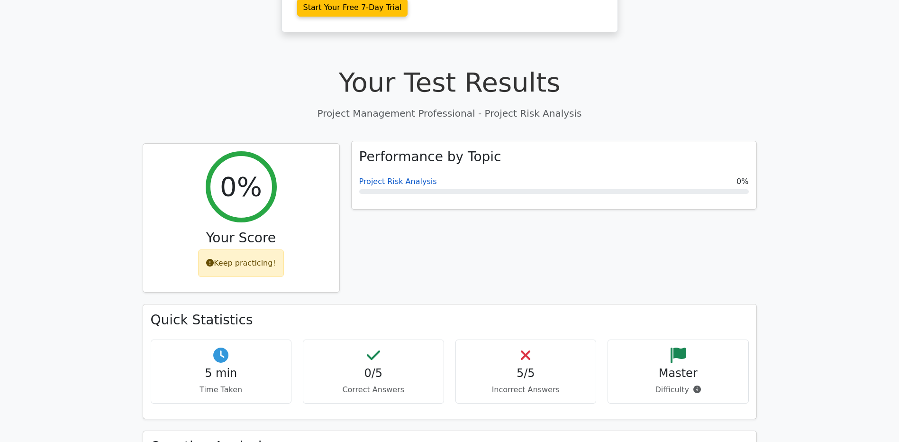
click at [375, 177] on link "Project Risk Analysis" at bounding box center [398, 181] width 78 height 9
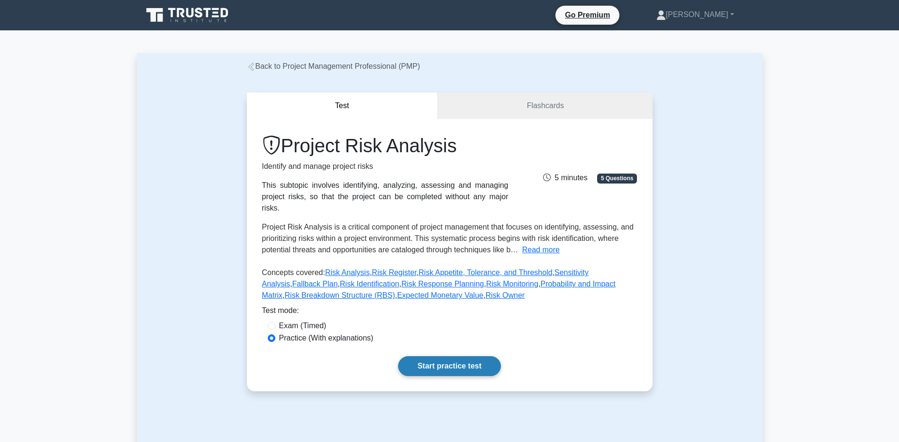
click at [412, 356] on link "Start practice test" at bounding box center [449, 366] width 103 height 20
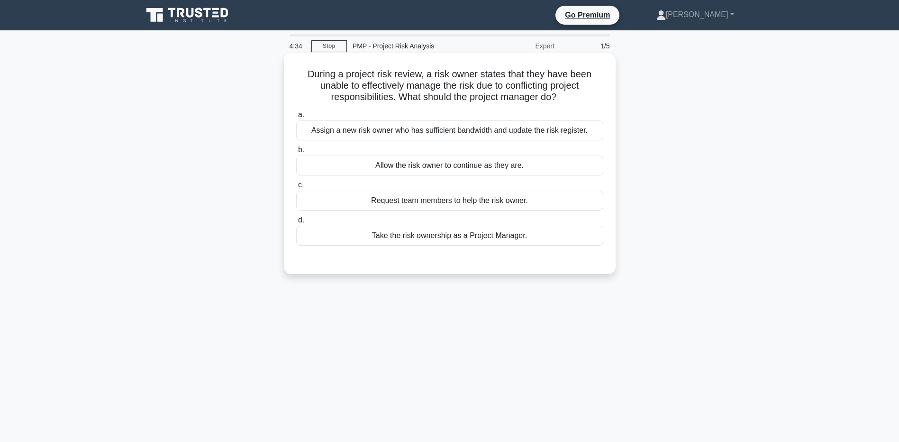
click at [496, 134] on div "Assign a new risk owner who has sufficient bandwidth and update the risk regist…" at bounding box center [449, 130] width 307 height 20
click at [296, 118] on input "a. Assign a new risk owner who has sufficient bandwidth and update the risk reg…" at bounding box center [296, 115] width 0 height 6
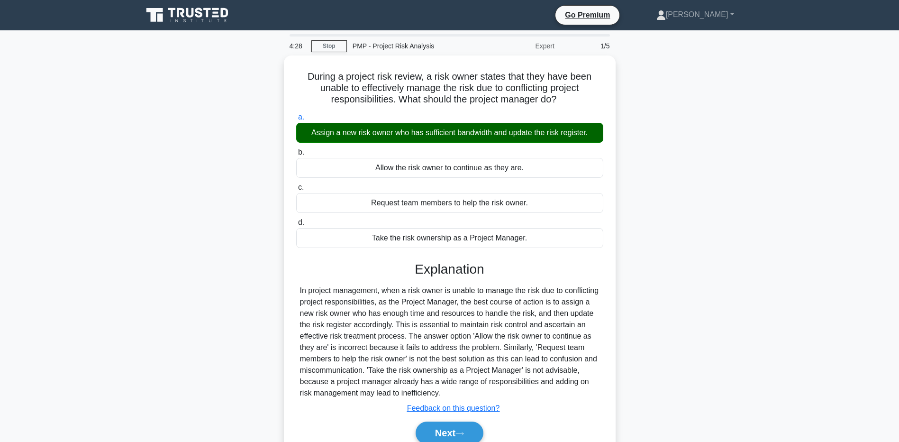
click at [193, 311] on div "During a project risk review, a risk owner states that they have been unable to…" at bounding box center [450, 266] width 626 height 422
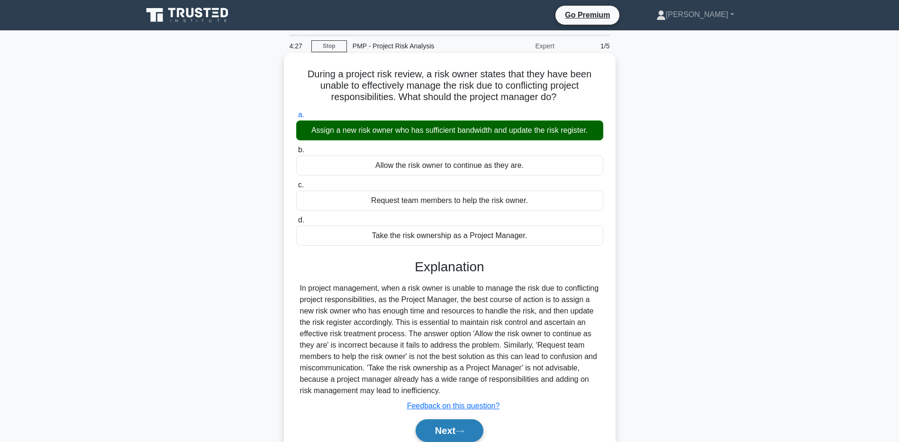
click at [462, 428] on button "Next" at bounding box center [450, 430] width 68 height 23
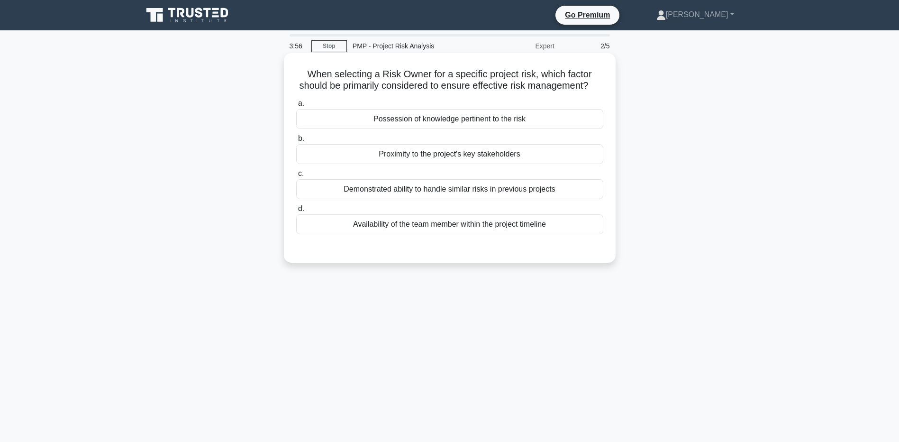
click at [322, 126] on div "Possession of knowledge pertinent to the risk" at bounding box center [449, 119] width 307 height 20
click at [296, 107] on input "a. Possession of knowledge pertinent to the risk" at bounding box center [296, 103] width 0 height 6
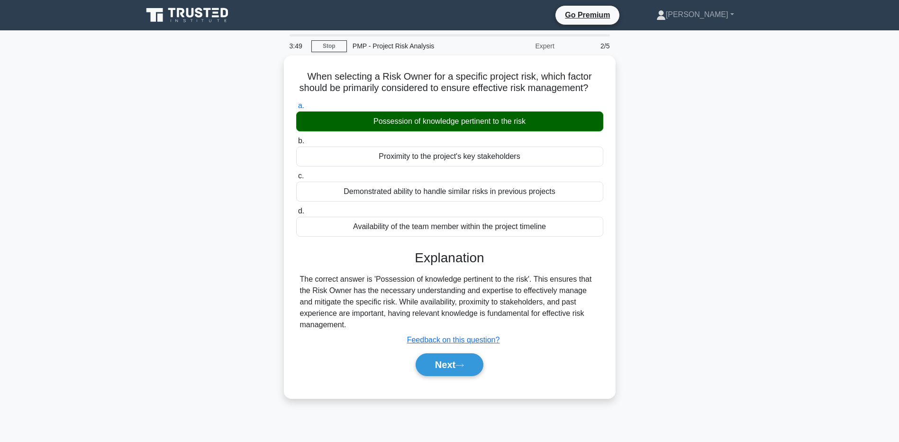
click at [159, 298] on div "When selecting a Risk Owner for a specific project risk, which factor should be…" at bounding box center [450, 232] width 626 height 354
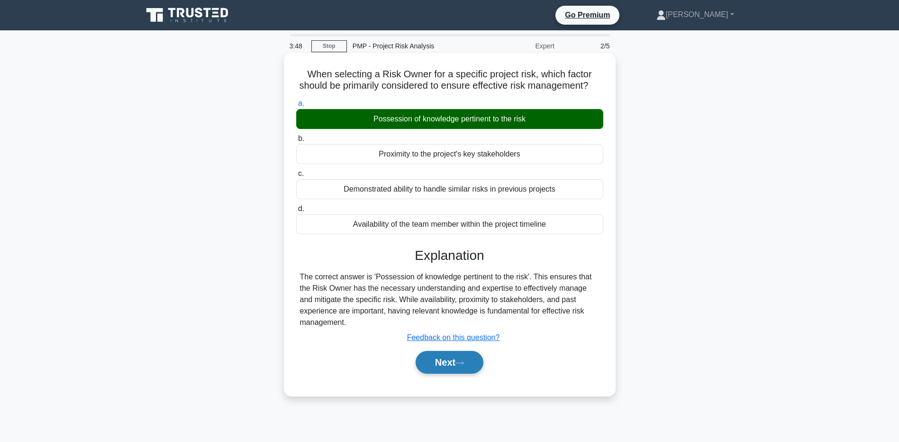
click at [459, 373] on button "Next" at bounding box center [450, 362] width 68 height 23
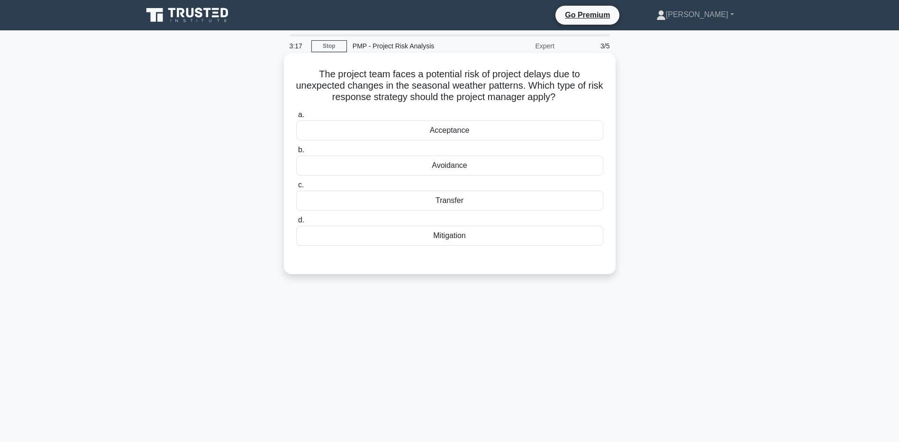
click at [322, 133] on div "Acceptance" at bounding box center [449, 130] width 307 height 20
click at [296, 118] on input "a. Acceptance" at bounding box center [296, 115] width 0 height 6
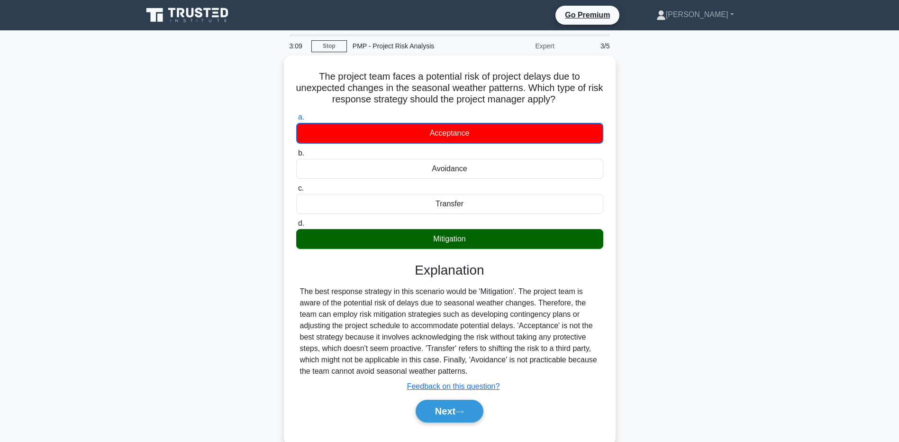
click at [74, 275] on main "3:09 Stop PMP - Project Risk Analysis Expert 3/5 The project team faces a poten…" at bounding box center [449, 270] width 899 height 481
drag, startPoint x: 169, startPoint y: 338, endPoint x: 183, endPoint y: 338, distance: 13.8
click at [170, 338] on div "The project team faces a potential risk of project delays due to unexpected cha…" at bounding box center [450, 255] width 626 height 400
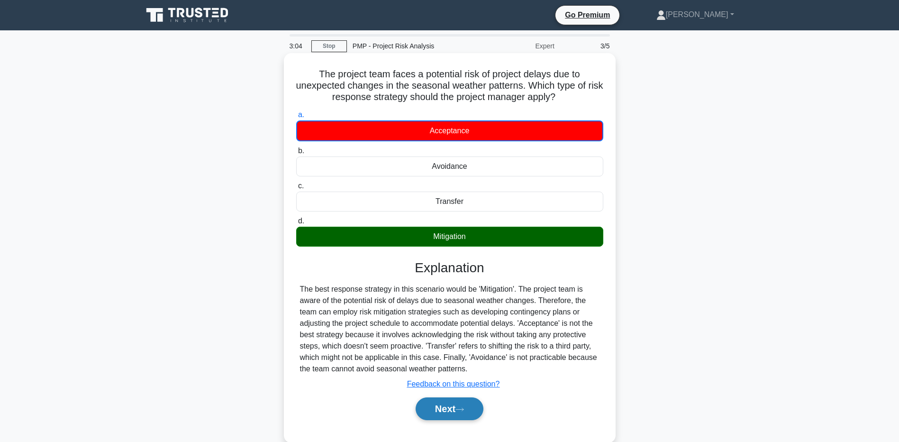
click at [423, 401] on button "Next" at bounding box center [450, 408] width 68 height 23
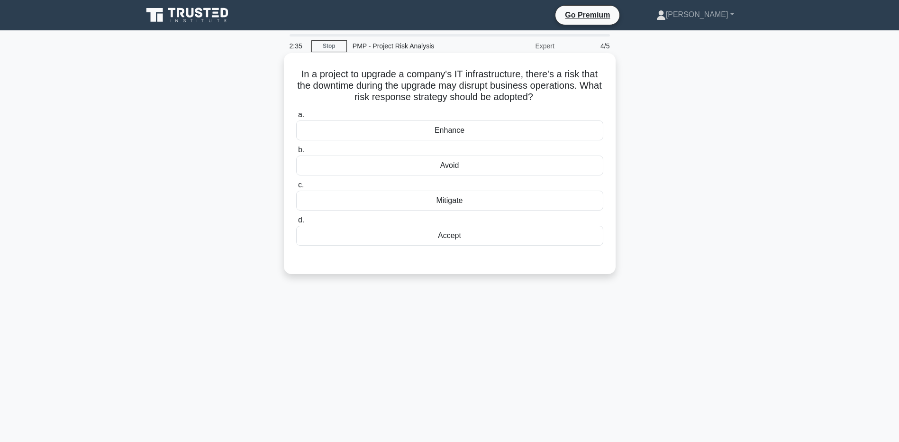
click at [347, 201] on div "Mitigate" at bounding box center [449, 200] width 307 height 20
click at [296, 188] on input "c. Mitigate" at bounding box center [296, 185] width 0 height 6
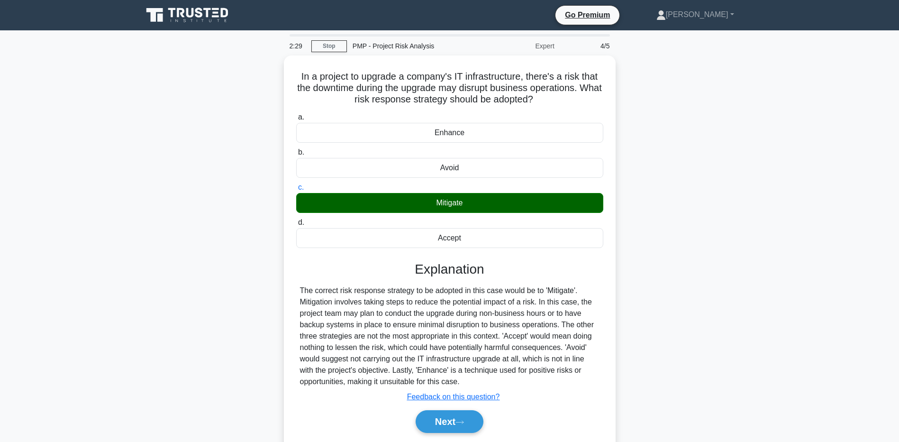
click at [131, 281] on main "2:29 Stop PMP - Project Risk Analysis Expert 4/5 In a project to upgrade a comp…" at bounding box center [449, 270] width 899 height 481
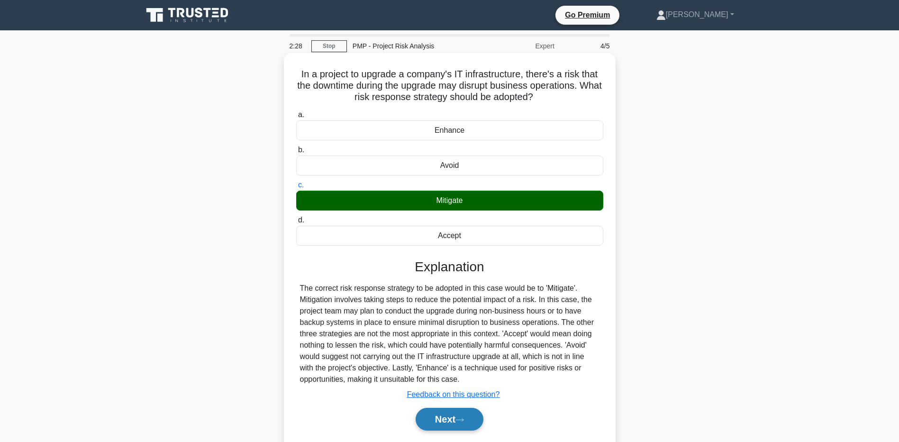
click at [446, 420] on button "Next" at bounding box center [450, 419] width 68 height 23
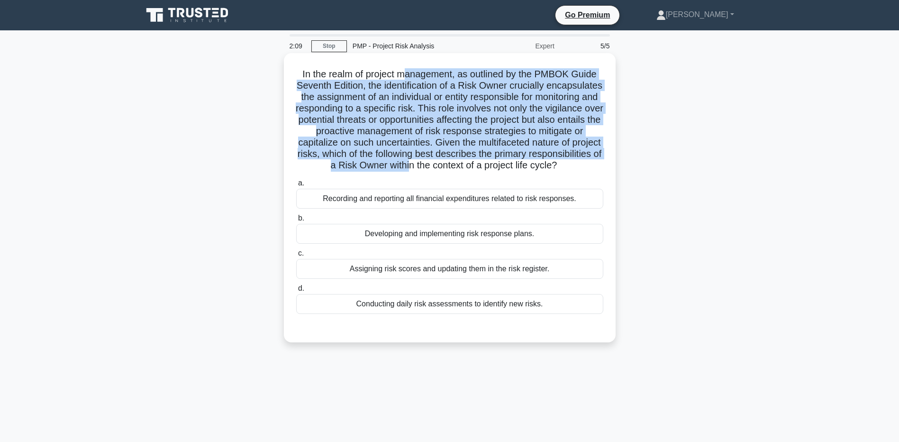
drag, startPoint x: 407, startPoint y: 72, endPoint x: 568, endPoint y: 165, distance: 185.8
click at [568, 165] on h5 "In the realm of project management, as outlined by the PMBOK Guide Seventh Edit…" at bounding box center [449, 119] width 309 height 103
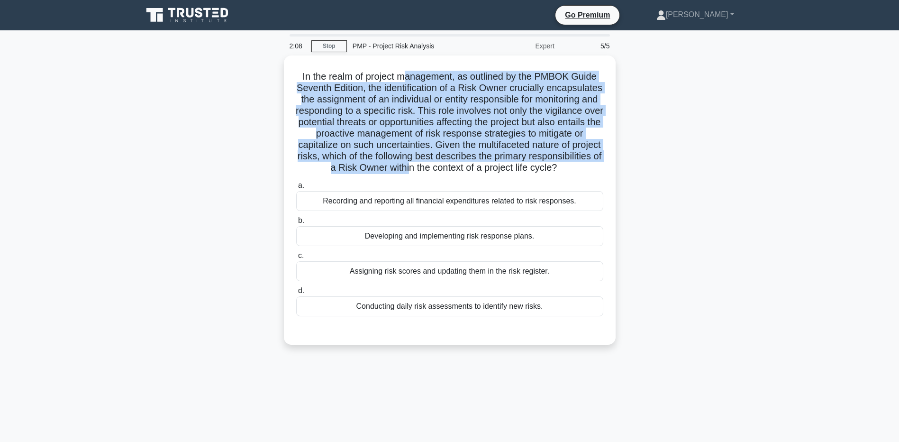
click at [188, 169] on div "In the realm of project management, as outlined by the PMBOK Guide Seventh Edit…" at bounding box center [450, 205] width 626 height 300
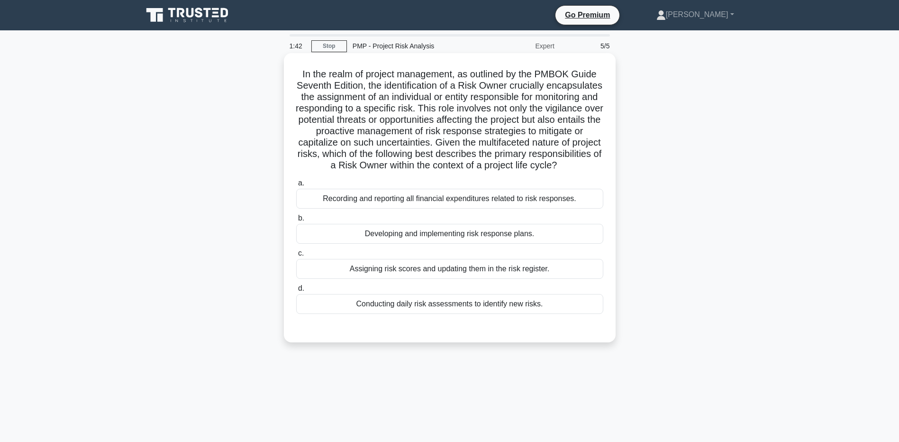
click at [346, 244] on div "Developing and implementing risk response plans." at bounding box center [449, 234] width 307 height 20
click at [296, 221] on input "b. Developing and implementing risk response plans." at bounding box center [296, 218] width 0 height 6
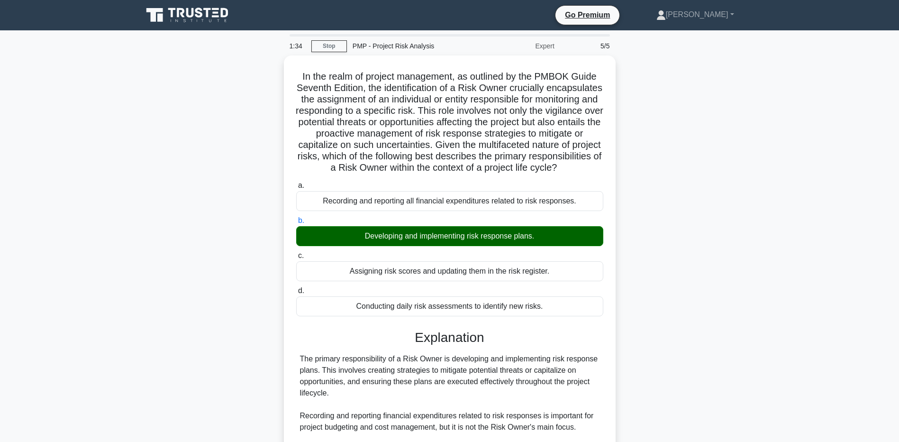
click at [119, 343] on main "1:34 Stop PMP - Project Risk Analysis Expert 5/5 In the realm of project manage…" at bounding box center [449, 318] width 899 height 576
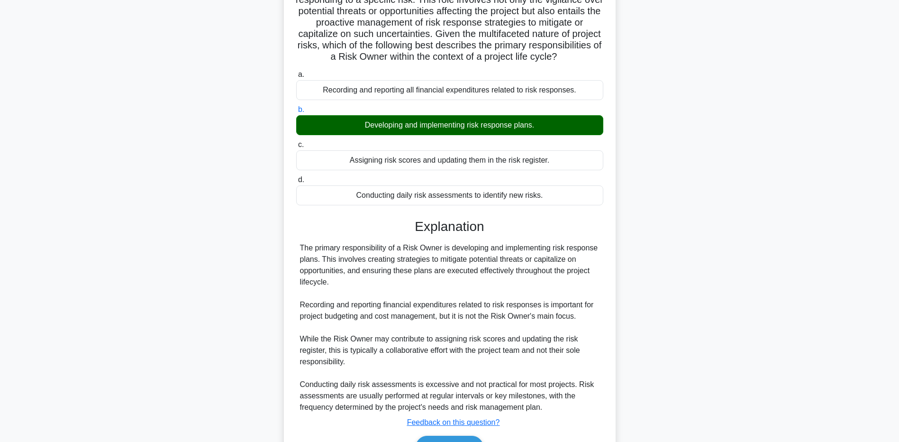
scroll to position [177, 0]
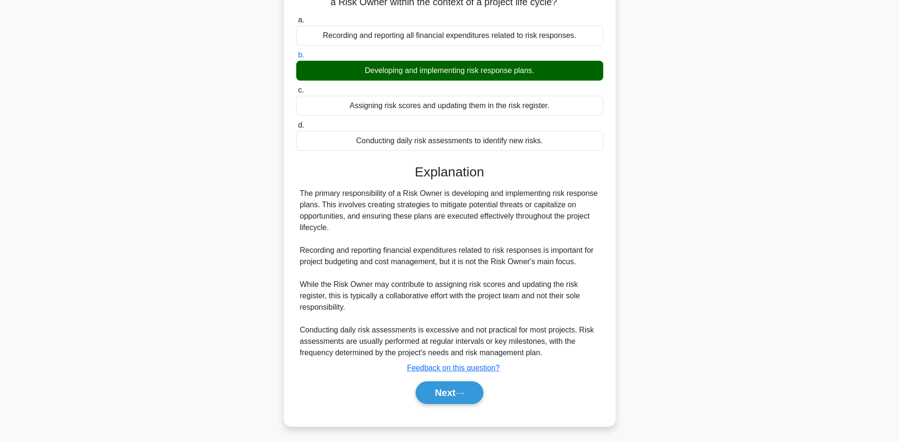
drag, startPoint x: 51, startPoint y: 285, endPoint x: 148, endPoint y: 310, distance: 100.7
click at [51, 285] on main "1:21 Stop PMP - Project Risk Analysis Expert 5/5 In the realm of project manage…" at bounding box center [449, 153] width 899 height 576
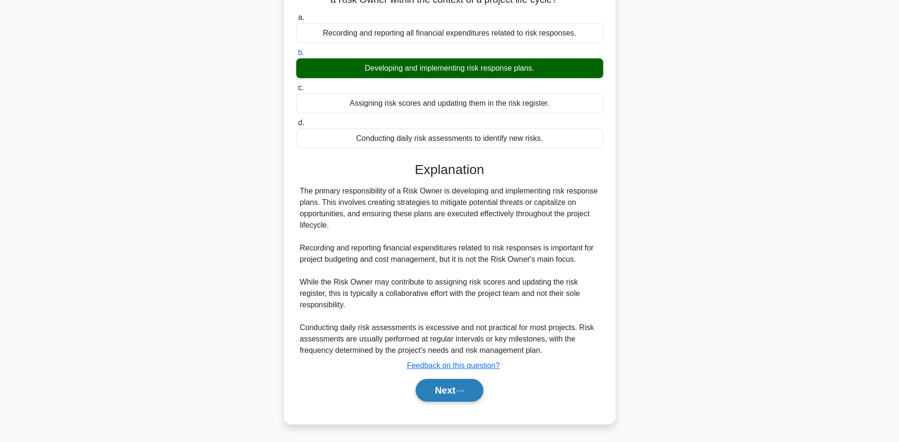
click at [445, 387] on button "Next" at bounding box center [450, 390] width 68 height 23
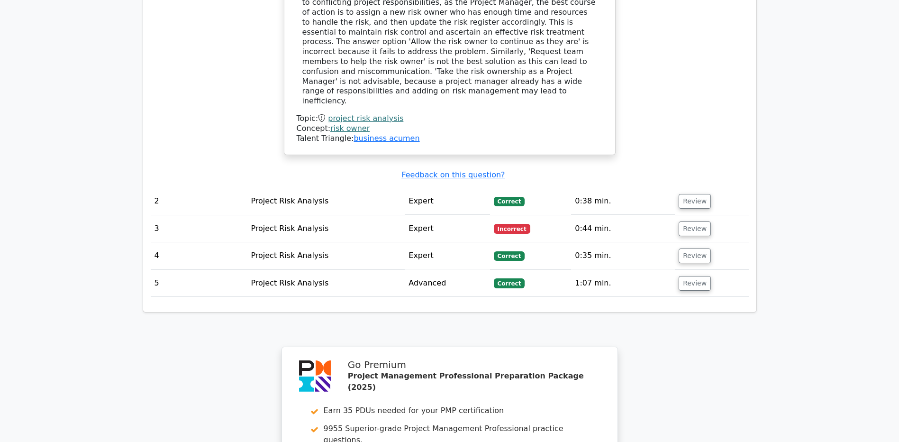
scroll to position [1299, 0]
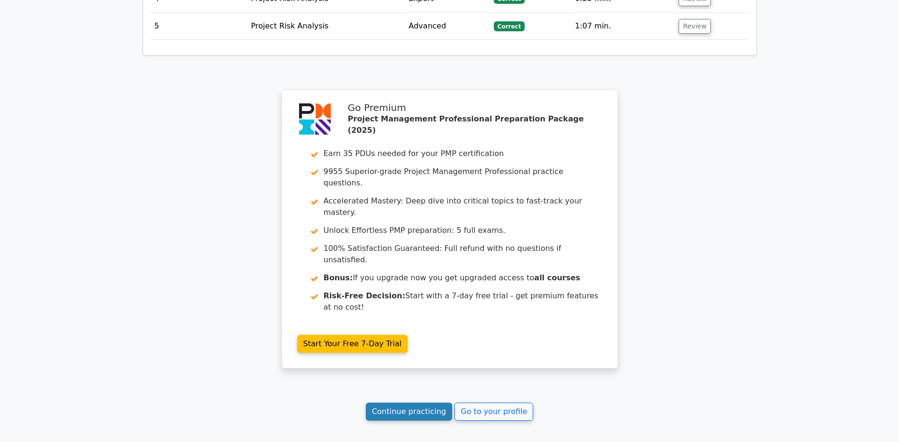
click at [390, 402] on link "Continue practicing" at bounding box center [409, 411] width 87 height 18
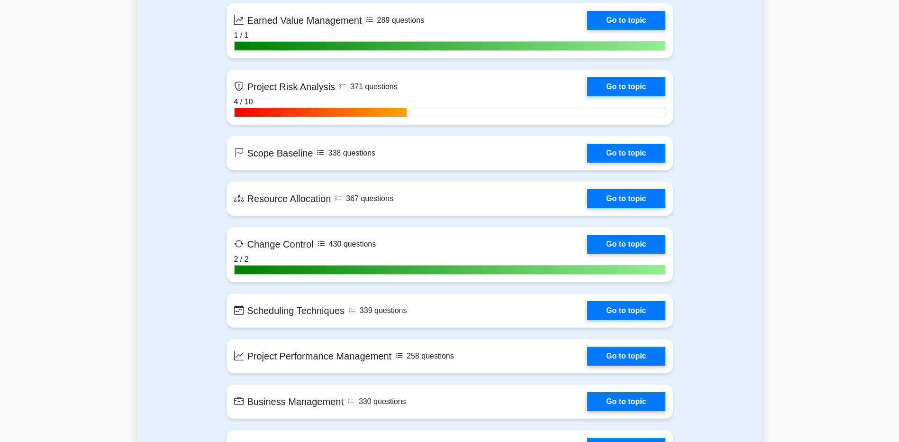
scroll to position [1895, 0]
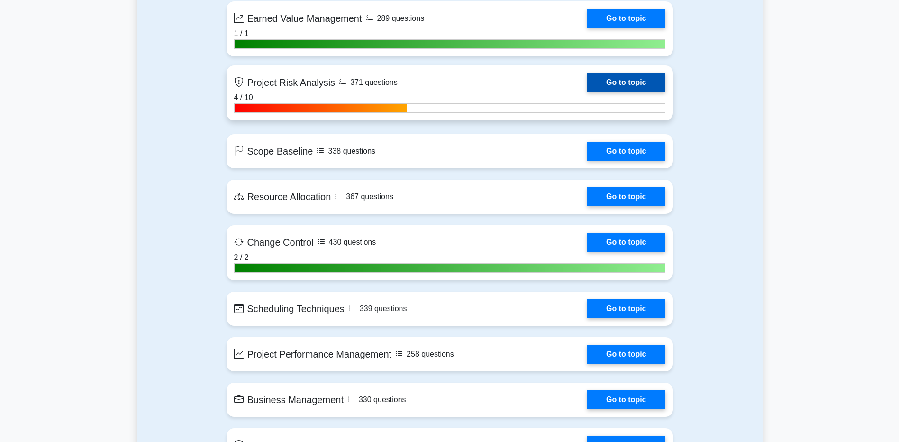
click at [634, 84] on link "Go to topic" at bounding box center [626, 82] width 78 height 19
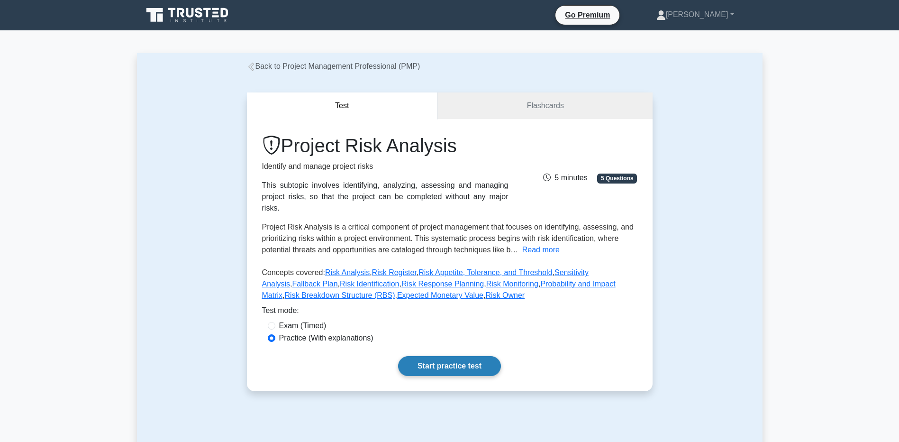
click at [459, 356] on link "Start practice test" at bounding box center [449, 366] width 103 height 20
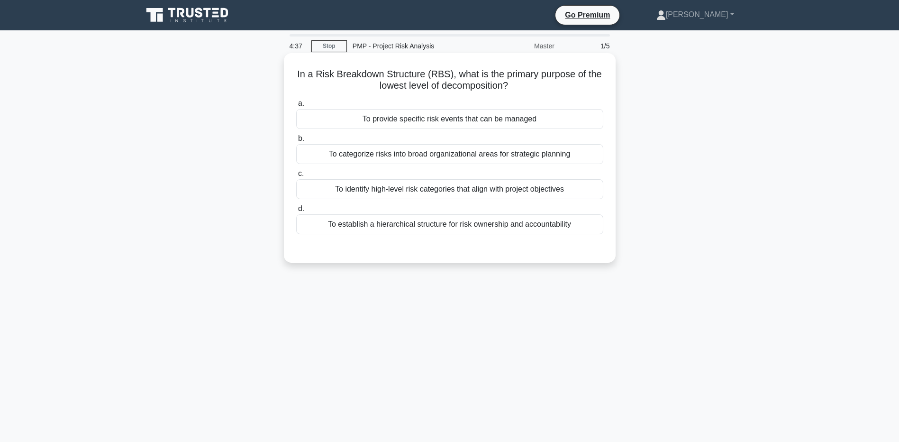
click at [446, 227] on div "To establish a hierarchical structure for risk ownership and accountability" at bounding box center [449, 224] width 307 height 20
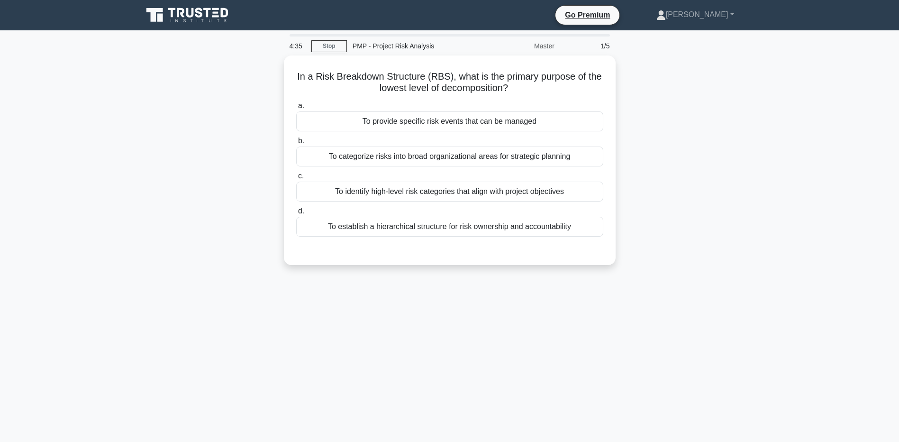
click at [183, 248] on div "In a Risk Breakdown Structure (RBS), what is the primary purpose of the lowest …" at bounding box center [450, 165] width 626 height 221
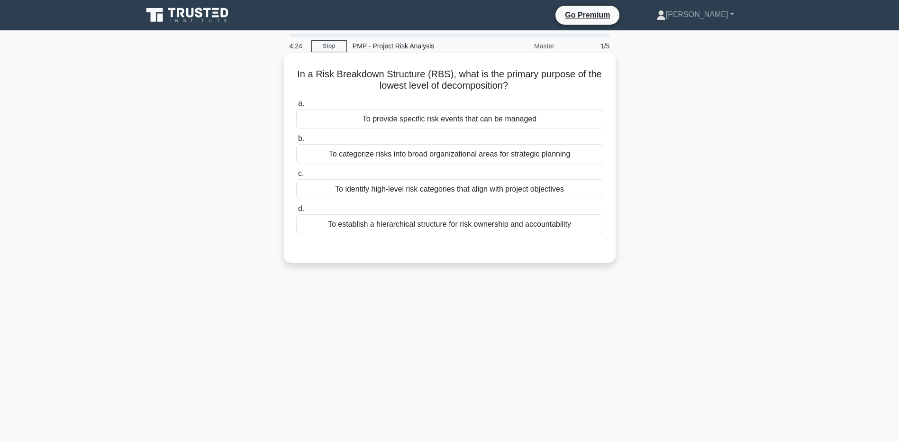
click at [331, 115] on div "To provide specific risk events that can be managed" at bounding box center [449, 119] width 307 height 20
click at [296, 107] on input "a. To provide specific risk events that can be managed" at bounding box center [296, 103] width 0 height 6
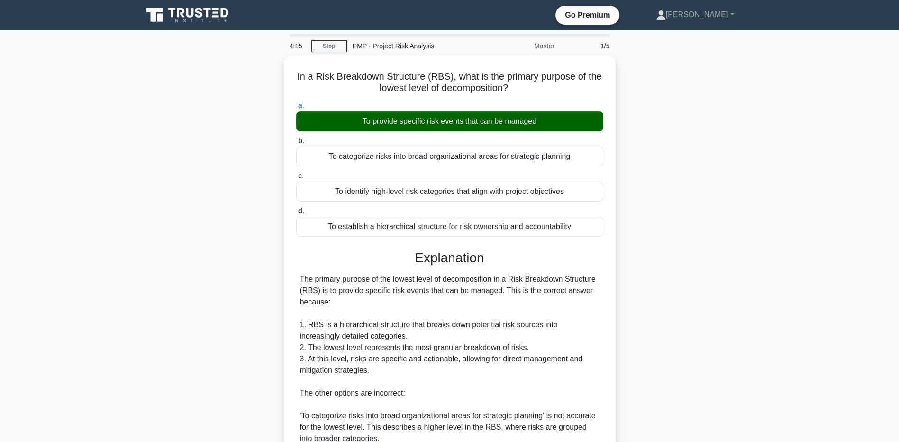
click at [123, 262] on main "4:15 Stop PMP - Project Risk Analysis Master 1/5 In a Risk Breakdown Structure …" at bounding box center [449, 341] width 899 height 622
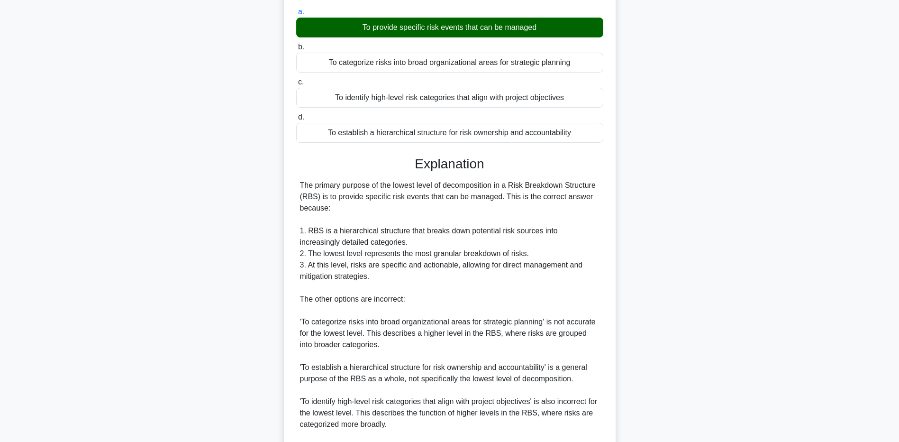
scroll to position [190, 0]
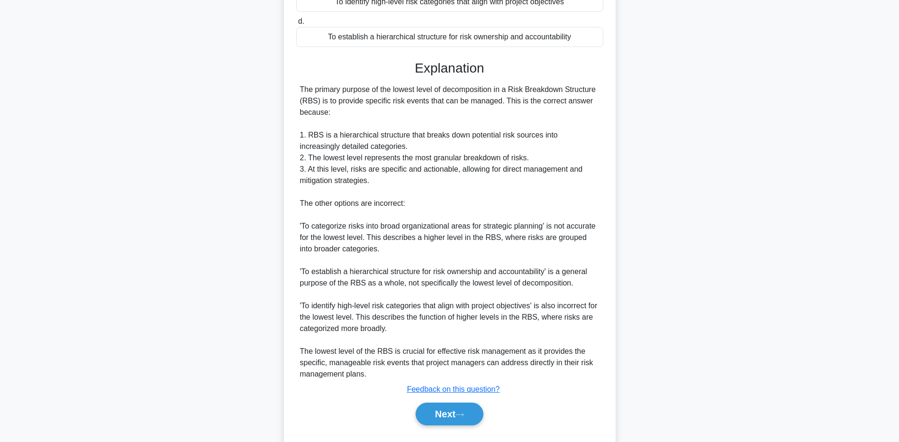
drag, startPoint x: 109, startPoint y: 206, endPoint x: 158, endPoint y: 179, distance: 56.2
click at [111, 201] on main "4:07 Stop PMP - Project Risk Analysis Master 1/5 In a Risk Breakdown Structure …" at bounding box center [449, 152] width 899 height 622
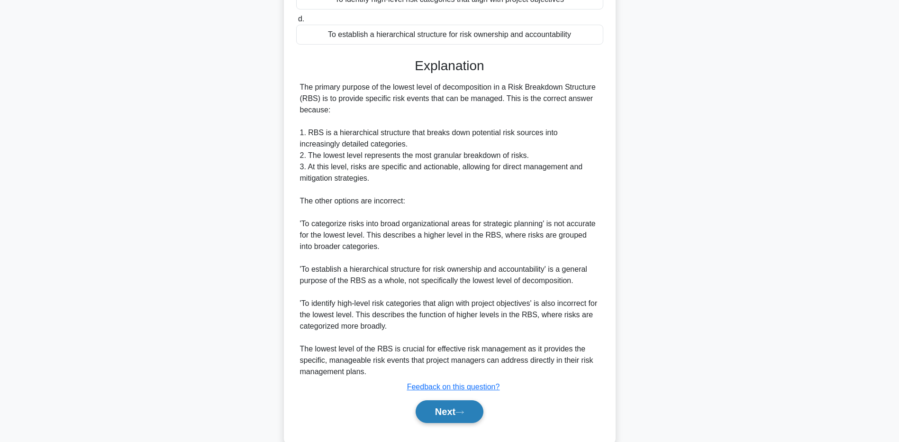
click at [421, 422] on button "Next" at bounding box center [450, 411] width 68 height 23
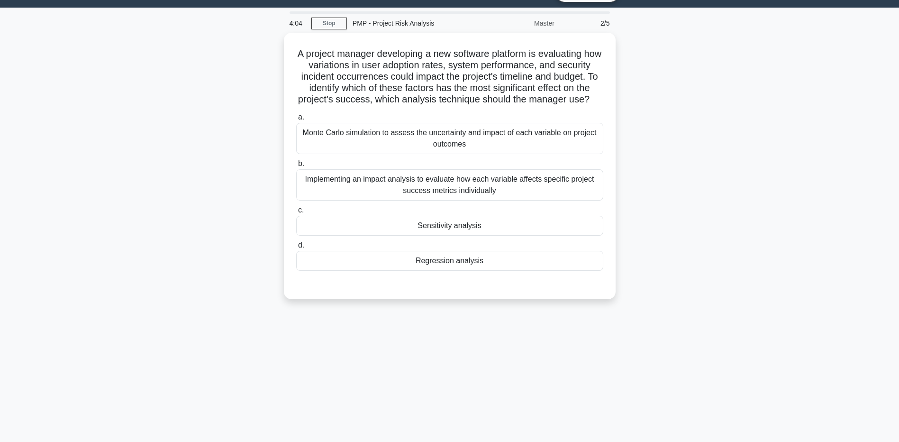
scroll to position [0, 0]
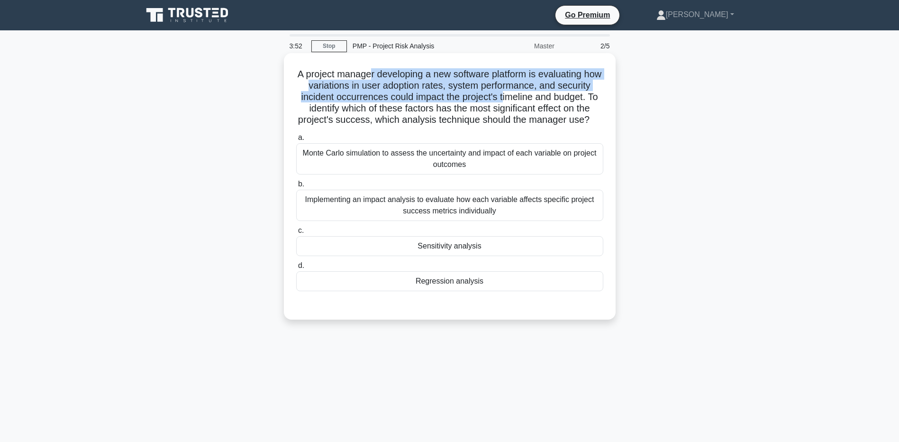
drag, startPoint x: 380, startPoint y: 73, endPoint x: 505, endPoint y: 100, distance: 127.6
click at [505, 100] on h5 "A project manager developing a new software platform is evaluating how variatio…" at bounding box center [449, 97] width 309 height 58
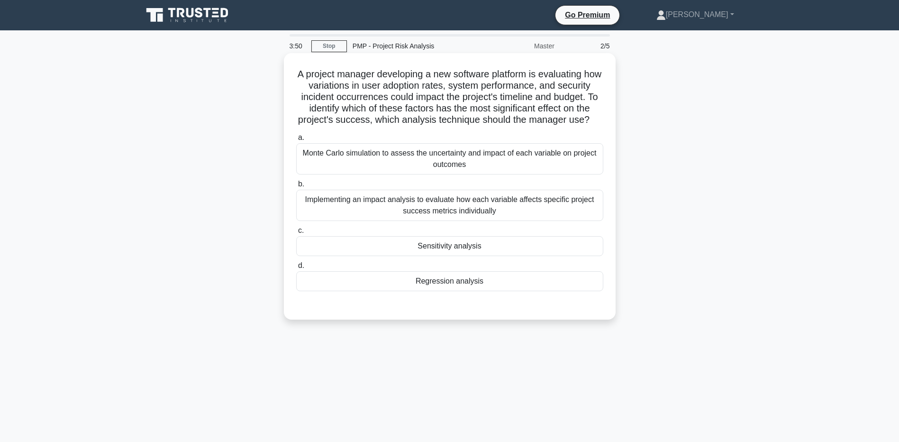
click at [420, 119] on h5 "A project manager developing a new software platform is evaluating how variatio…" at bounding box center [449, 97] width 309 height 58
click at [362, 251] on div "Sensitivity analysis" at bounding box center [449, 246] width 307 height 20
click at [296, 234] on input "c. Sensitivity analysis" at bounding box center [296, 230] width 0 height 6
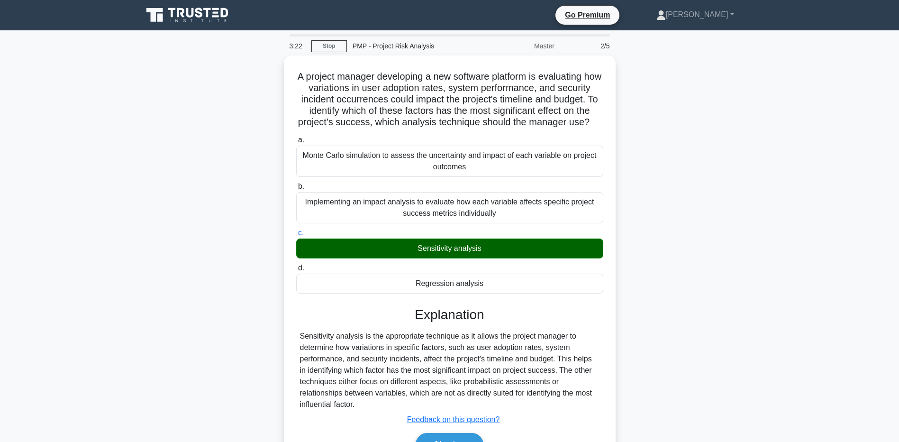
drag, startPoint x: 157, startPoint y: 364, endPoint x: 219, endPoint y: 378, distance: 63.6
click at [157, 364] on div "A project manager developing a new software platform is evaluating how variatio…" at bounding box center [450, 272] width 626 height 434
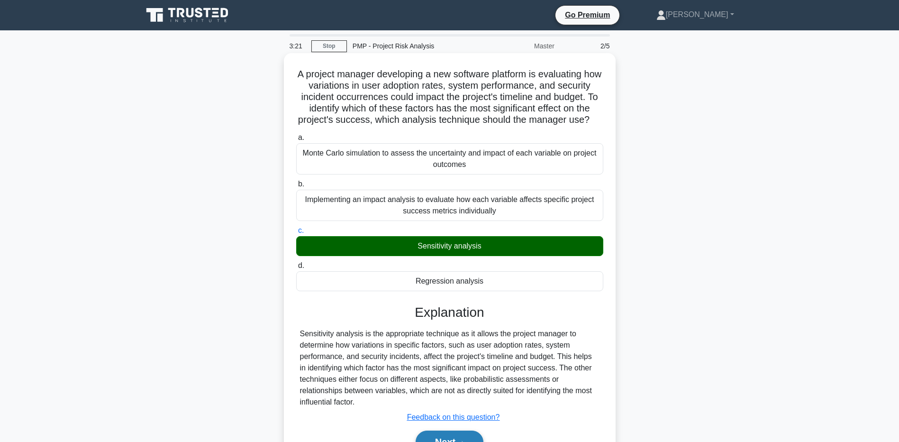
click at [451, 436] on button "Next" at bounding box center [450, 441] width 68 height 23
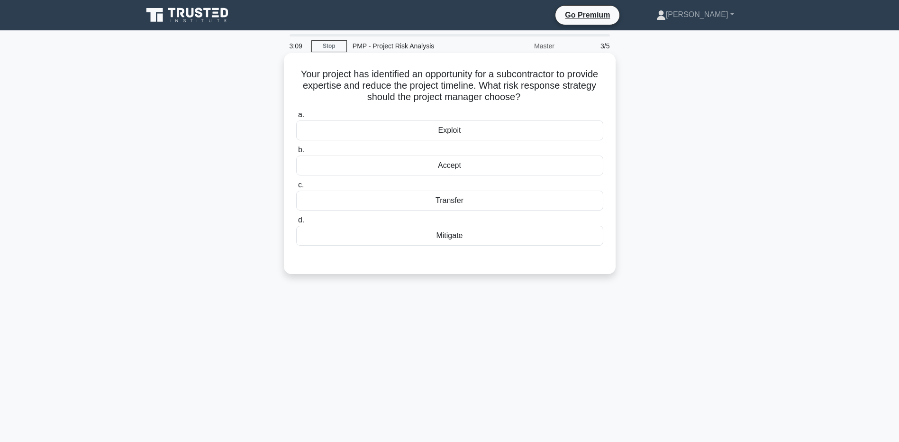
click at [345, 201] on div "Transfer" at bounding box center [449, 200] width 307 height 20
click at [296, 188] on input "c. Transfer" at bounding box center [296, 185] width 0 height 6
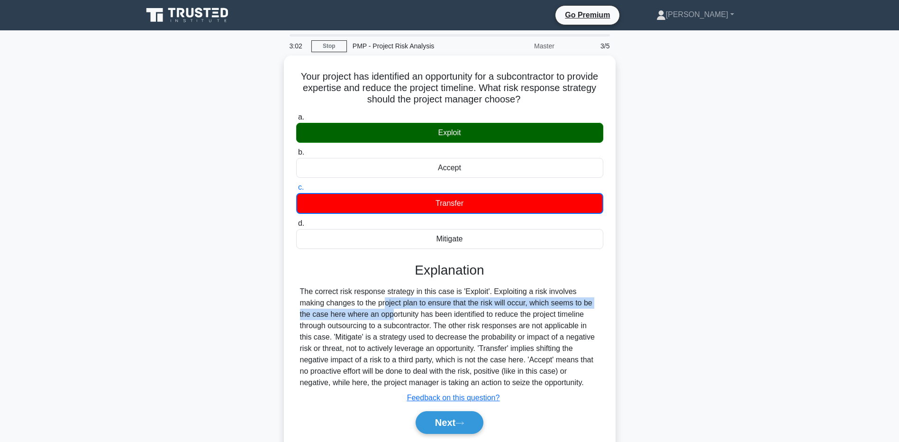
click at [142, 309] on div "Your project has identified an opportunity for a subcontractor to provide exper…" at bounding box center [450, 261] width 626 height 412
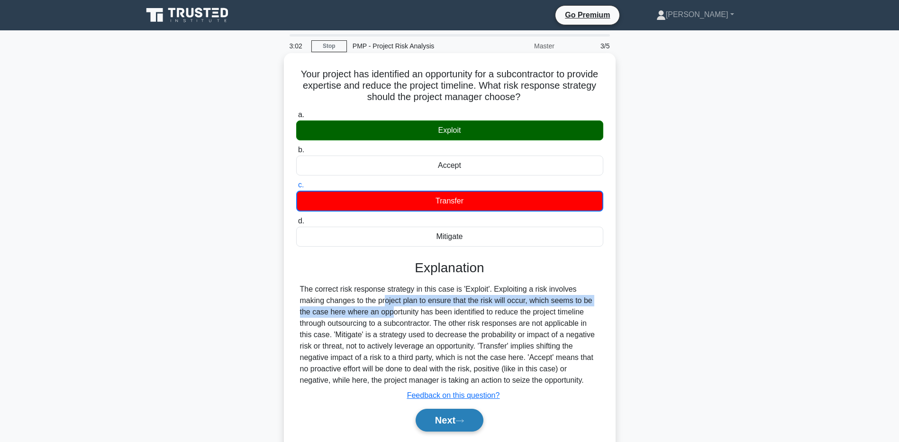
click at [432, 419] on button "Next" at bounding box center [450, 419] width 68 height 23
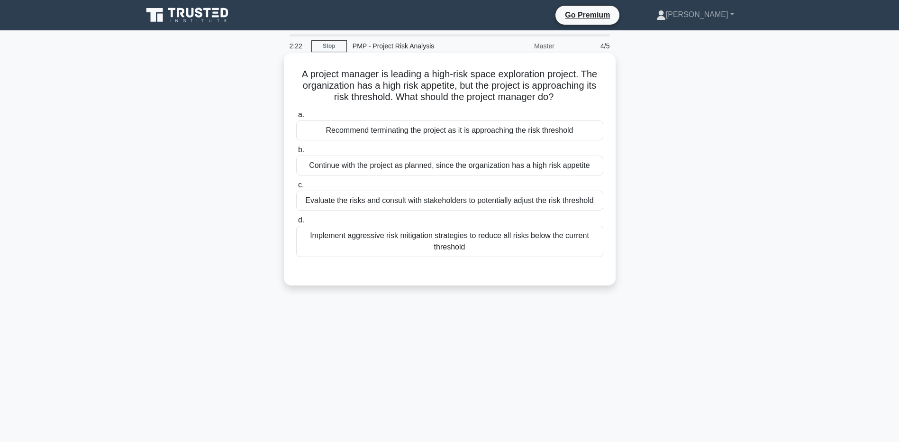
click at [459, 239] on div "Implement aggressive risk mitigation strategies to reduce all risks below the c…" at bounding box center [449, 241] width 307 height 31
drag, startPoint x: 459, startPoint y: 239, endPoint x: 430, endPoint y: 234, distance: 29.5
click at [430, 234] on div "Implement aggressive risk mitigation strategies to reduce all risks below the c…" at bounding box center [449, 241] width 307 height 31
click at [296, 223] on input "d. Implement aggressive risk mitigation strategies to reduce all risks below th…" at bounding box center [296, 220] width 0 height 6
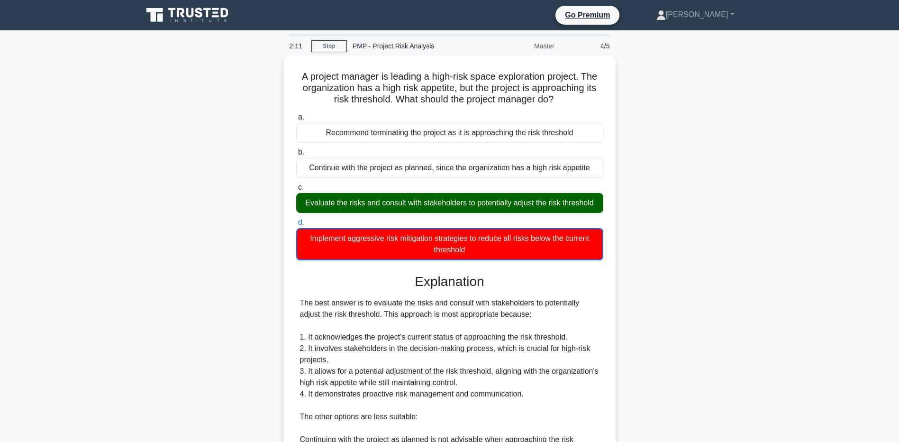
click at [167, 310] on div "A project manager is leading a high-risk space exploration project. The organiz…" at bounding box center [450, 346] width 626 height 582
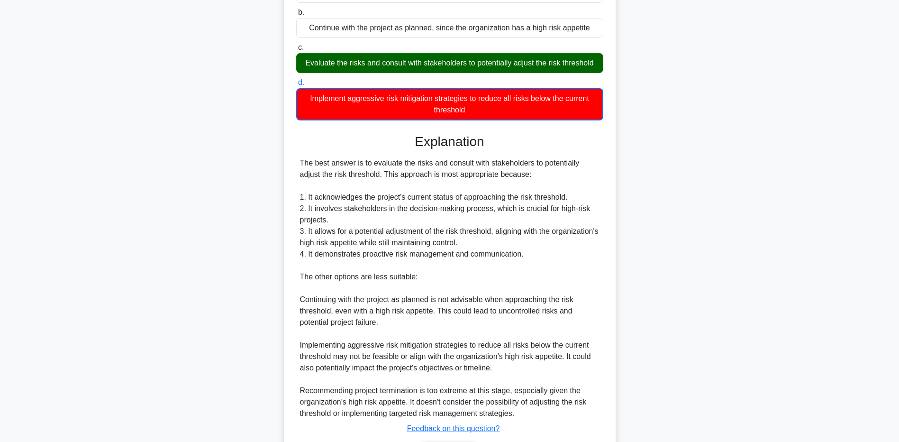
scroll to position [190, 0]
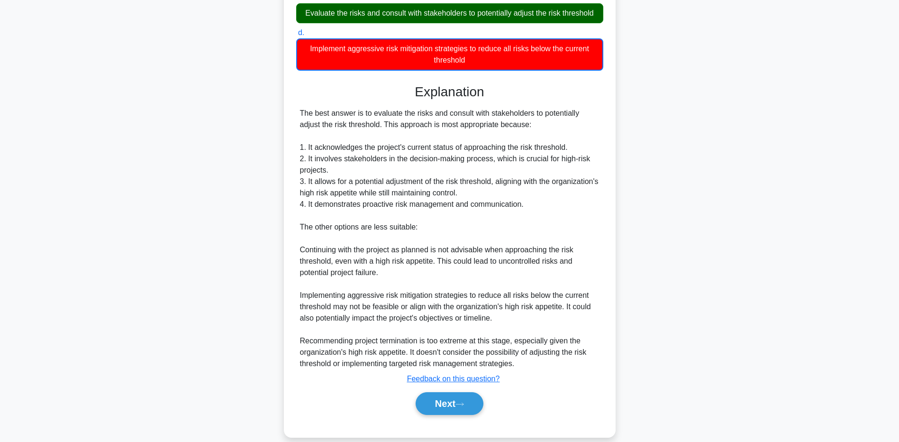
drag, startPoint x: 108, startPoint y: 312, endPoint x: 418, endPoint y: 398, distance: 322.0
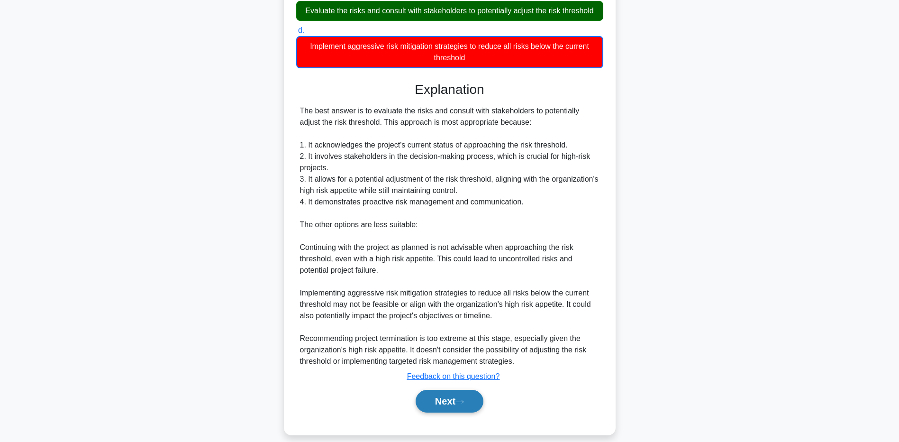
click at [108, 311] on main "2:05 Stop PMP - Project Risk Analysis Master 4/5 A project manager is leading a…" at bounding box center [449, 146] width 899 height 611
click at [447, 415] on div "Next" at bounding box center [449, 401] width 307 height 30
click at [445, 415] on div "Next" at bounding box center [449, 401] width 307 height 30
click at [441, 403] on button "Next" at bounding box center [450, 401] width 68 height 23
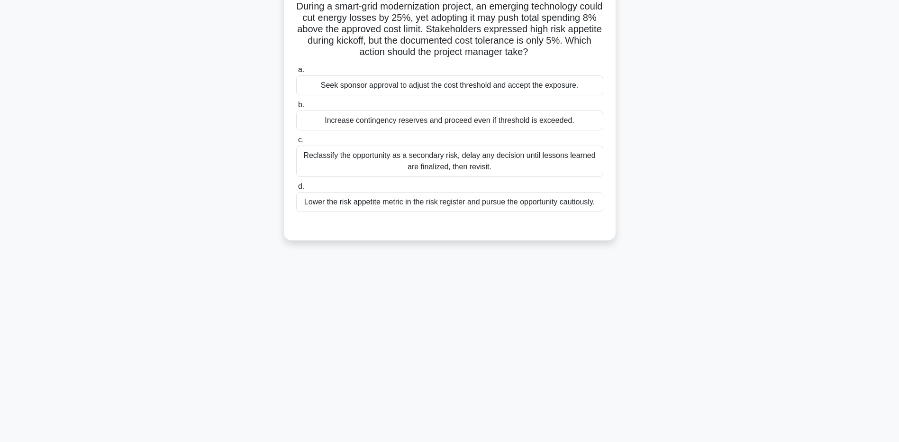
scroll to position [0, 0]
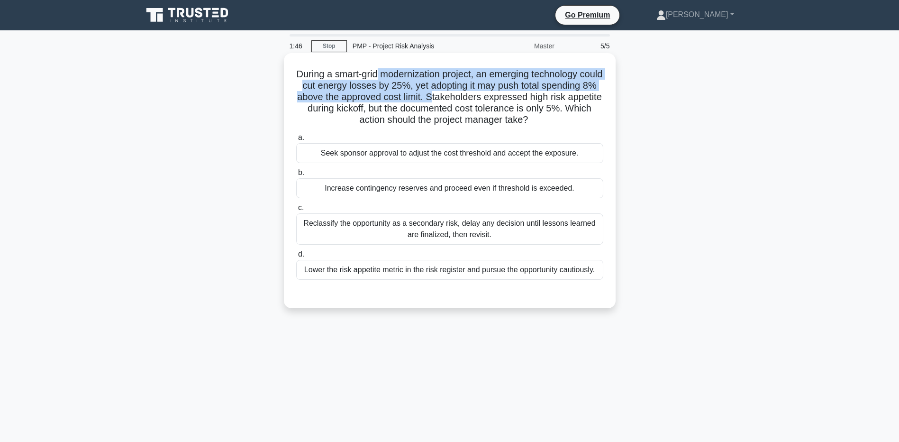
drag, startPoint x: 386, startPoint y: 73, endPoint x: 501, endPoint y: 101, distance: 118.5
click at [501, 101] on h5 "During a smart-grid modernization project, an emerging technology could cut ene…" at bounding box center [449, 97] width 309 height 58
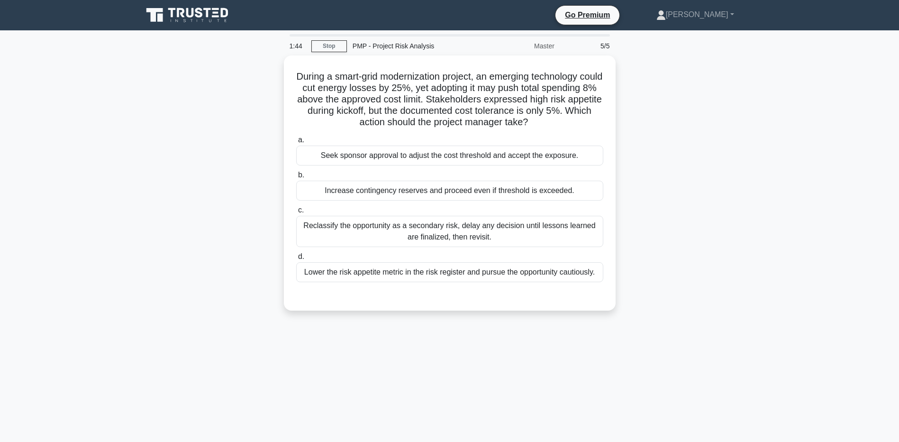
click at [190, 137] on div "During a smart-grid modernization project, an emerging technology could cut ene…" at bounding box center [450, 188] width 626 height 266
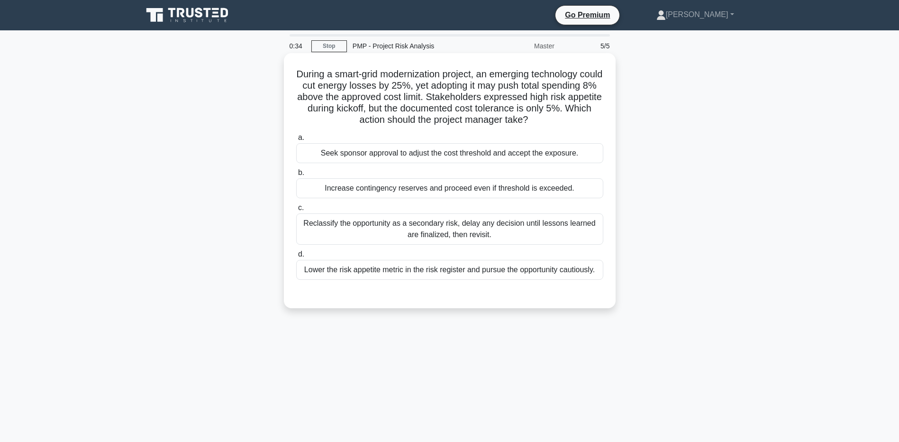
click at [305, 226] on div "Reclassify the opportunity as a secondary risk, delay any decision until lesson…" at bounding box center [449, 228] width 307 height 31
click at [296, 211] on input "c. Reclassify the opportunity as a secondary risk, delay any decision until les…" at bounding box center [296, 208] width 0 height 6
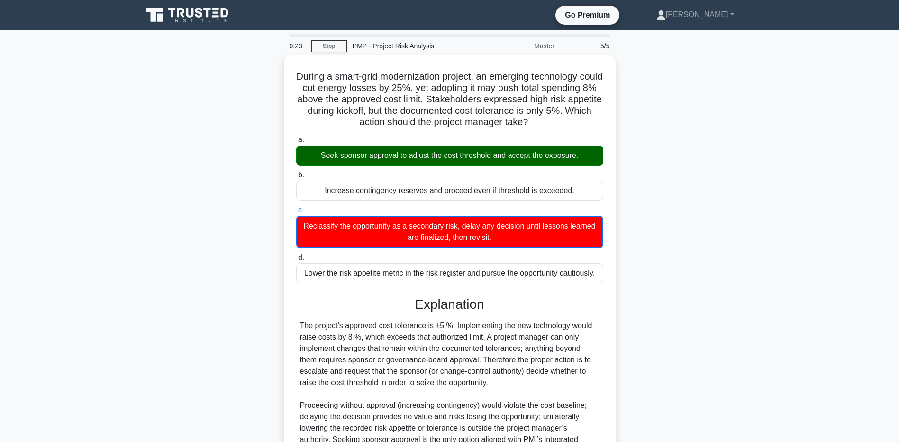
click at [62, 381] on main "0:23 Stop PMP - Project Risk Analysis Master 5/5 During a smart-grid modernizat…" at bounding box center [449, 284] width 899 height 509
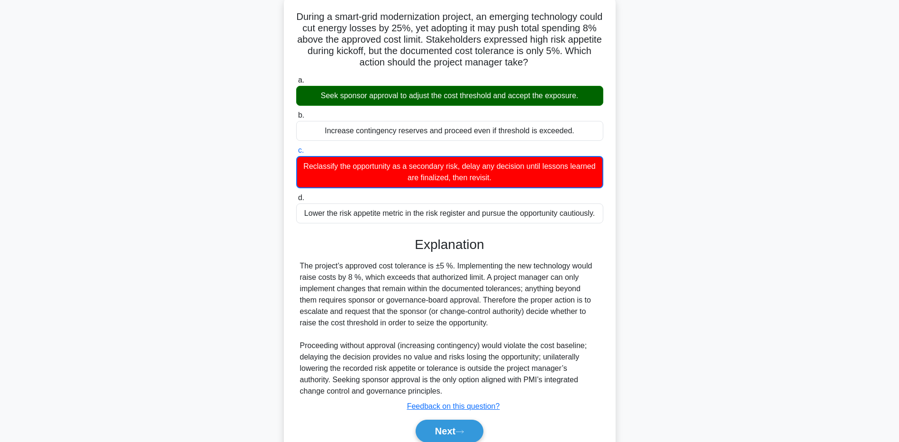
scroll to position [99, 0]
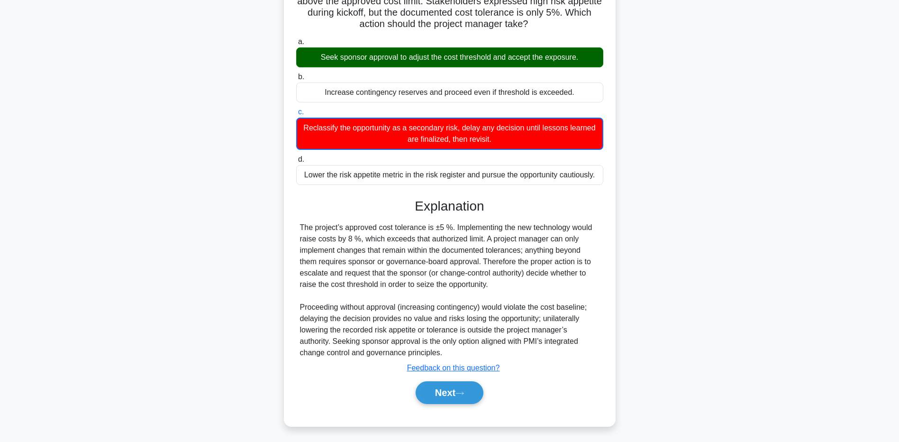
drag, startPoint x: 166, startPoint y: 368, endPoint x: 226, endPoint y: 372, distance: 59.9
click at [166, 368] on div "During a smart-grid modernization project, an emerging technology could cut ene…" at bounding box center [450, 197] width 626 height 480
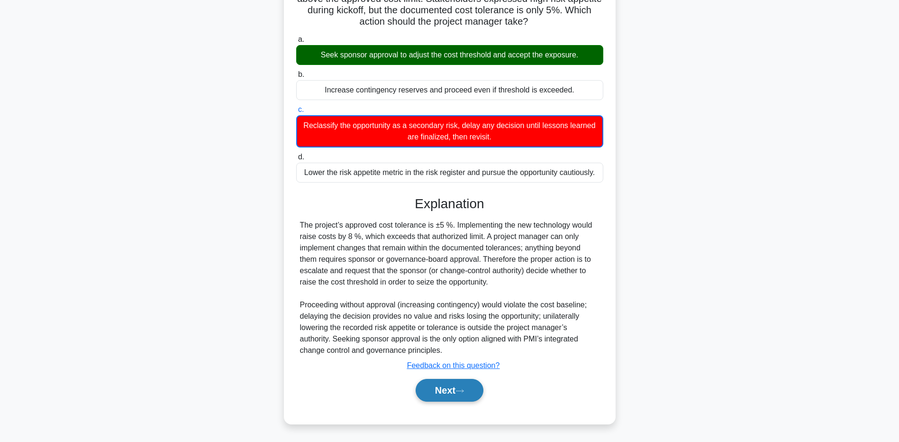
click at [438, 390] on button "Next" at bounding box center [450, 390] width 68 height 23
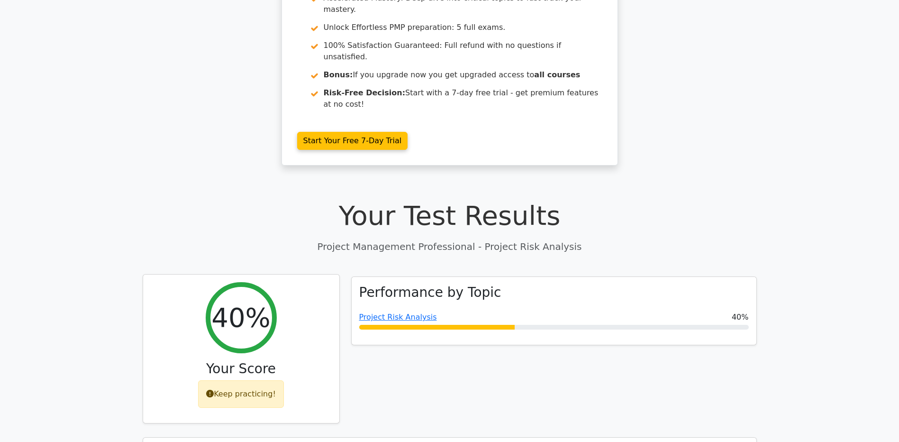
scroll to position [190, 0]
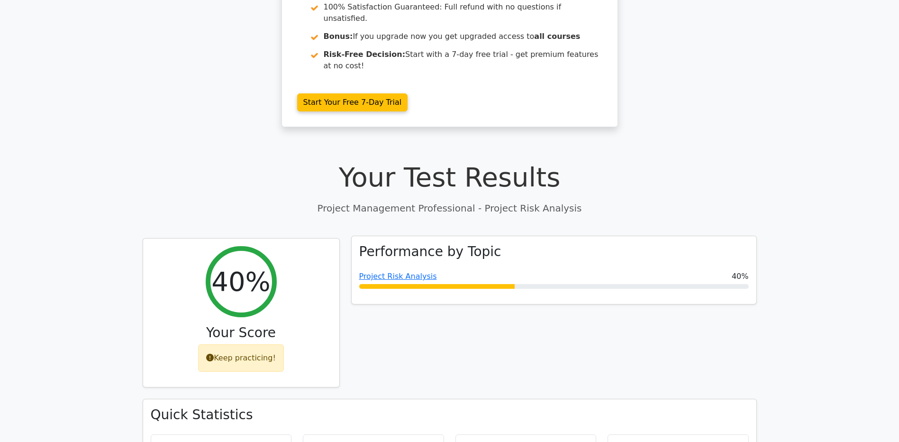
click at [377, 236] on div "Performance by Topic Project Risk Analysis 40%" at bounding box center [554, 270] width 405 height 68
click at [374, 272] on link "Project Risk Analysis" at bounding box center [398, 276] width 78 height 9
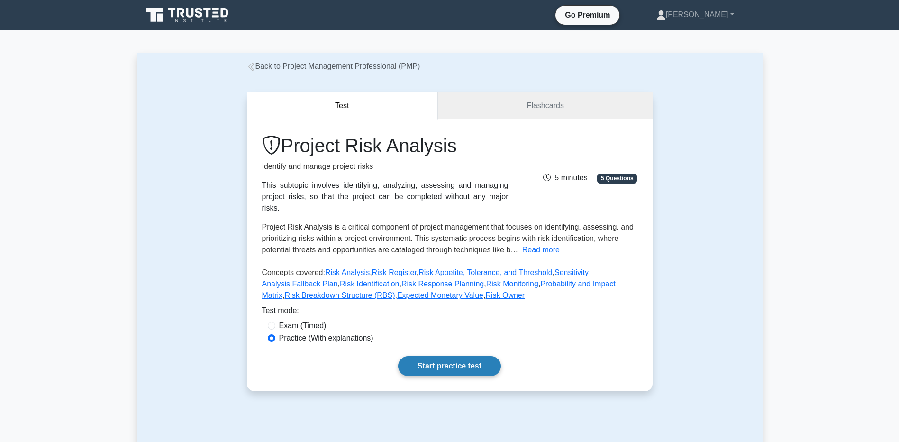
click at [429, 356] on link "Start practice test" at bounding box center [449, 366] width 103 height 20
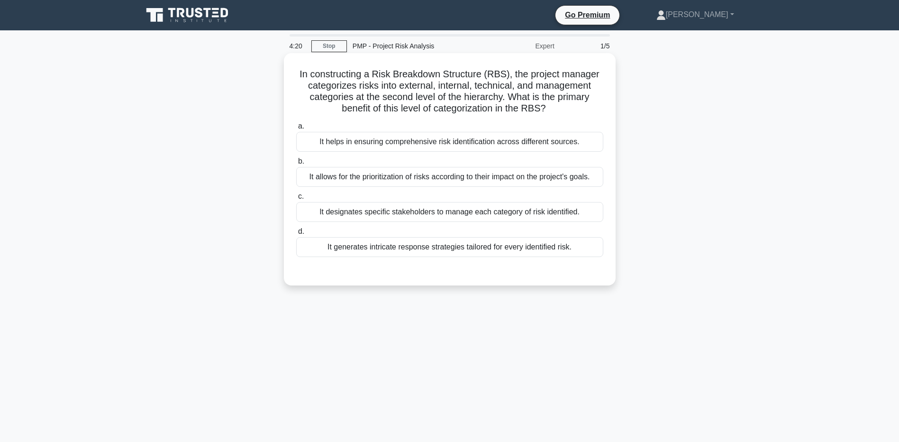
click at [395, 138] on div "It helps in ensuring comprehensive risk identification across different sources." at bounding box center [449, 142] width 307 height 20
click at [296, 129] on input "a. It helps in ensuring comprehensive risk identification across different sour…" at bounding box center [296, 126] width 0 height 6
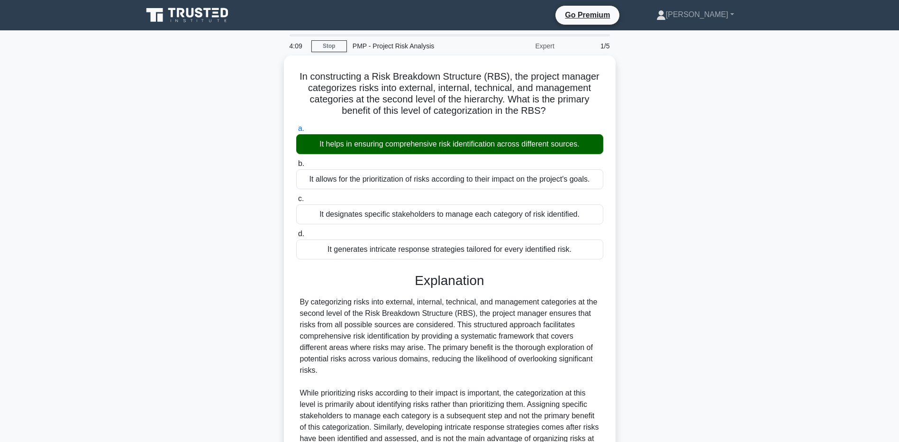
click at [99, 265] on main "4:09 Stop PMP - Project Risk Analysis Expert 1/5 In constructing a Risk Breakdo…" at bounding box center [449, 284] width 899 height 508
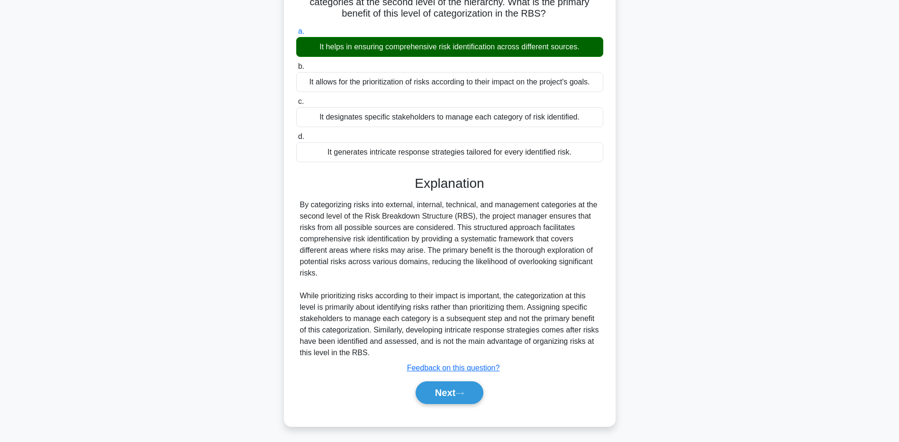
scroll to position [98, 0]
click at [156, 315] on div "In constructing a Risk Breakdown Structure (RBS), the project manager categoriz…" at bounding box center [450, 197] width 626 height 479
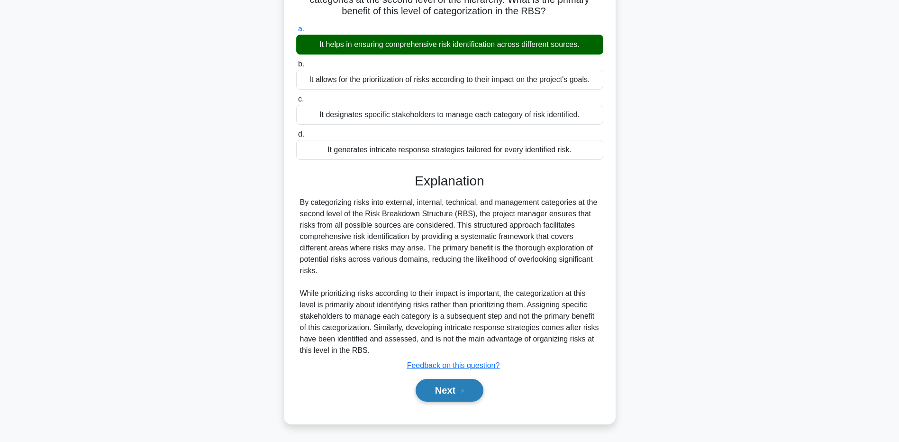
click at [428, 390] on button "Next" at bounding box center [450, 390] width 68 height 23
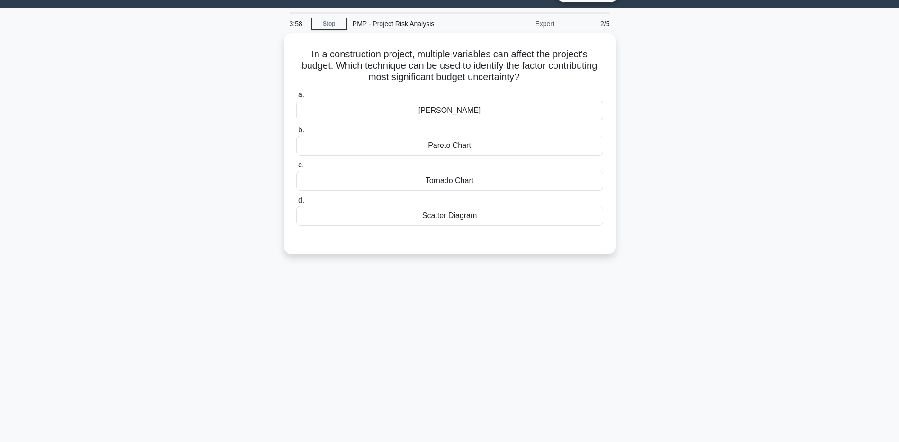
scroll to position [0, 0]
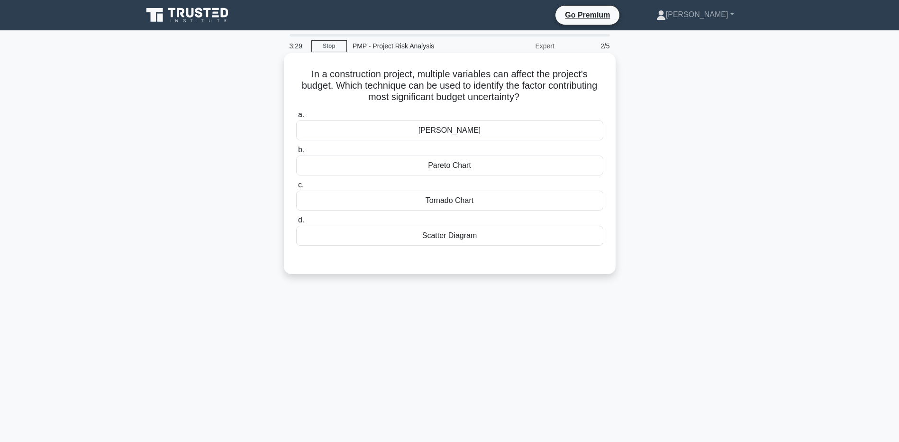
click at [370, 132] on div "[PERSON_NAME]" at bounding box center [449, 130] width 307 height 20
click at [296, 118] on input "a. Ishikawa Diagram" at bounding box center [296, 115] width 0 height 6
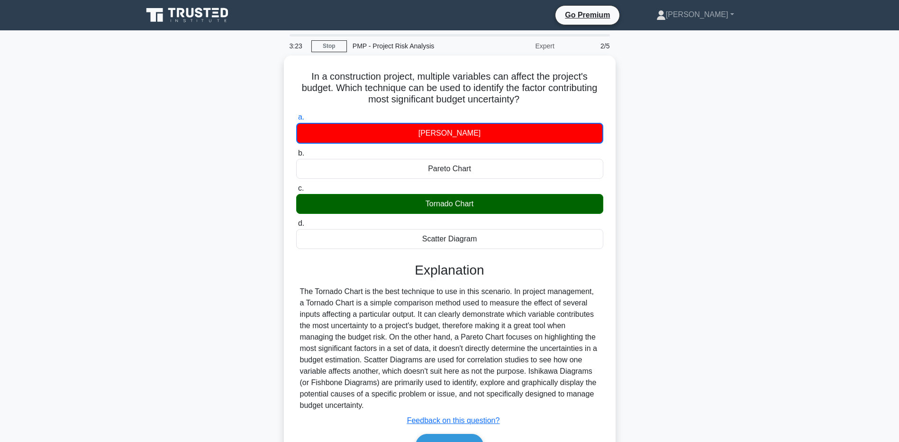
click at [117, 300] on main "3:23 Stop PMP - Project Risk Analysis Expert 2/5 In a construction project, mul…" at bounding box center [449, 270] width 899 height 481
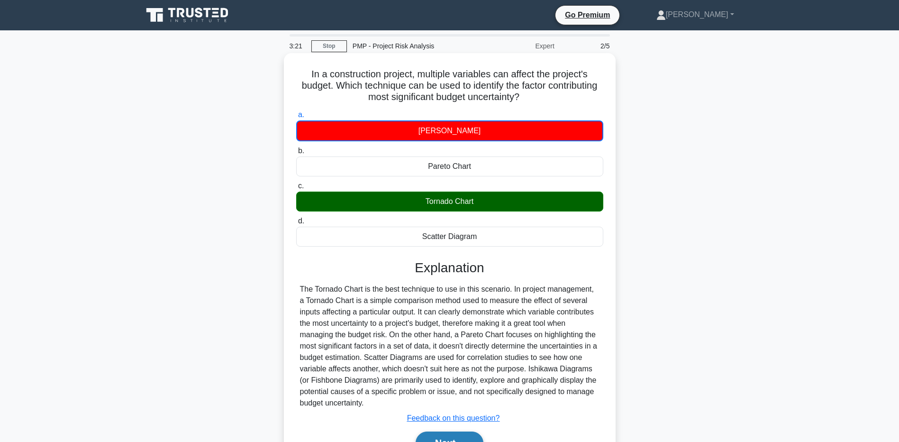
click at [450, 436] on button "Next" at bounding box center [450, 442] width 68 height 23
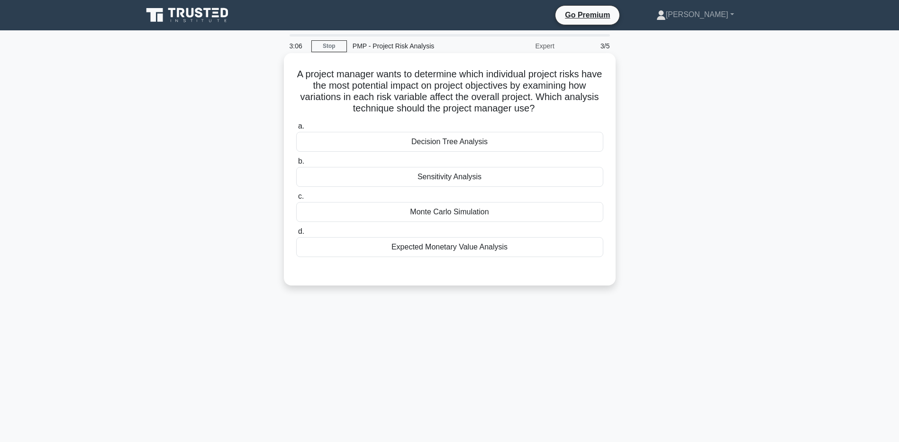
click at [327, 172] on div "Sensitivity Analysis" at bounding box center [449, 177] width 307 height 20
click at [296, 164] on input "b. Sensitivity Analysis" at bounding box center [296, 161] width 0 height 6
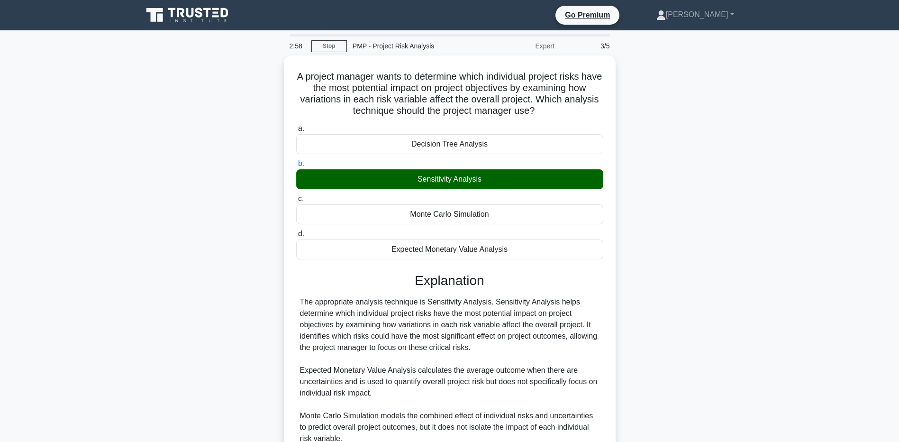
click at [120, 346] on main "2:58 Stop PMP - Project Risk Analysis Expert 3/5 A project manager wants to det…" at bounding box center [449, 301] width 899 height 542
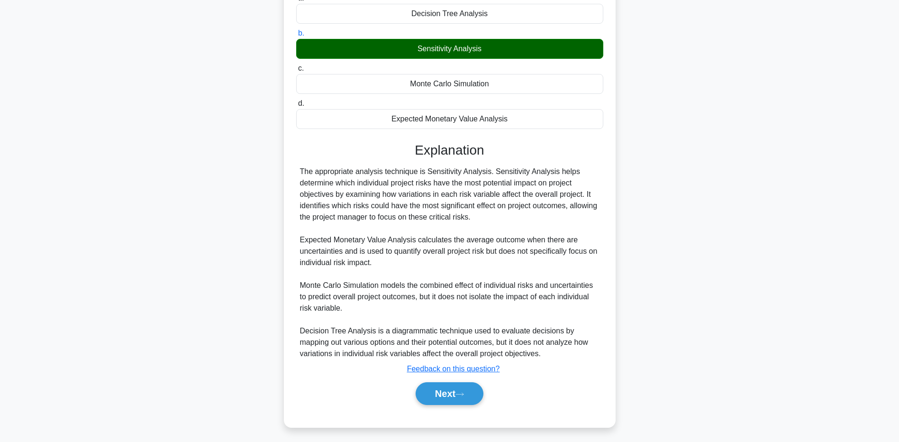
scroll to position [132, 0]
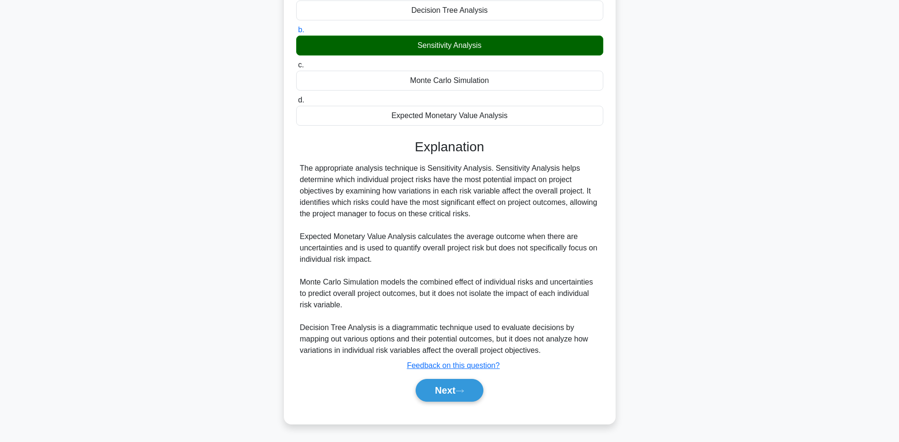
drag, startPoint x: 169, startPoint y: 349, endPoint x: 329, endPoint y: 357, distance: 160.4
click at [170, 348] on div "A project manager wants to determine which individual project risks have the mo…" at bounding box center [450, 180] width 626 height 513
click at [438, 390] on button "Next" at bounding box center [450, 390] width 68 height 23
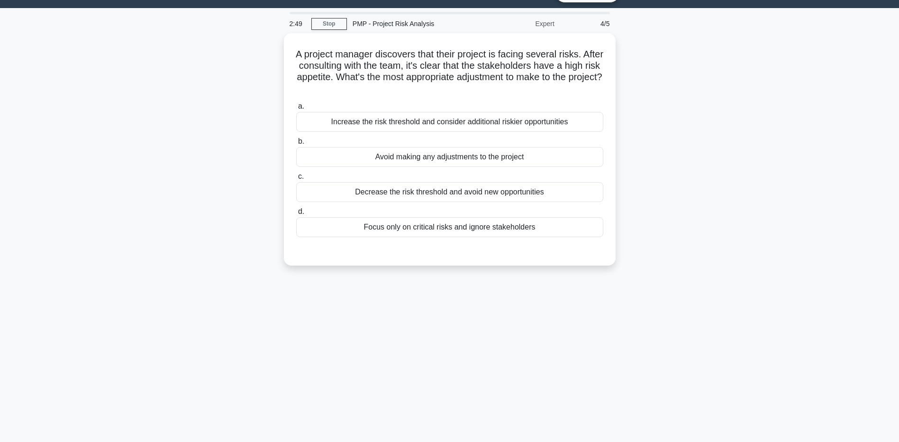
scroll to position [0, 0]
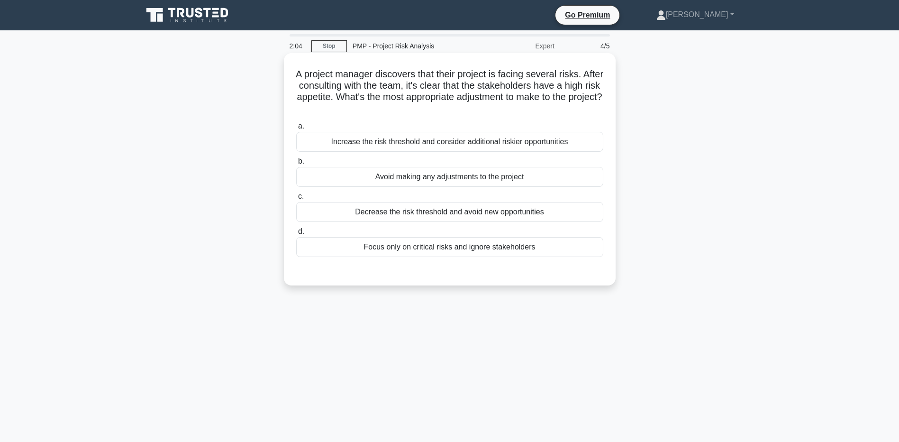
click at [315, 146] on div "Increase the risk threshold and consider additional riskier opportunities" at bounding box center [449, 142] width 307 height 20
click at [296, 129] on input "a. Increase the risk threshold and consider additional riskier opportunities" at bounding box center [296, 126] width 0 height 6
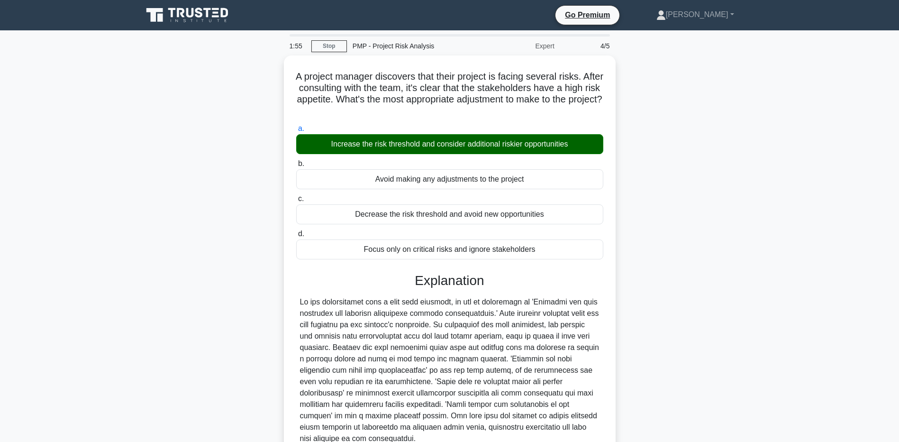
click at [76, 389] on main "1:55 Stop PMP - Project Risk Analysis Expert 4/5 A project manager discovers th…" at bounding box center [449, 278] width 899 height 497
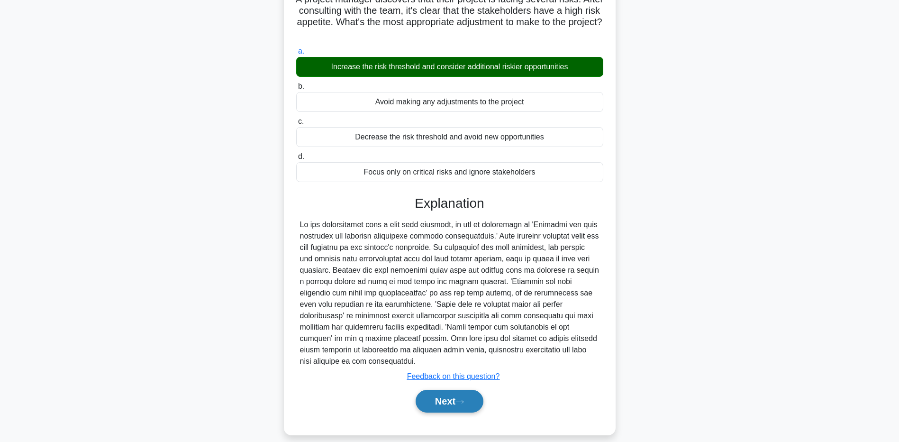
click at [424, 390] on button "Next" at bounding box center [450, 401] width 68 height 23
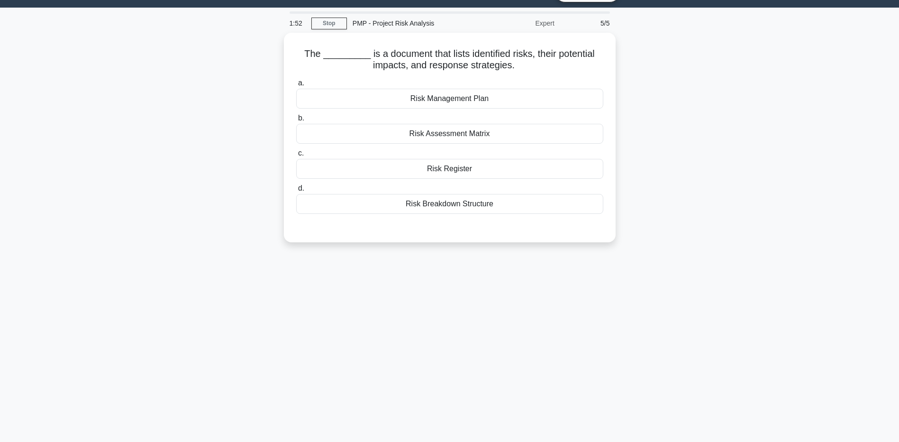
scroll to position [0, 0]
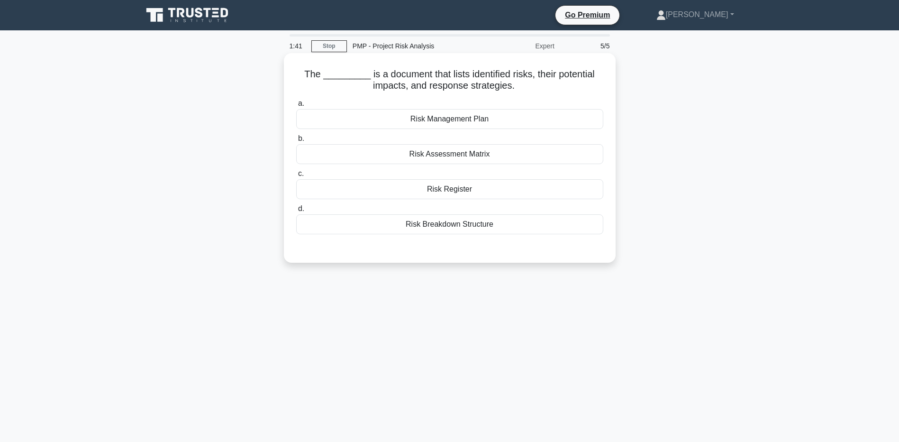
click at [304, 154] on div "Risk Assessment Matrix" at bounding box center [449, 154] width 307 height 20
click at [296, 142] on input "b. Risk Assessment Matrix" at bounding box center [296, 139] width 0 height 6
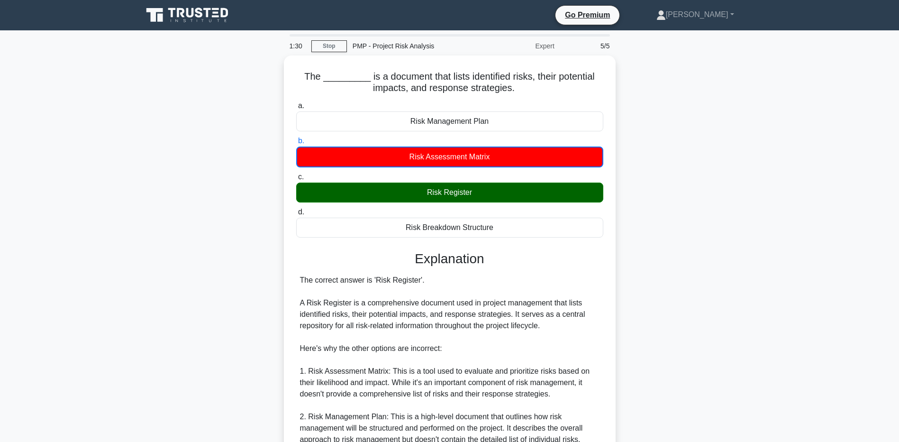
click at [170, 422] on div "The _________ is a document that lists identified risks, their potential impact…" at bounding box center [450, 329] width 626 height 548
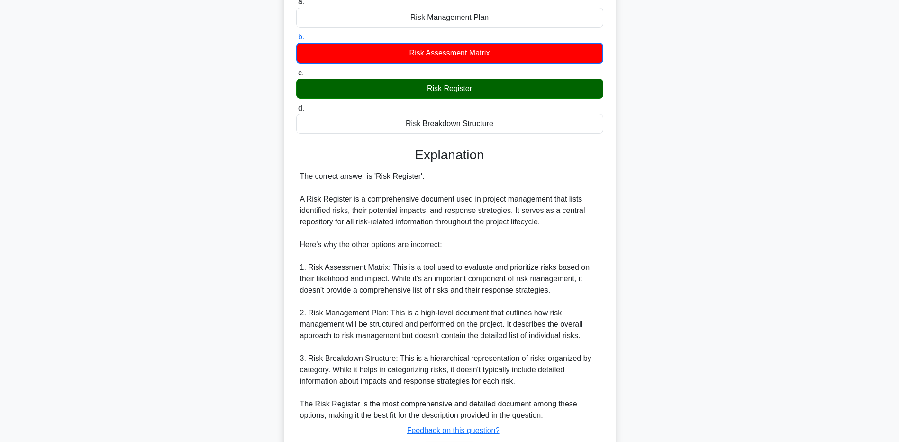
scroll to position [167, 0]
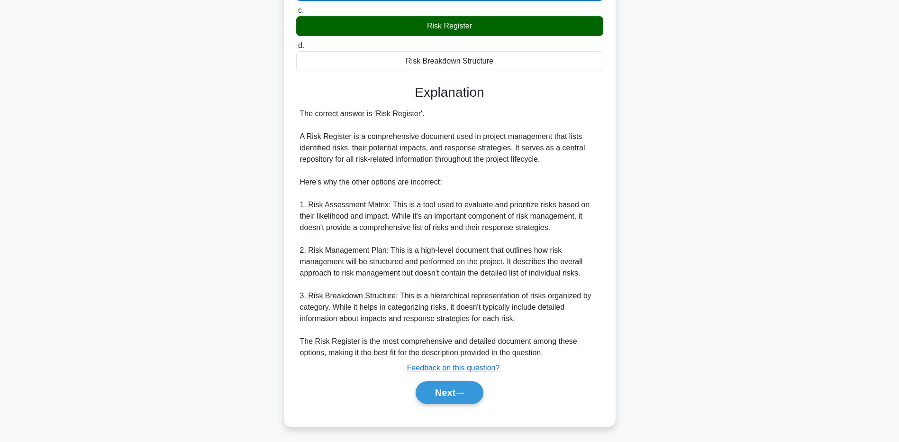
drag, startPoint x: 60, startPoint y: 306, endPoint x: 65, endPoint y: 307, distance: 5.2
click at [61, 306] on main "1:24 Stop PMP - Project Risk Analysis Expert 5/5 The _________ is a document th…" at bounding box center [449, 152] width 899 height 577
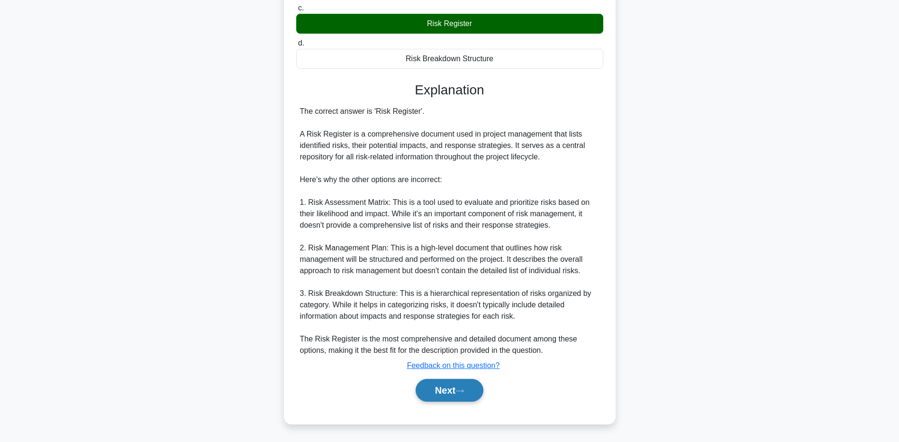
click at [442, 387] on button "Next" at bounding box center [450, 390] width 68 height 23
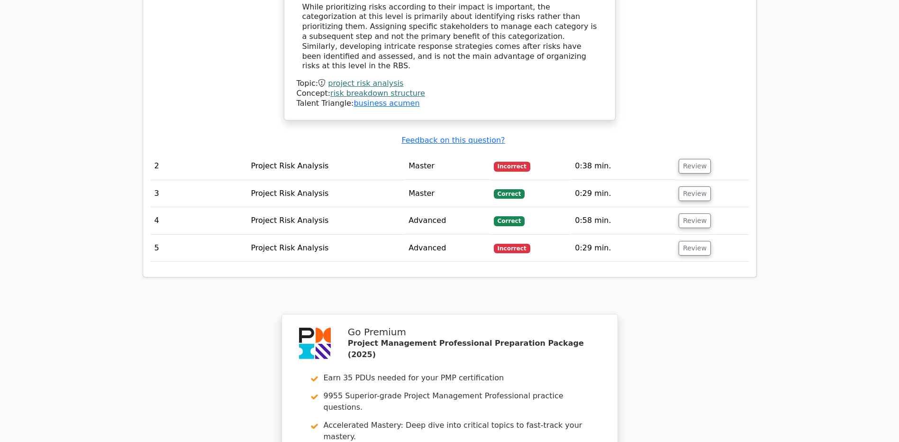
scroll to position [1351, 0]
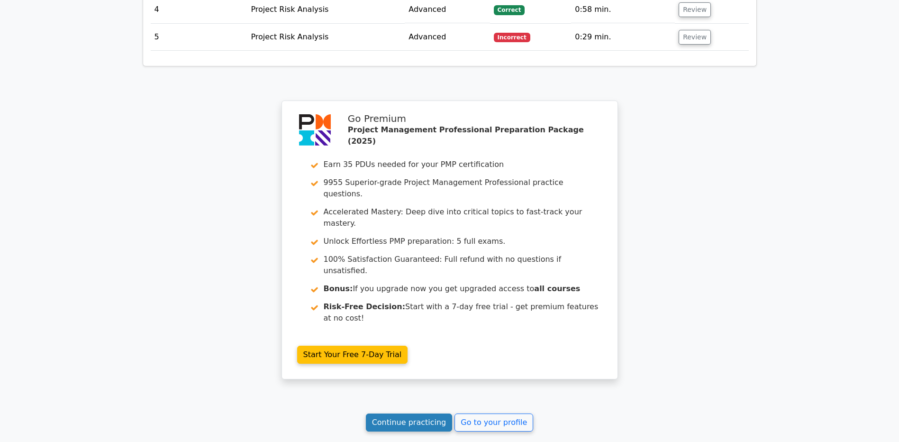
click at [424, 413] on link "Continue practicing" at bounding box center [409, 422] width 87 height 18
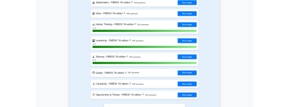
scroll to position [2654, 0]
